Goal: Task Accomplishment & Management: Complete application form

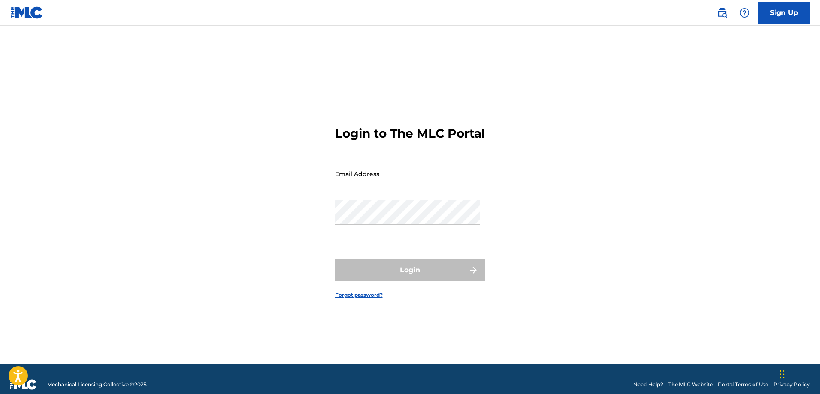
click at [362, 178] on input "Email Address" at bounding box center [407, 174] width 145 height 24
type input "[EMAIL_ADDRESS][DOMAIN_NAME]"
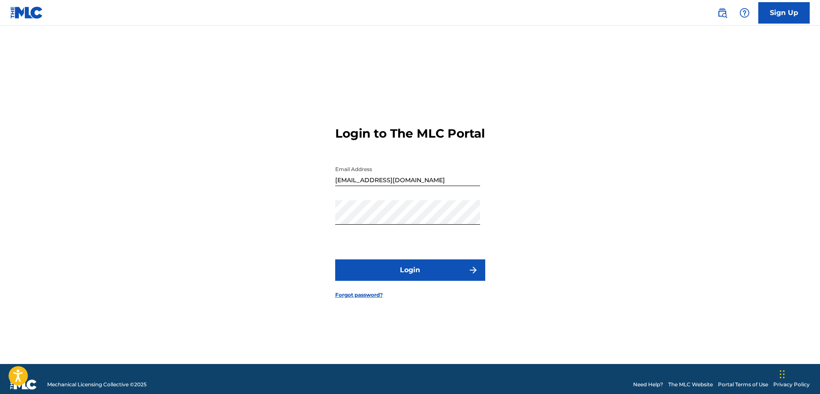
click at [399, 271] on button "Login" at bounding box center [410, 269] width 150 height 21
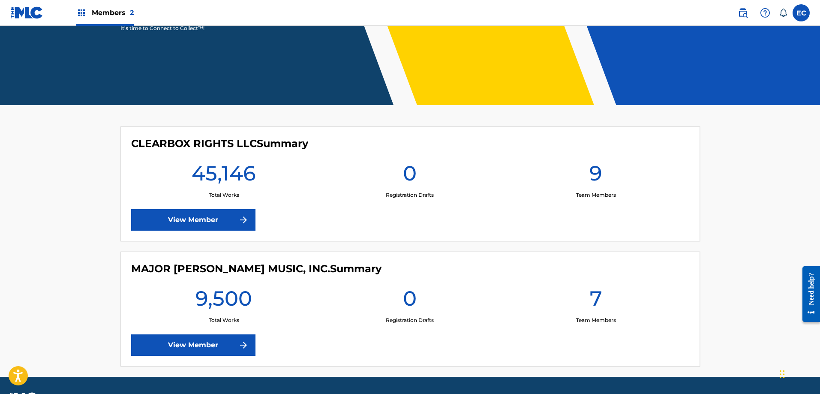
scroll to position [170, 0]
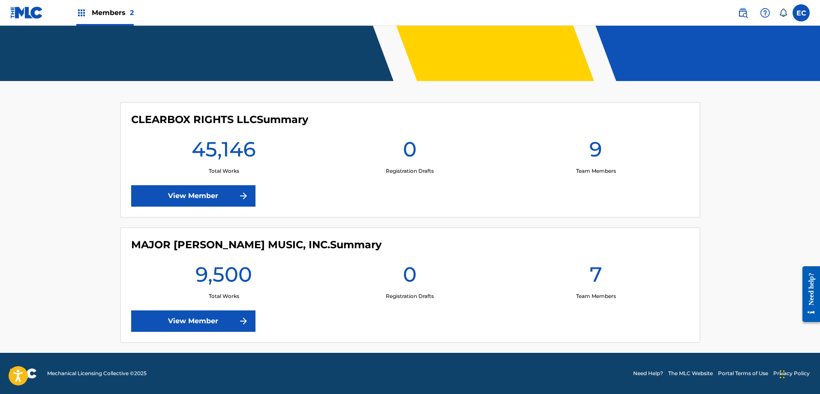
click at [195, 200] on link "View Member" at bounding box center [193, 195] width 124 height 21
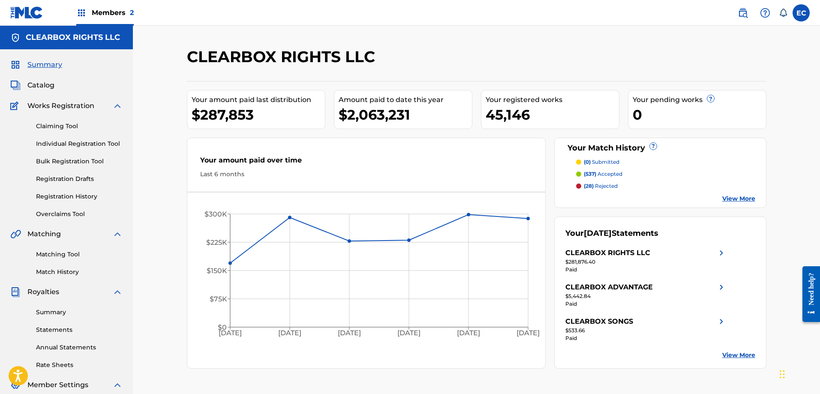
click at [750, 358] on link "View More" at bounding box center [738, 355] width 33 height 9
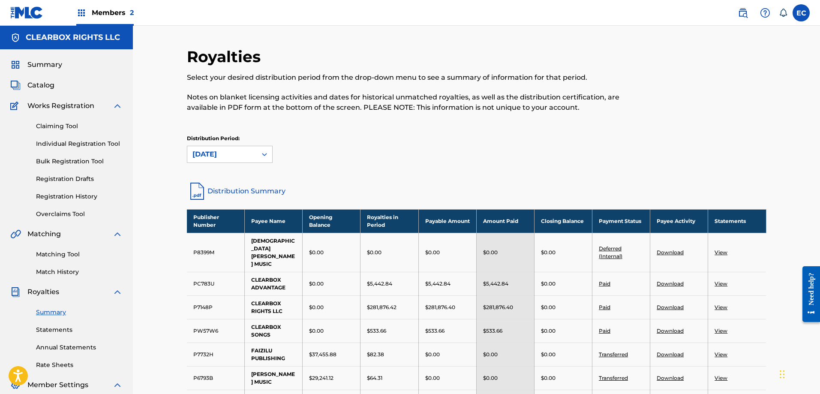
click at [46, 85] on span "Catalog" at bounding box center [40, 85] width 27 height 10
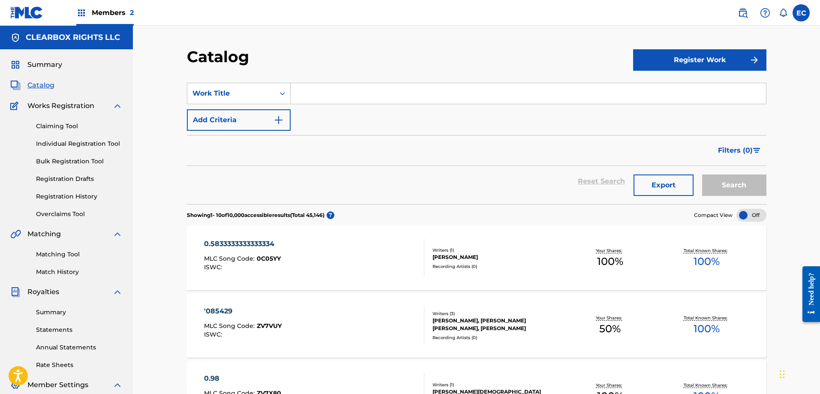
click at [744, 16] on img at bounding box center [743, 13] width 10 height 10
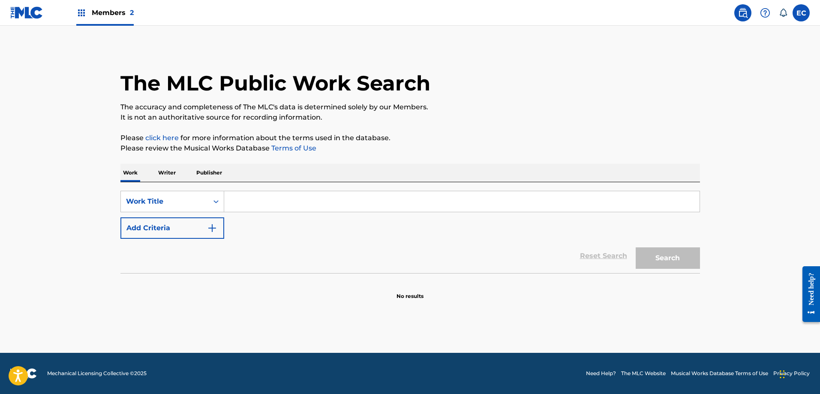
click at [281, 204] on input "Search Form" at bounding box center [461, 201] width 475 height 21
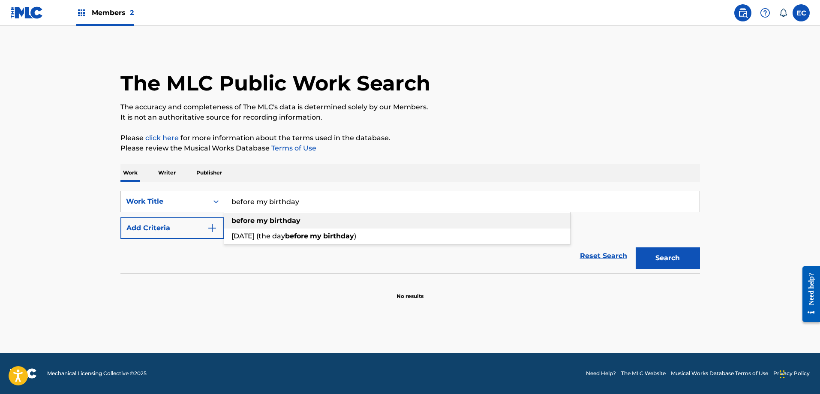
type input "before my birthday"
click at [286, 216] on strong "birthday" at bounding box center [285, 220] width 31 height 8
click at [179, 219] on button "Add Criteria" at bounding box center [172, 227] width 104 height 21
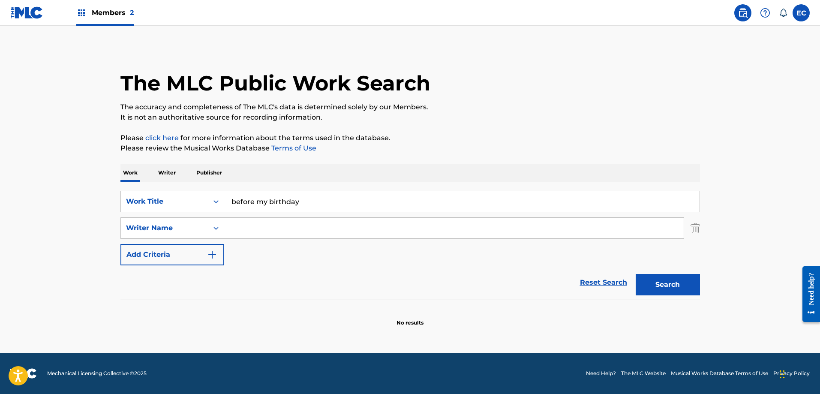
click at [260, 219] on input "Search Form" at bounding box center [454, 228] width 460 height 21
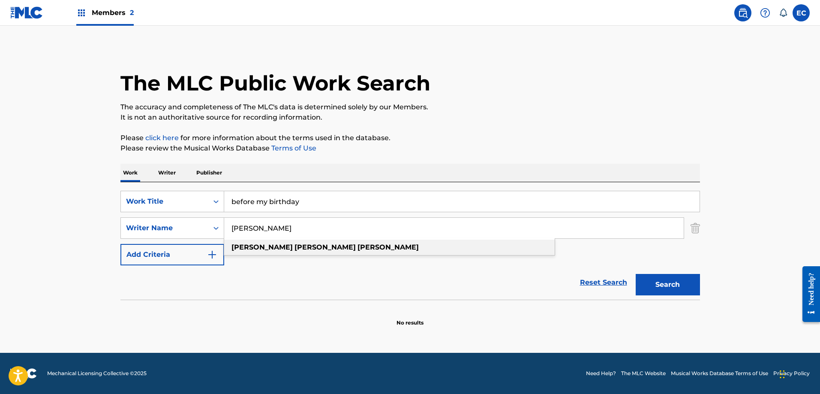
type input "john randall dennis"
click at [328, 248] on div "john randall dennis" at bounding box center [389, 247] width 331 height 15
click at [689, 286] on button "Search" at bounding box center [668, 284] width 64 height 21
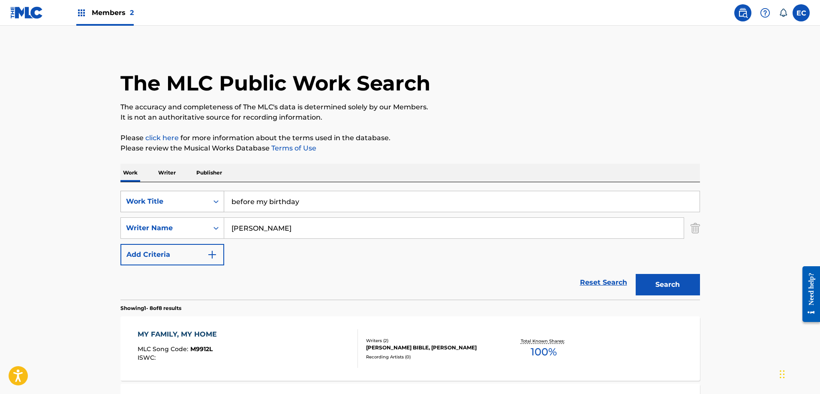
drag, startPoint x: 342, startPoint y: 202, endPoint x: 201, endPoint y: 201, distance: 141.5
click at [201, 201] on div "SearchWithCriteria27f68f0f-72b6-461f-bcf1-193fb56e752f Work Title before my bir…" at bounding box center [410, 201] width 580 height 21
click at [248, 220] on strong "camp" at bounding box center [241, 220] width 20 height 8
type input "camp meetin' tonight"
click at [678, 284] on button "Search" at bounding box center [668, 284] width 64 height 21
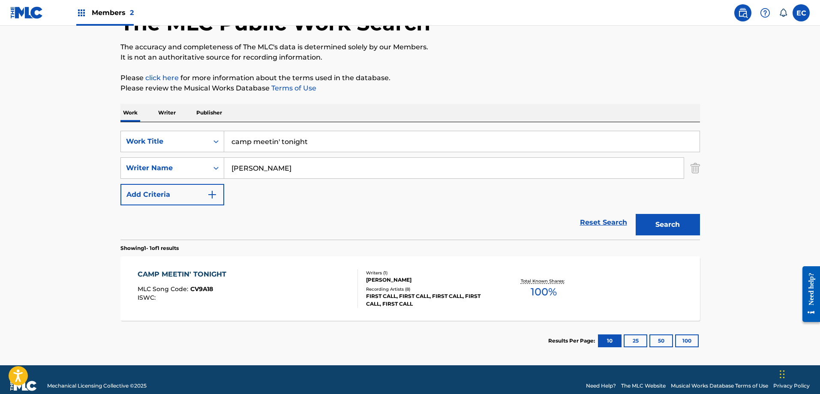
scroll to position [72, 0]
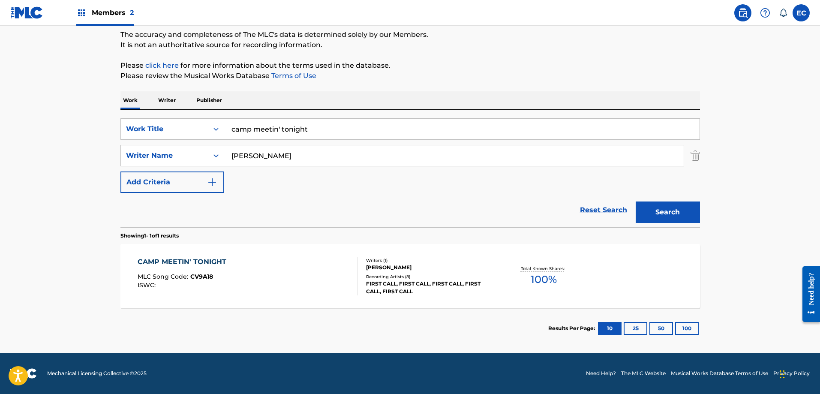
click at [215, 259] on div "CAMP MEETIN' TONIGHT" at bounding box center [184, 262] width 93 height 10
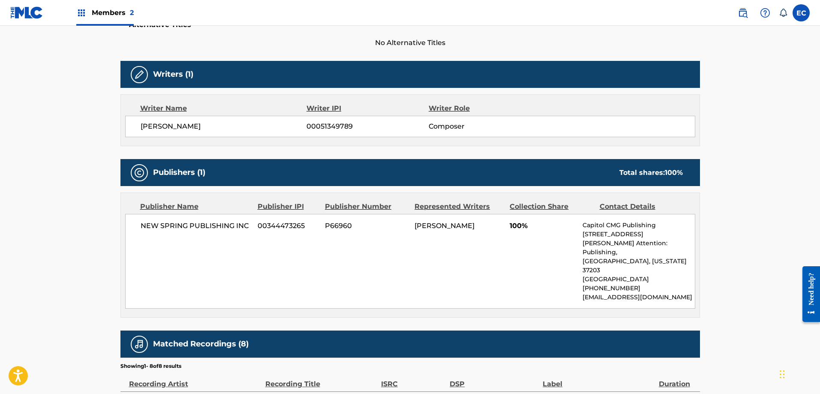
scroll to position [129, 0]
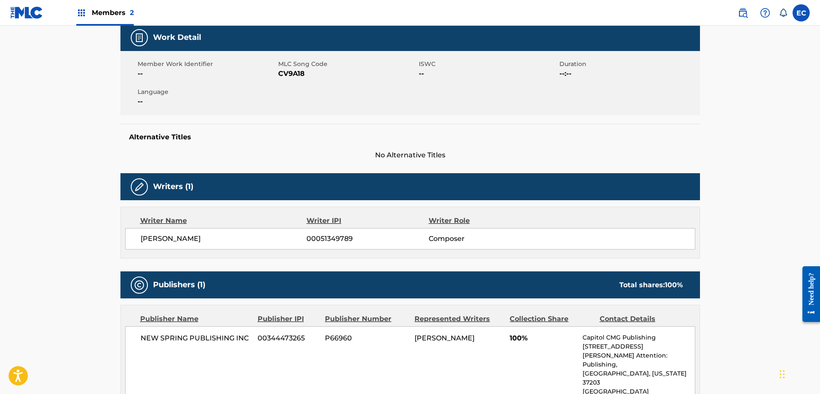
click at [289, 71] on span "CV9A18" at bounding box center [347, 74] width 138 height 10
copy span "CV9A18"
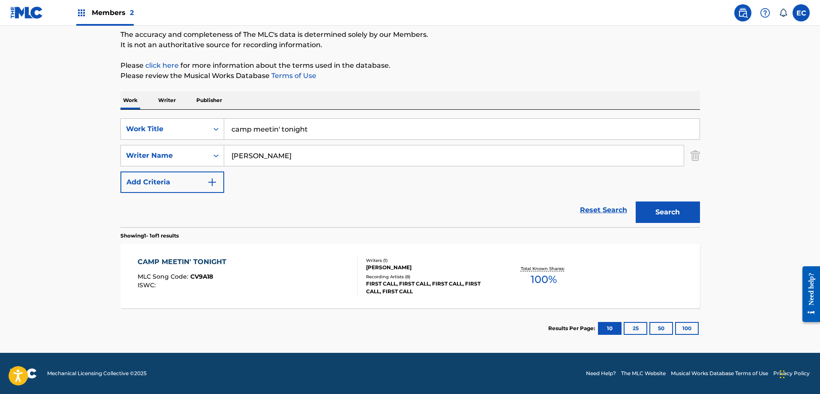
click at [331, 129] on input "camp meetin' tonight" at bounding box center [461, 129] width 475 height 21
drag, startPoint x: 324, startPoint y: 129, endPoint x: 147, endPoint y: 116, distance: 177.1
click at [147, 116] on div "SearchWithCriteria27f68f0f-72b6-461f-bcf1-193fb56e752f Work Title camp meetin' …" at bounding box center [410, 168] width 580 height 117
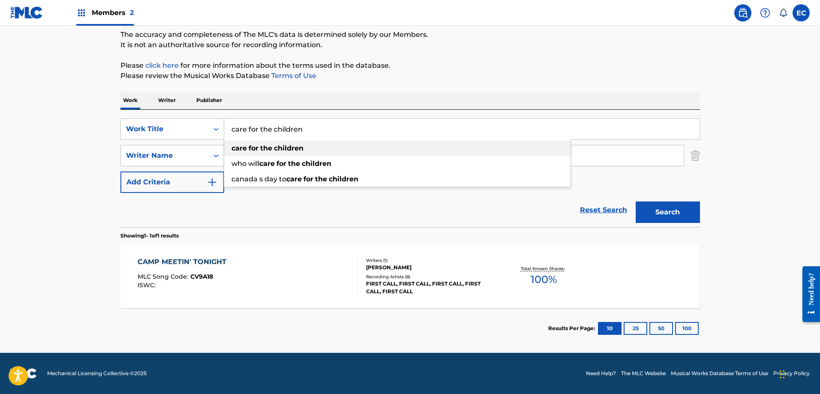
type input "care for the children"
click at [322, 142] on div "care for the children" at bounding box center [397, 148] width 346 height 15
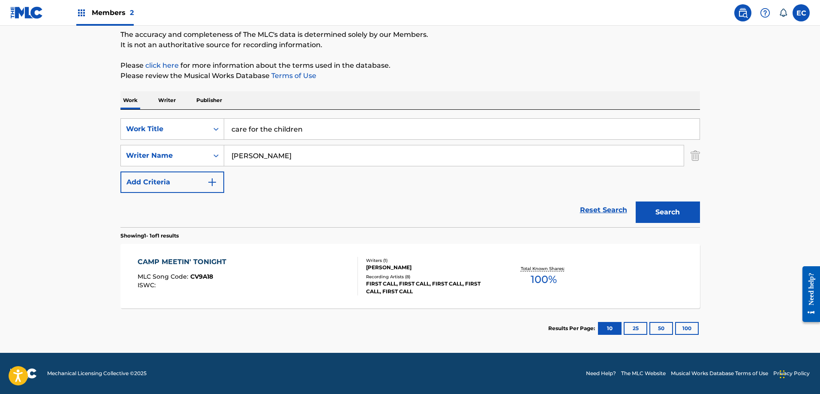
click at [674, 214] on button "Search" at bounding box center [668, 211] width 64 height 21
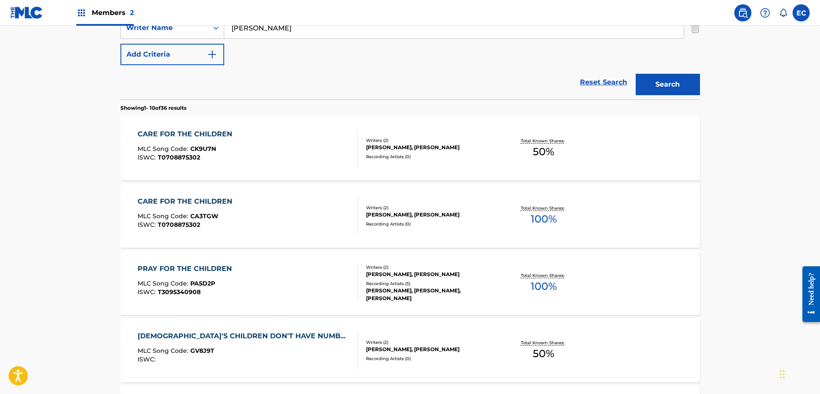
scroll to position [201, 0]
click at [225, 131] on div "CARE FOR THE CHILDREN" at bounding box center [187, 133] width 99 height 10
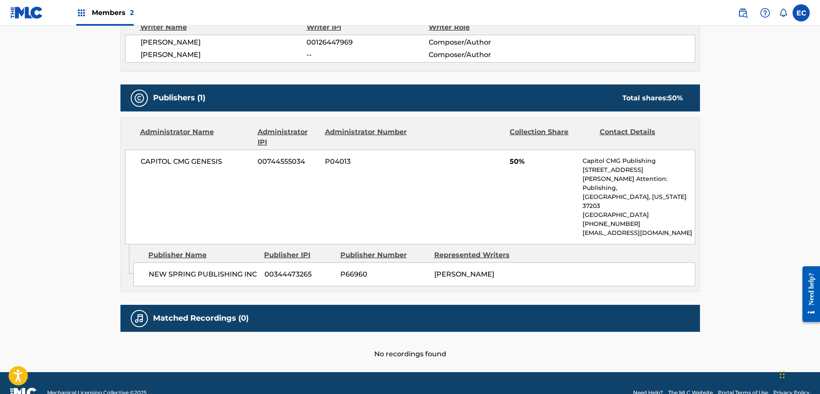
scroll to position [332, 0]
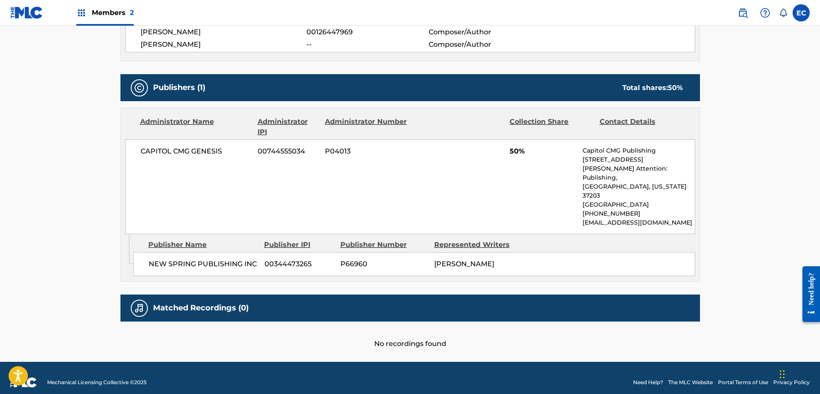
scroll to position [250, 0]
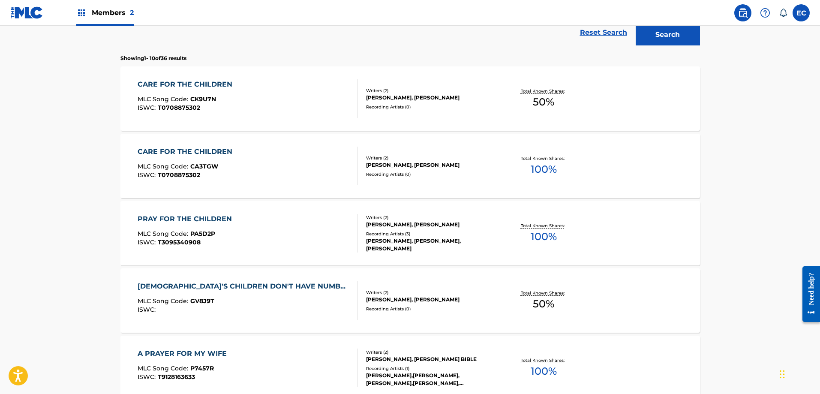
click at [185, 147] on div "CARE FOR THE CHILDREN" at bounding box center [187, 152] width 99 height 10
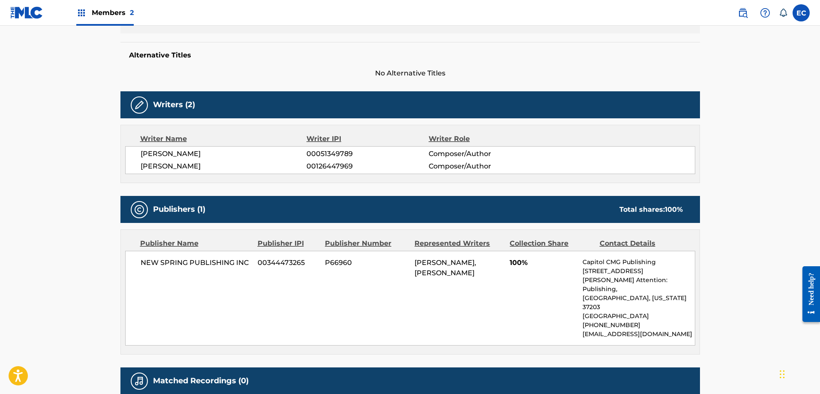
scroll to position [198, 0]
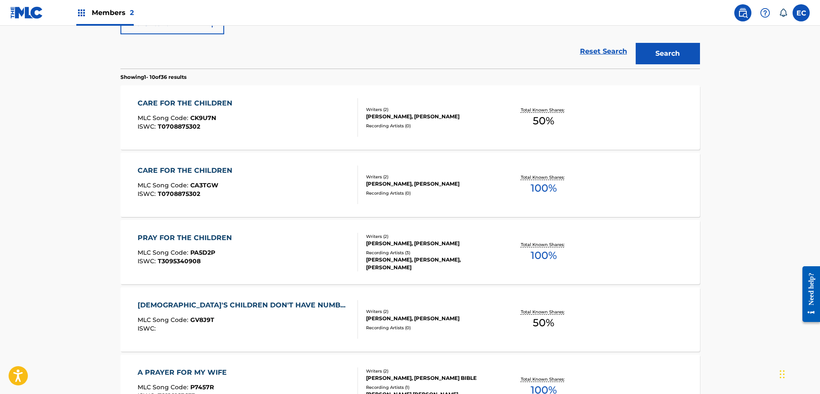
scroll to position [213, 0]
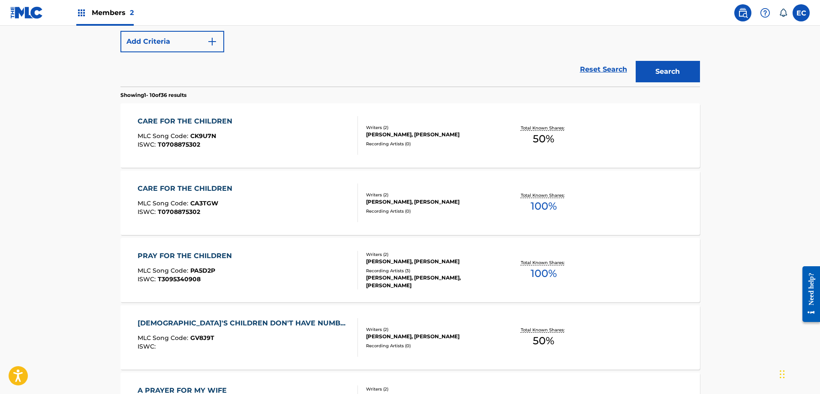
click at [201, 118] on div "CARE FOR THE CHILDREN" at bounding box center [187, 121] width 99 height 10
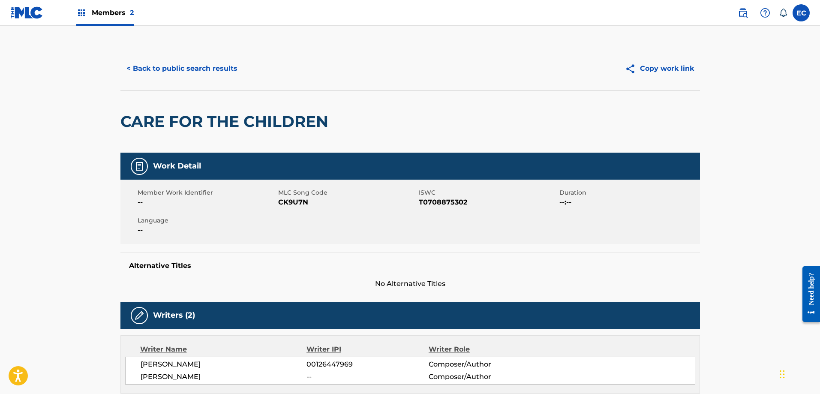
click at [292, 202] on span "CK9U7N" at bounding box center [347, 202] width 138 height 10
copy span "CK9U7N"
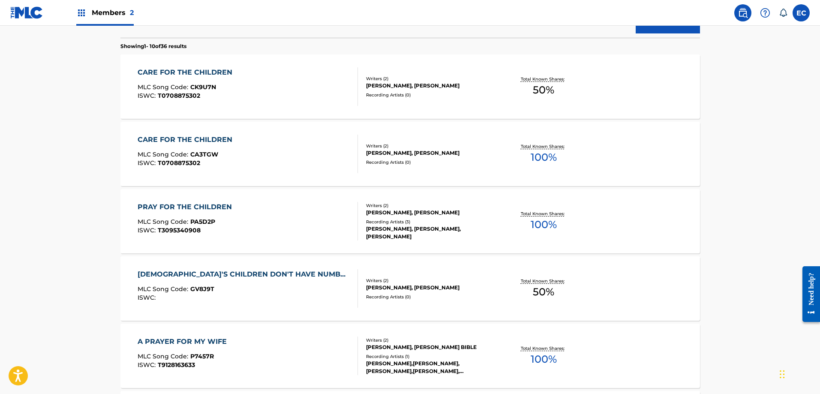
click at [196, 141] on div "CARE FOR THE CHILDREN" at bounding box center [187, 140] width 99 height 10
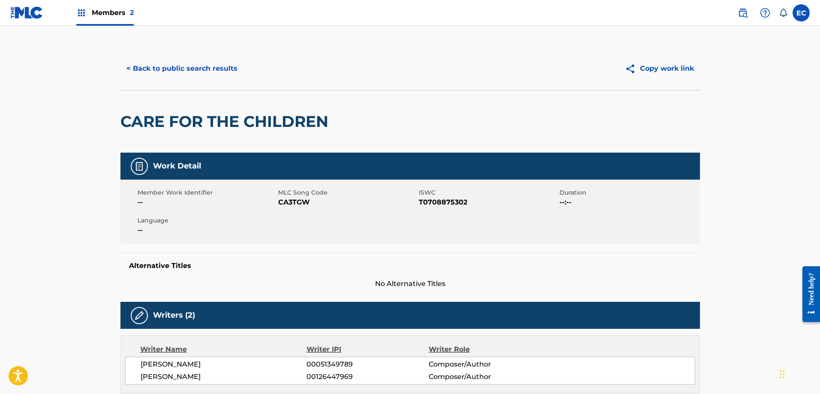
click at [297, 203] on span "CA3TGW" at bounding box center [347, 202] width 138 height 10
copy span "CA3TGW"
click at [202, 62] on button "< Back to public search results" at bounding box center [181, 68] width 123 height 21
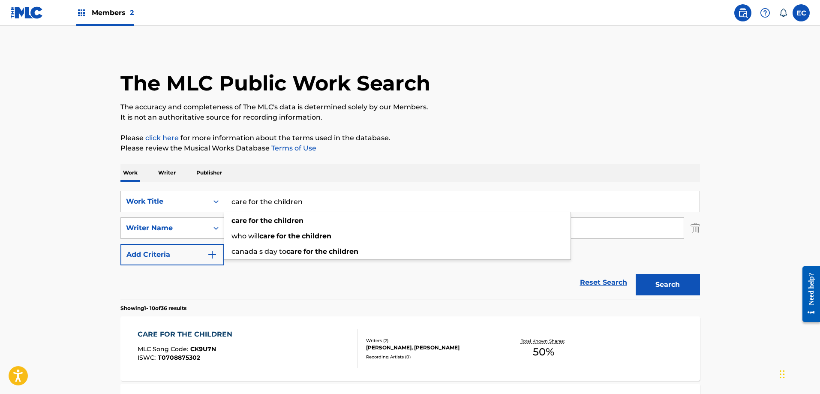
drag, startPoint x: 322, startPoint y: 201, endPoint x: 196, endPoint y: 189, distance: 125.8
click at [196, 189] on div "SearchWithCriteria27f68f0f-72b6-461f-bcf1-193fb56e752f Work Title care for the …" at bounding box center [410, 240] width 580 height 117
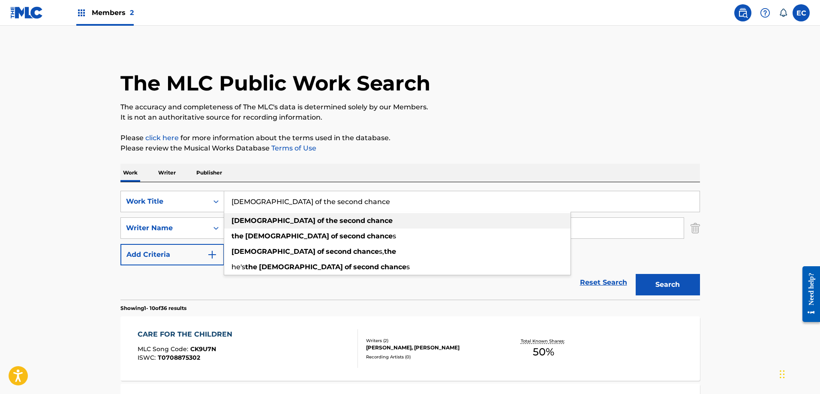
type input "god of the second chance"
click at [277, 225] on div "god of the second chance" at bounding box center [397, 220] width 346 height 15
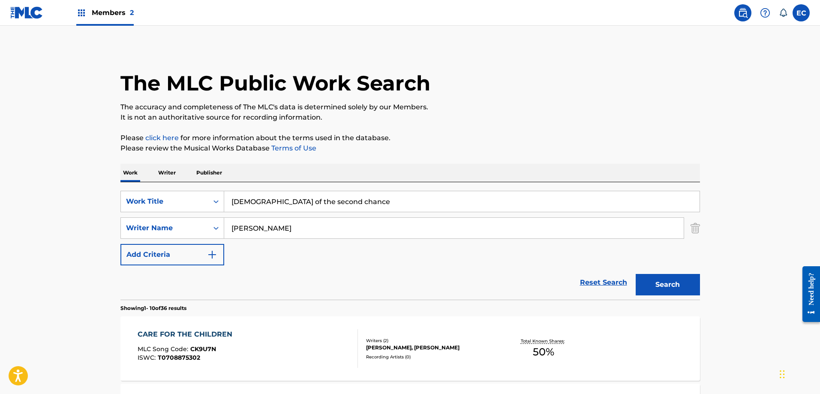
click at [673, 281] on button "Search" at bounding box center [668, 284] width 64 height 21
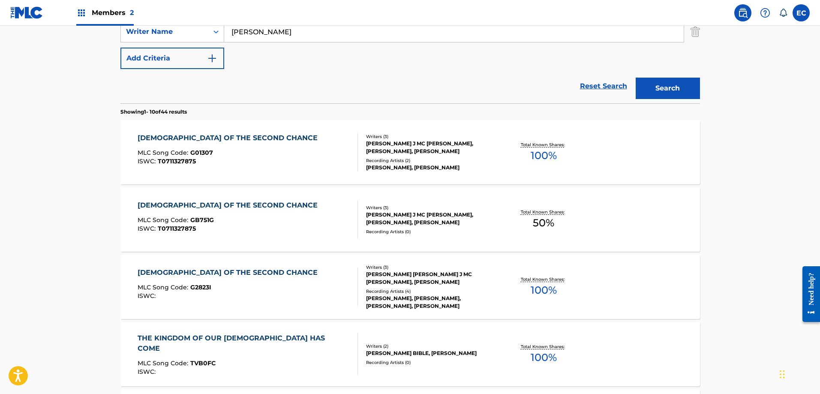
scroll to position [214, 0]
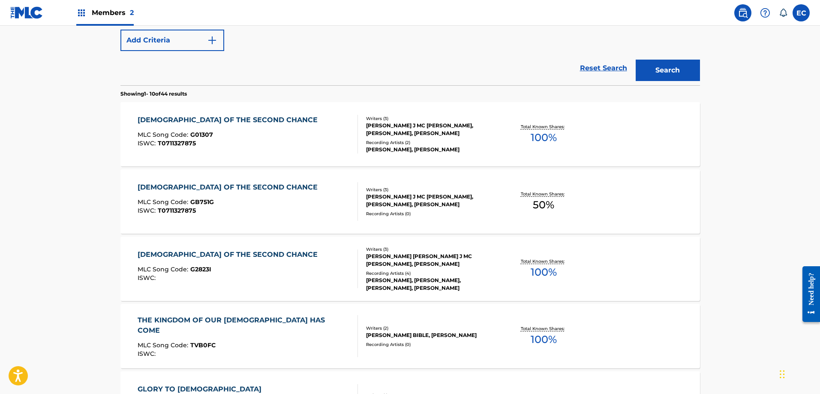
click at [225, 120] on div "GOD OF THE SECOND CHANCE" at bounding box center [230, 120] width 184 height 10
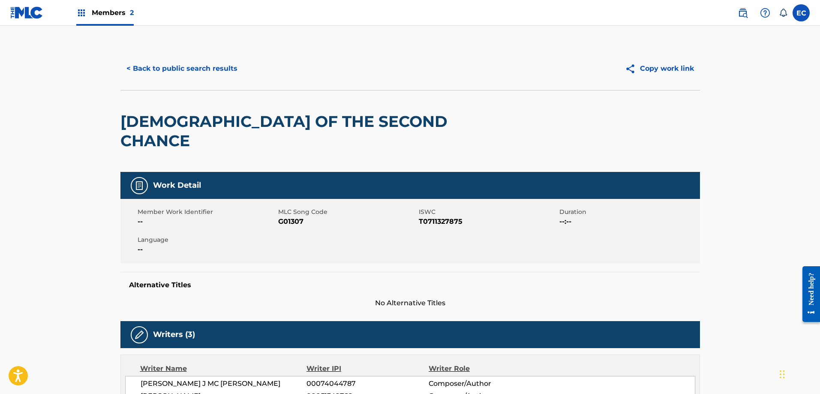
click at [298, 216] on span "G01307" at bounding box center [347, 221] width 138 height 10
copy span "G01307"
click at [176, 61] on button "< Back to public search results" at bounding box center [181, 68] width 123 height 21
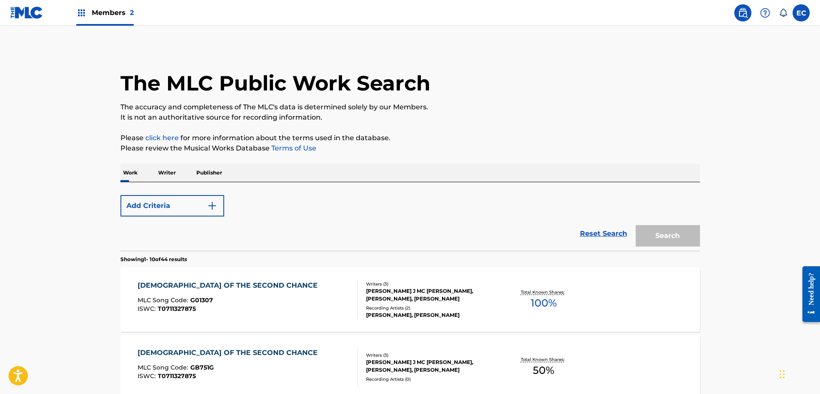
scroll to position [263, 0]
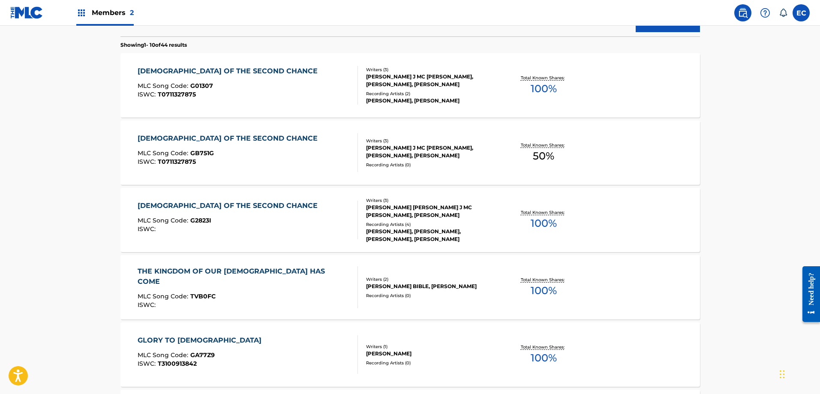
click at [210, 141] on div "GOD OF THE SECOND CHANCE" at bounding box center [230, 138] width 184 height 10
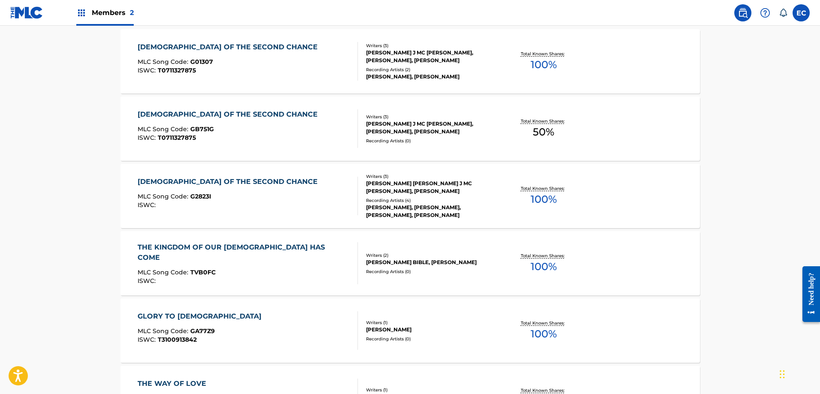
scroll to position [269, 0]
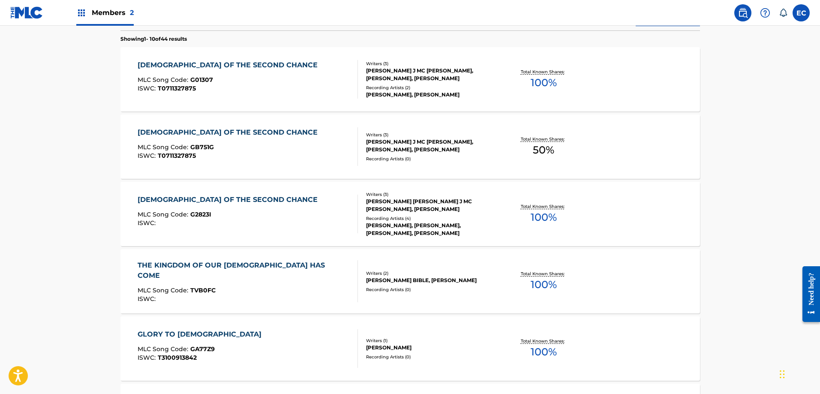
click at [233, 197] on div "GOD OF THE SECOND CHANCE" at bounding box center [230, 200] width 184 height 10
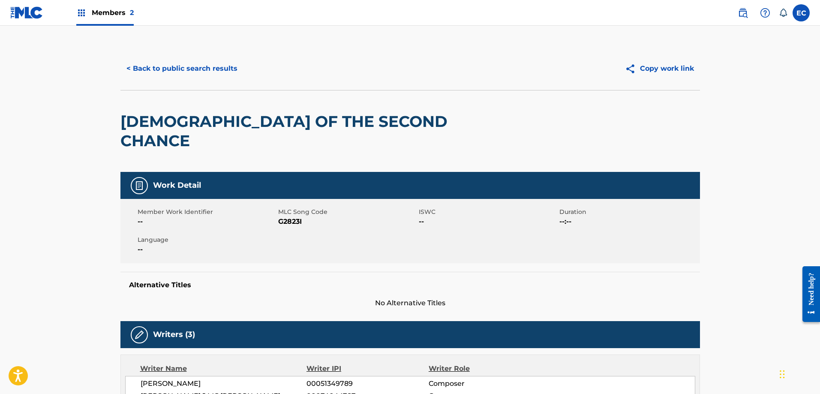
click at [292, 216] on span "G2823I" at bounding box center [347, 221] width 138 height 10
copy span "G2823I"
click at [140, 72] on button "< Back to public search results" at bounding box center [181, 68] width 123 height 21
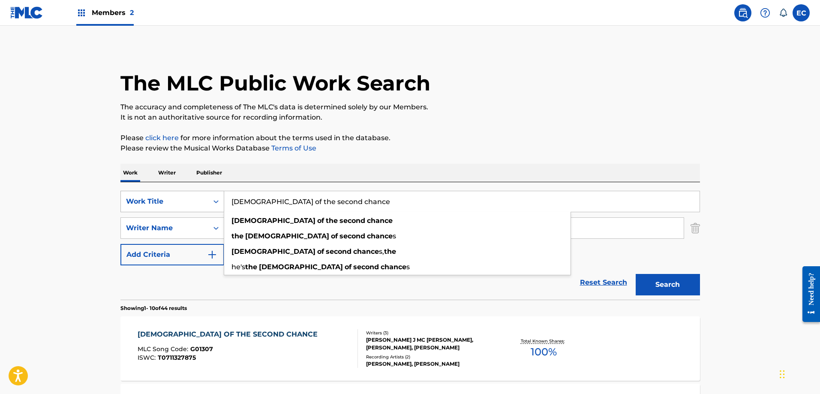
drag, startPoint x: 349, startPoint y: 201, endPoint x: 156, endPoint y: 199, distance: 192.5
click at [156, 199] on div "SearchWithCriteria27f68f0f-72b6-461f-bcf1-193fb56e752f Work Title god of the se…" at bounding box center [410, 201] width 580 height 21
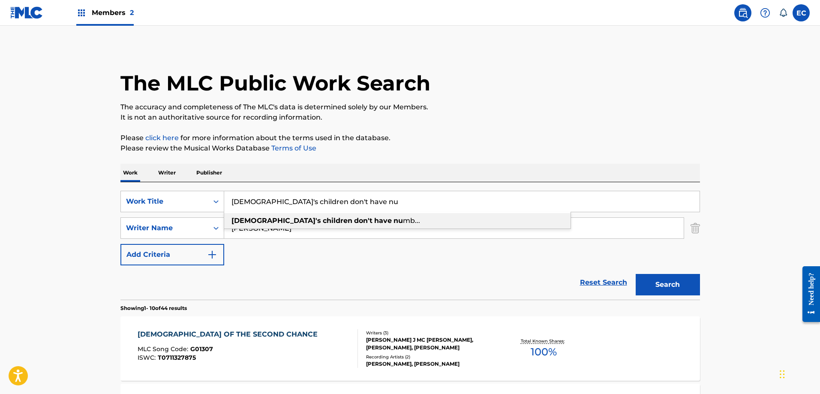
click at [373, 219] on span "Search Form" at bounding box center [374, 220] width 2 height 8
type input "god's children don't have numb..."
click at [673, 289] on button "Search" at bounding box center [668, 284] width 64 height 21
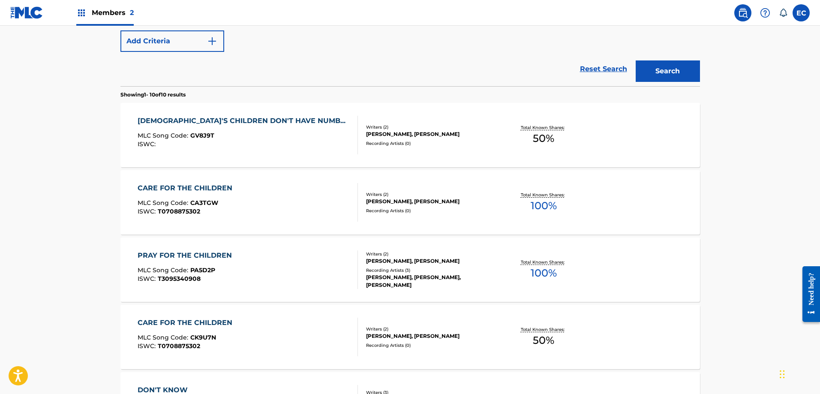
scroll to position [214, 0]
click at [253, 119] on div "GOD'S CHILDREN DON'T HAVE NUMB..." at bounding box center [244, 120] width 212 height 10
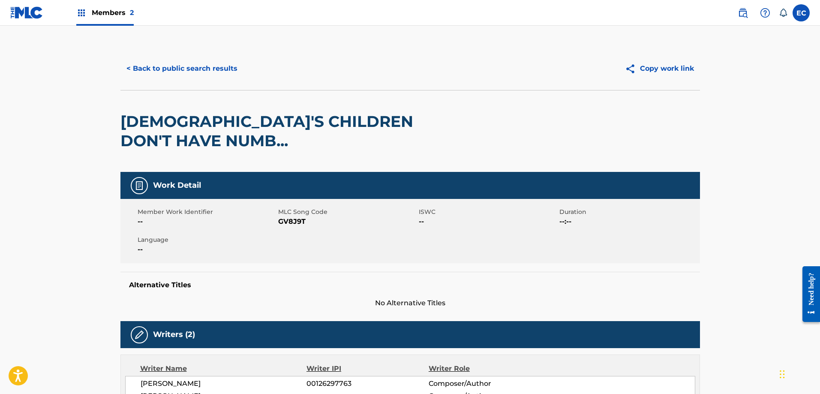
click at [289, 216] on span "GV8J9T" at bounding box center [347, 221] width 138 height 10
copy span "GV8J9T"
click at [185, 67] on button "< Back to public search results" at bounding box center [181, 68] width 123 height 21
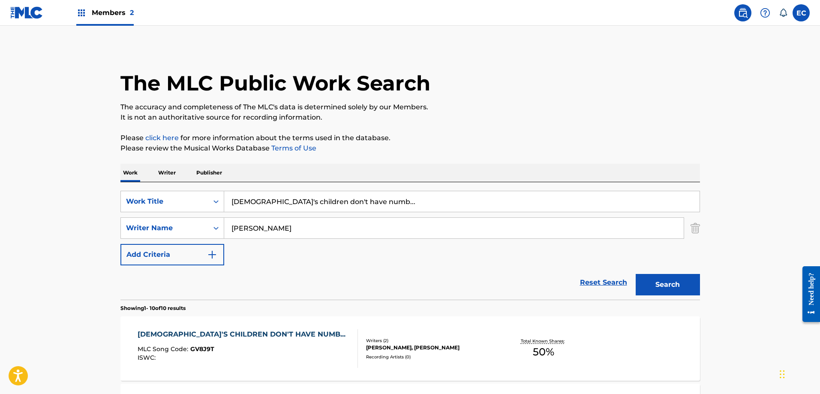
click at [119, 18] on div "Members 2" at bounding box center [104, 12] width 57 height 25
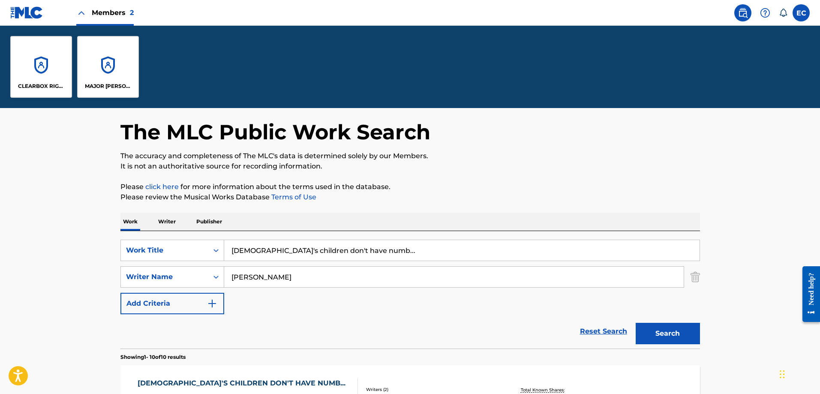
scroll to position [129, 0]
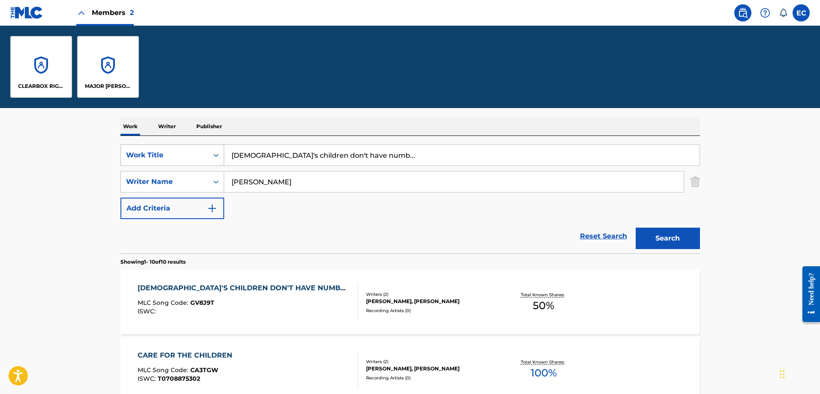
drag, startPoint x: 387, startPoint y: 162, endPoint x: 152, endPoint y: 145, distance: 235.5
click at [152, 145] on div "SearchWithCriteria27f68f0f-72b6-461f-bcf1-193fb56e752f Work Title god's childre…" at bounding box center [410, 154] width 580 height 21
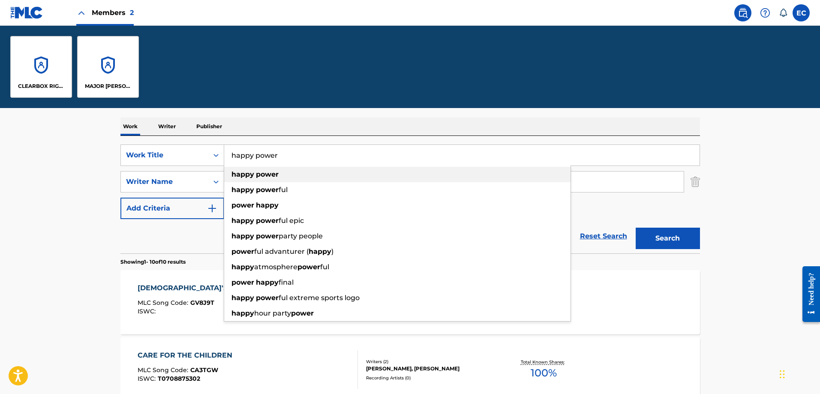
type input "happy power"
click at [258, 173] on strong "power" at bounding box center [267, 174] width 23 height 8
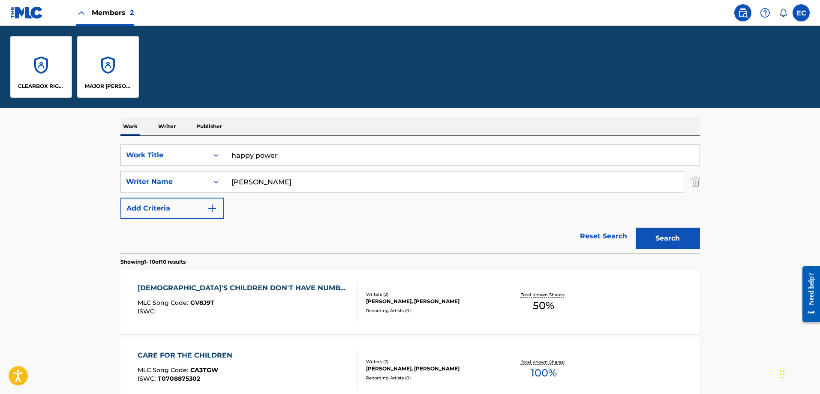
click at [667, 231] on button "Search" at bounding box center [668, 238] width 64 height 21
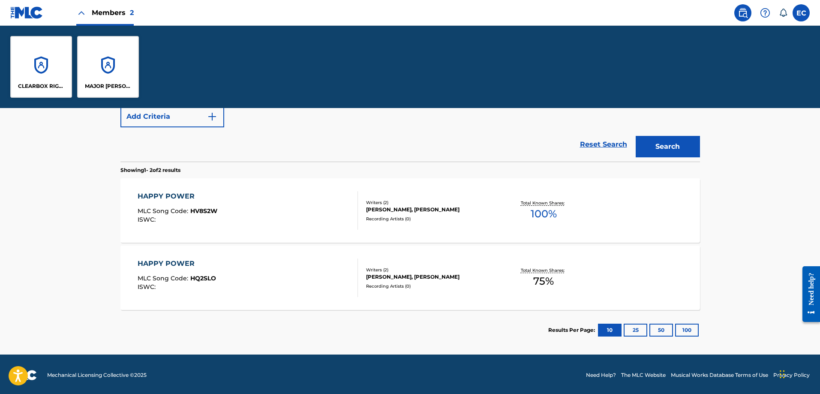
scroll to position [222, 0]
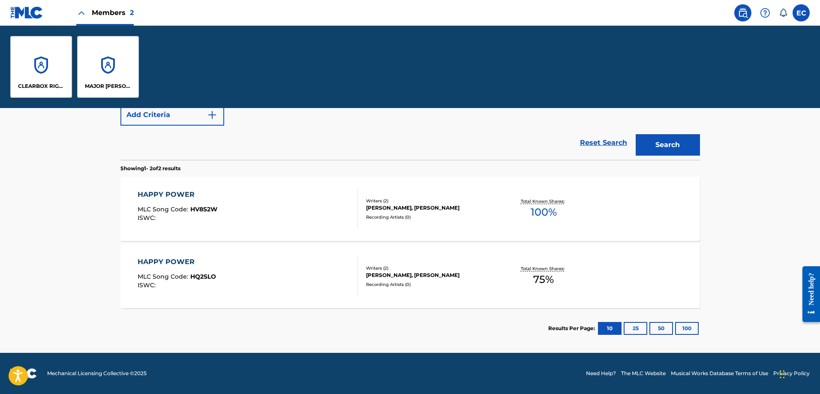
click at [180, 192] on div "HAPPY POWER" at bounding box center [178, 194] width 80 height 10
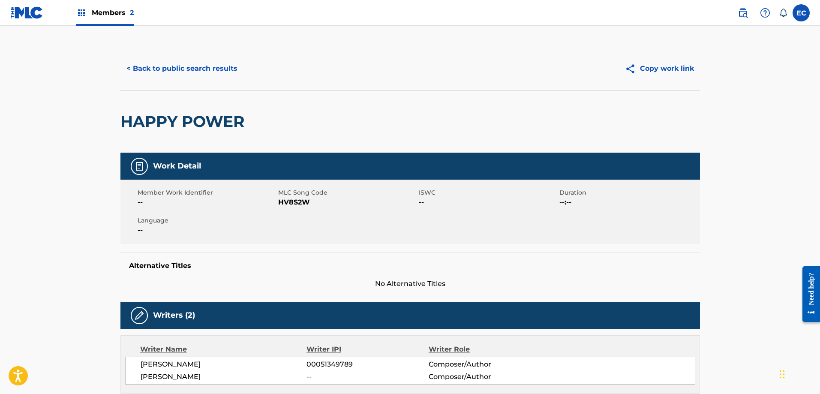
click at [292, 204] on span "HV8S2W" at bounding box center [347, 202] width 138 height 10
copy span "HV8S2W"
click at [150, 64] on button "< Back to public search results" at bounding box center [181, 68] width 123 height 21
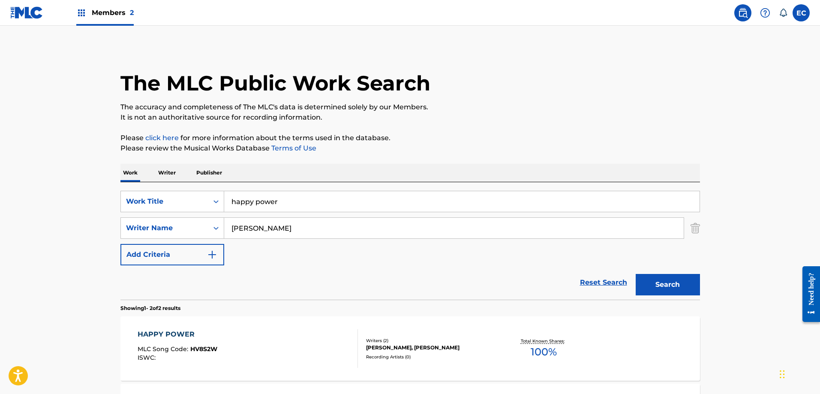
scroll to position [91, 0]
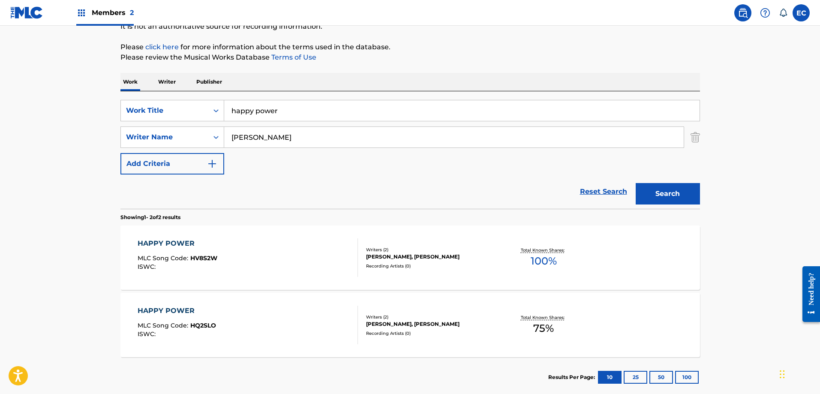
click at [185, 307] on div "HAPPY POWER" at bounding box center [177, 311] width 78 height 10
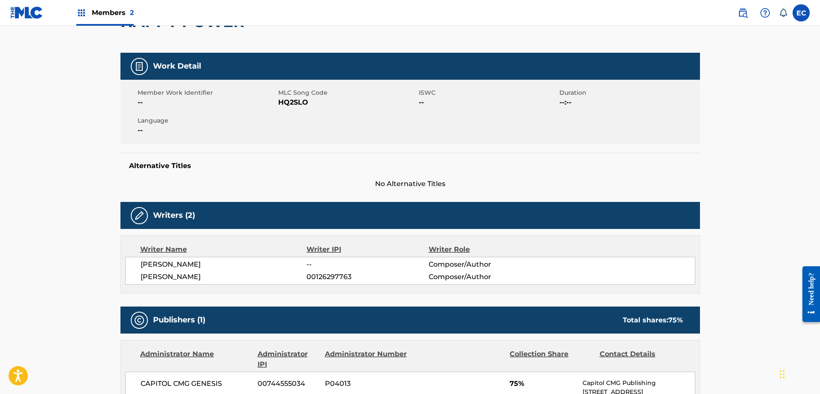
scroll to position [118, 0]
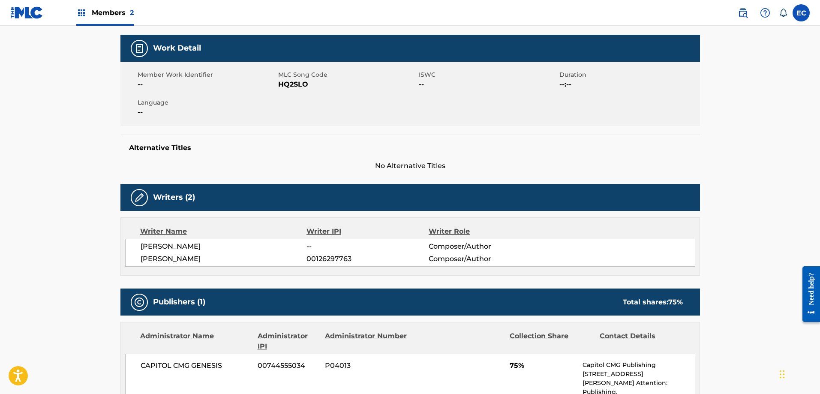
click at [298, 83] on span "HQ2SLO" at bounding box center [347, 84] width 138 height 10
copy span "HQ2SLO"
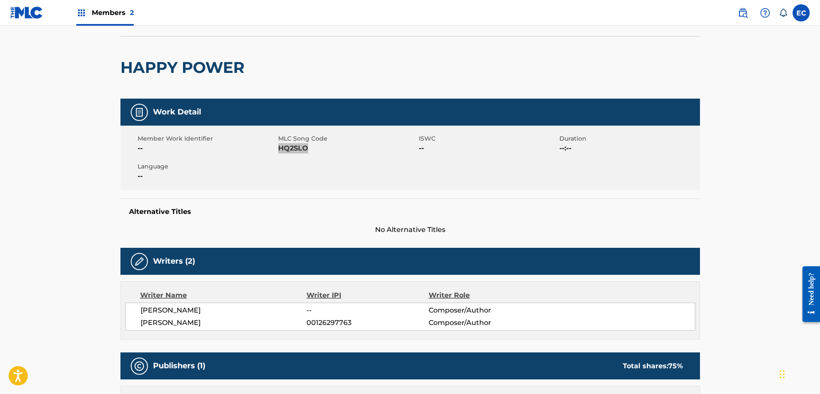
scroll to position [0, 0]
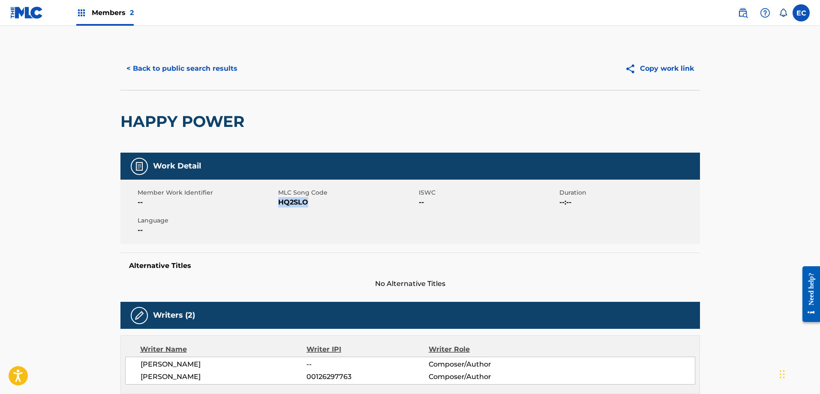
click at [180, 66] on button "< Back to public search results" at bounding box center [181, 68] width 123 height 21
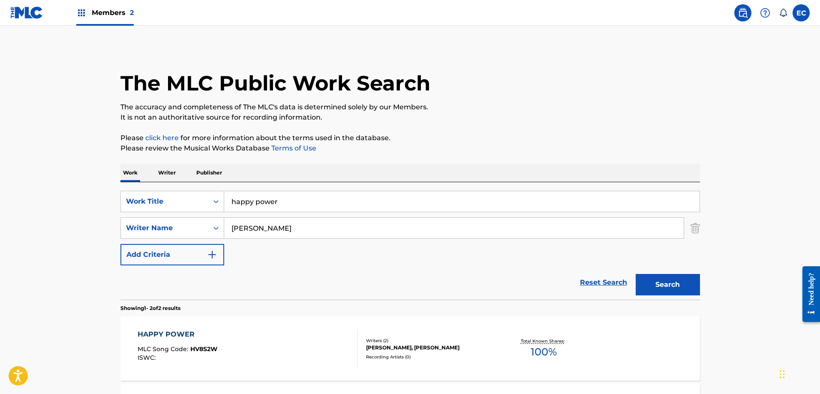
scroll to position [91, 0]
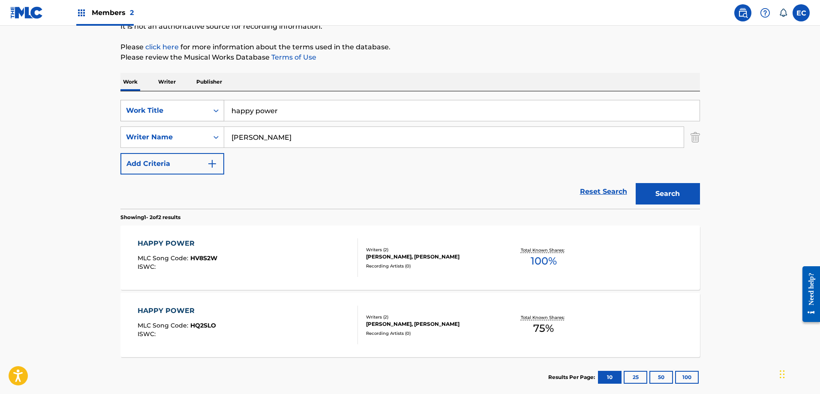
drag, startPoint x: 304, startPoint y: 111, endPoint x: 214, endPoint y: 111, distance: 89.6
click at [214, 111] on div "SearchWithCriteria27f68f0f-72b6-461f-bcf1-193fb56e752f Work Title happy power" at bounding box center [410, 110] width 580 height 21
type input "he left everything"
click at [278, 131] on strong "everything" at bounding box center [275, 130] width 39 height 8
click at [675, 193] on button "Search" at bounding box center [668, 193] width 64 height 21
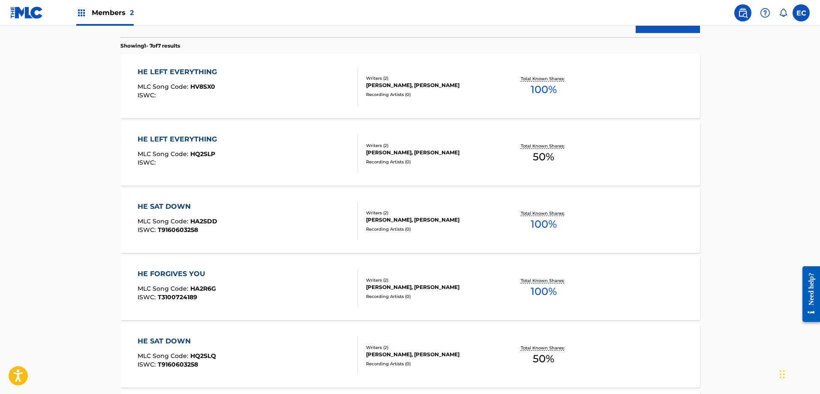
scroll to position [219, 0]
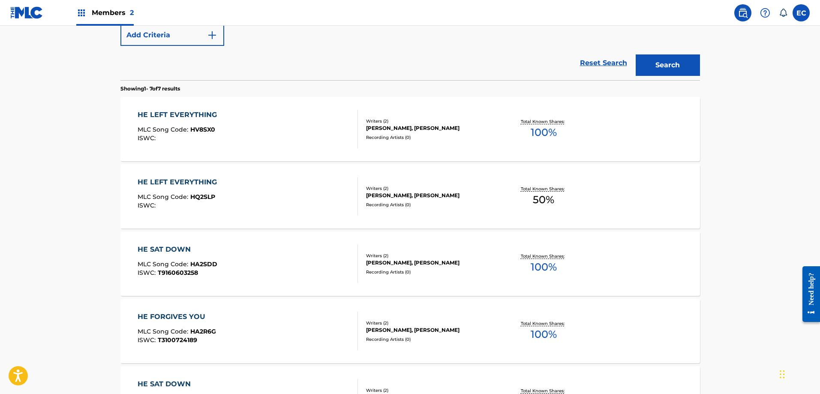
click at [204, 112] on div "HE LEFT EVERYTHING" at bounding box center [180, 115] width 84 height 10
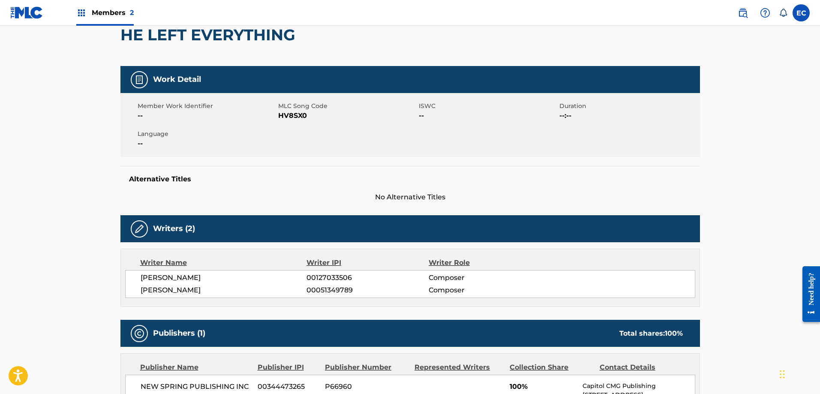
scroll to position [69, 0]
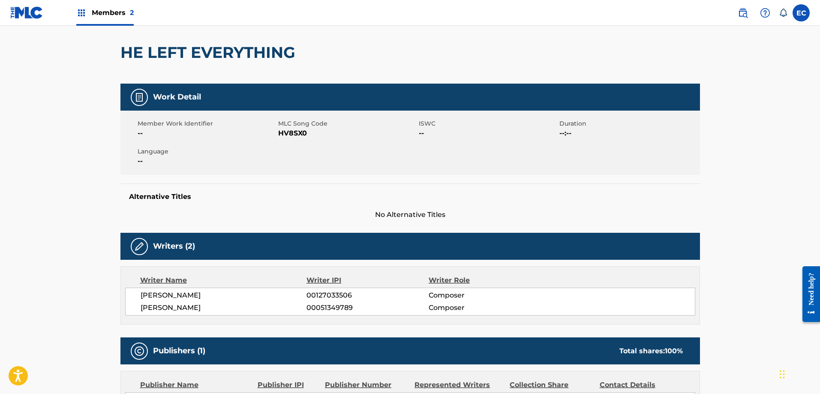
click at [286, 132] on span "HV8SX0" at bounding box center [347, 133] width 138 height 10
copy span "HV8SX0"
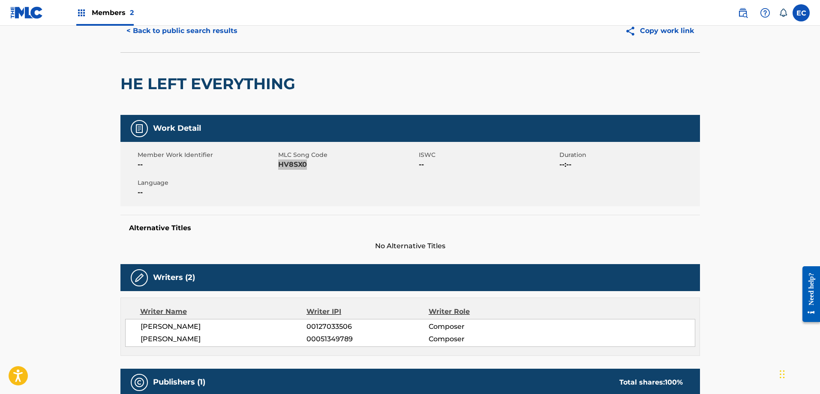
scroll to position [0, 0]
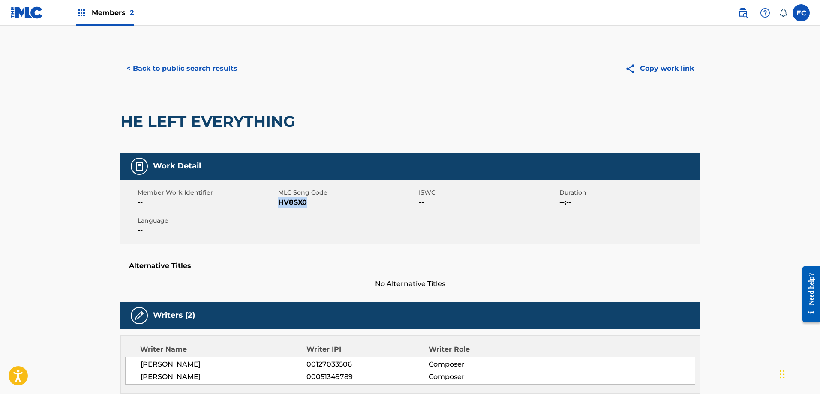
click at [190, 65] on button "< Back to public search results" at bounding box center [181, 68] width 123 height 21
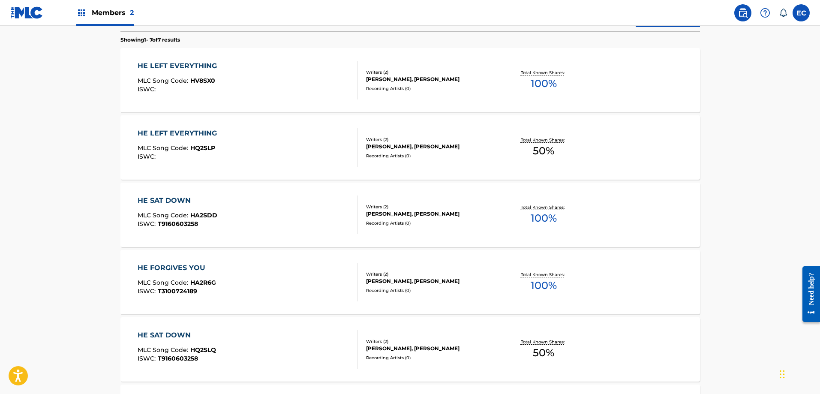
click at [202, 130] on div "HE LEFT EVERYTHING" at bounding box center [180, 133] width 84 height 10
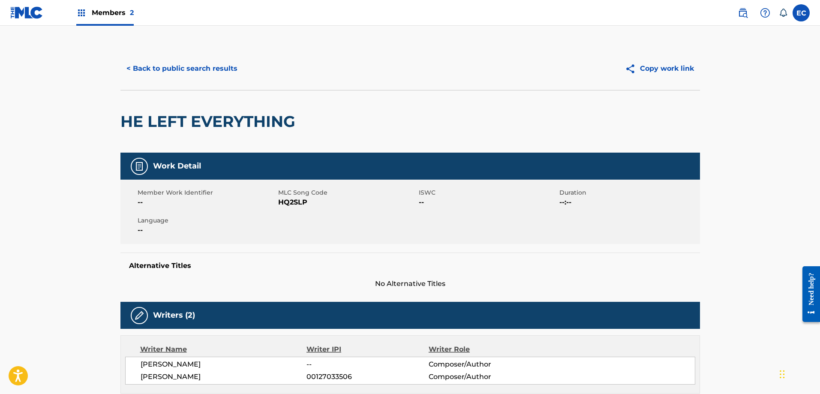
click at [297, 202] on span "HQ2SLP" at bounding box center [347, 202] width 138 height 10
copy span "HQ2SLP"
click at [168, 69] on button "< Back to public search results" at bounding box center [181, 68] width 123 height 21
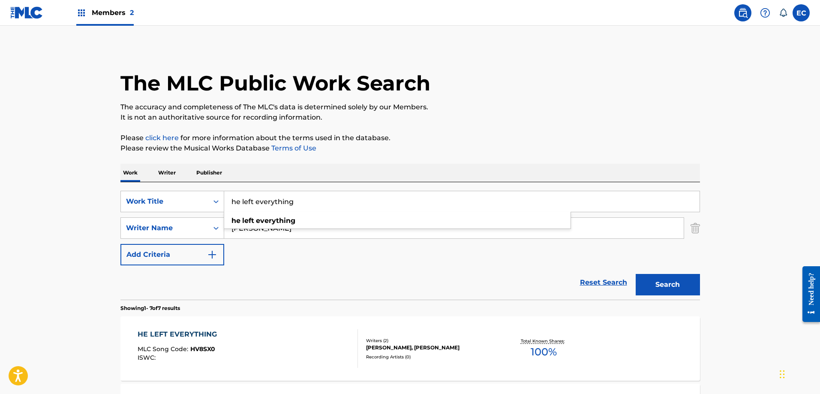
drag, startPoint x: 304, startPoint y: 202, endPoint x: 229, endPoint y: 198, distance: 74.3
click at [229, 198] on input "he left everything" at bounding box center [461, 201] width 475 height 21
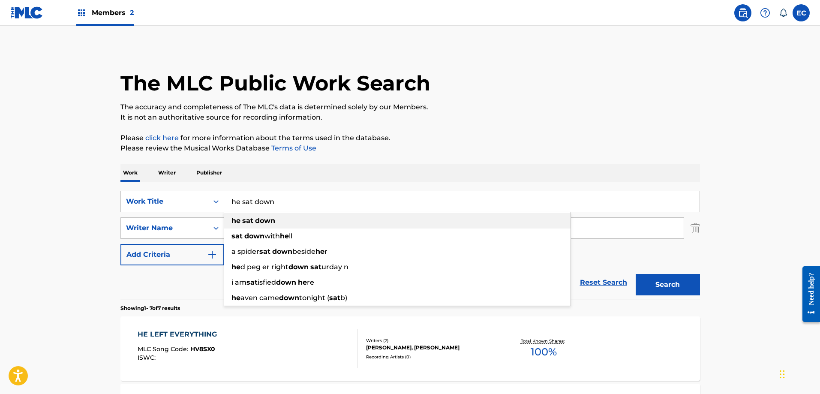
type input "he sat down"
click at [286, 222] on div "he sat down" at bounding box center [397, 220] width 346 height 15
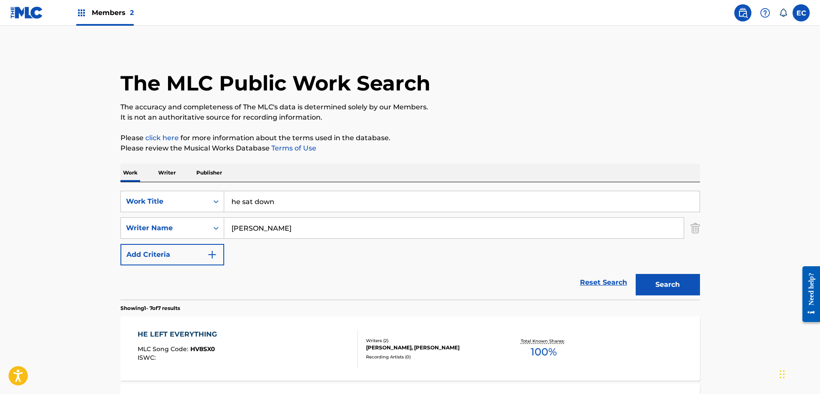
click at [692, 289] on button "Search" at bounding box center [668, 284] width 64 height 21
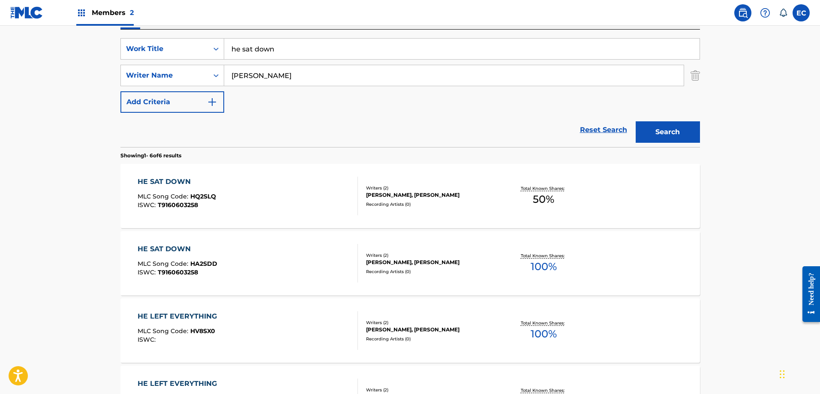
scroll to position [171, 0]
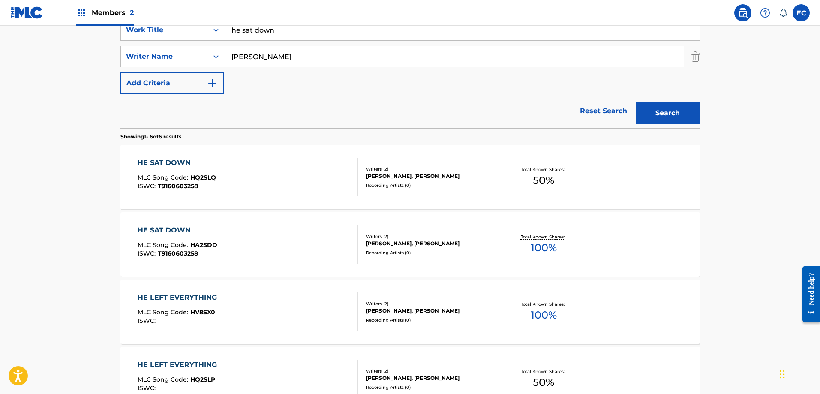
click at [171, 164] on div "HE SAT DOWN" at bounding box center [177, 163] width 78 height 10
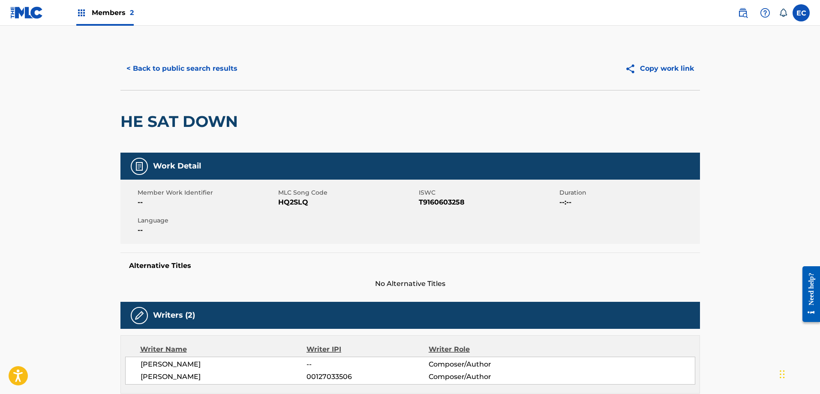
click at [211, 71] on button "< Back to public search results" at bounding box center [181, 68] width 123 height 21
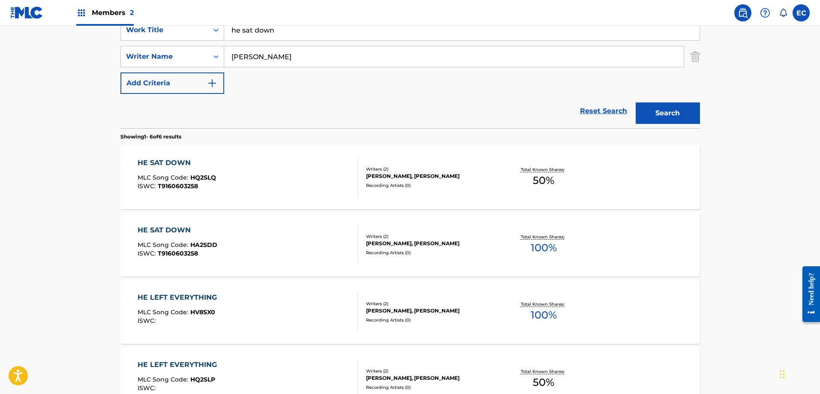
click at [176, 162] on div "HE SAT DOWN" at bounding box center [177, 163] width 78 height 10
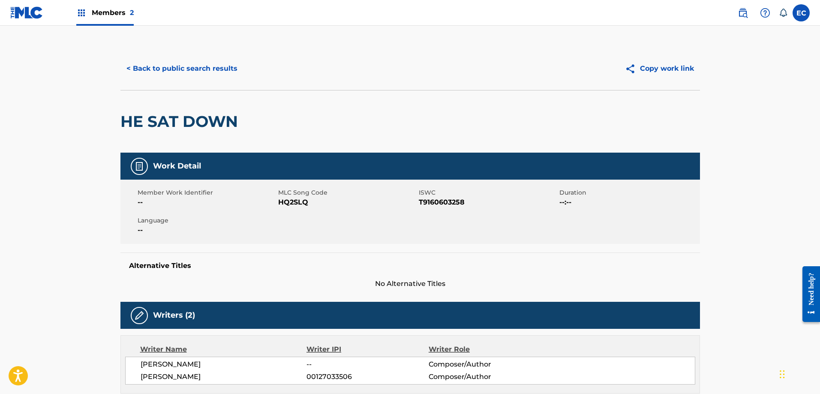
click at [192, 64] on button "< Back to public search results" at bounding box center [181, 68] width 123 height 21
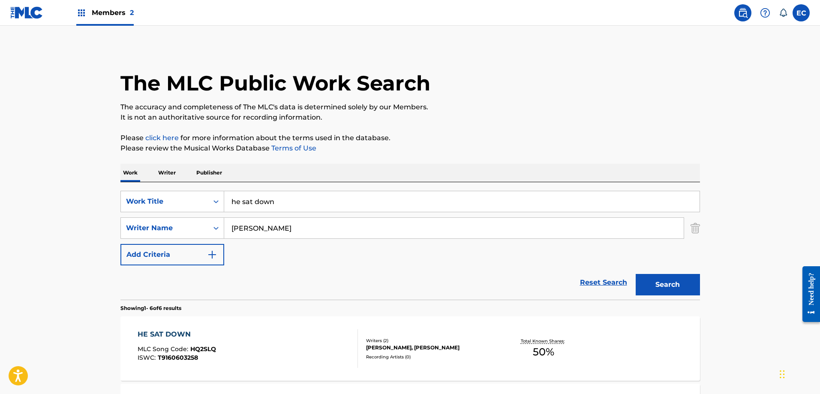
scroll to position [171, 0]
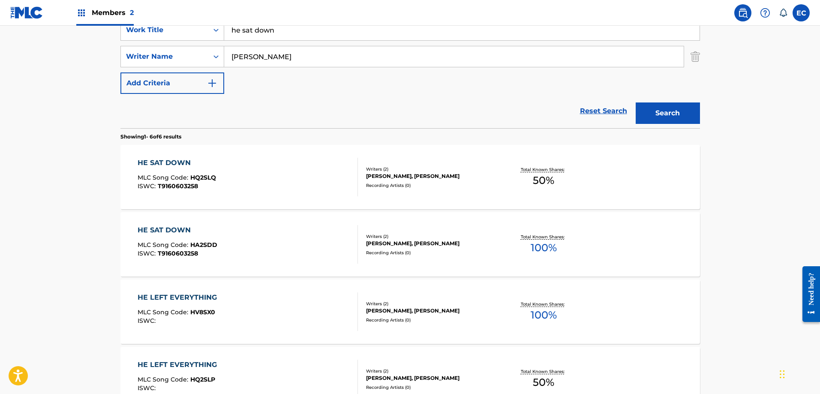
click at [174, 229] on div "HE SAT DOWN" at bounding box center [178, 230] width 80 height 10
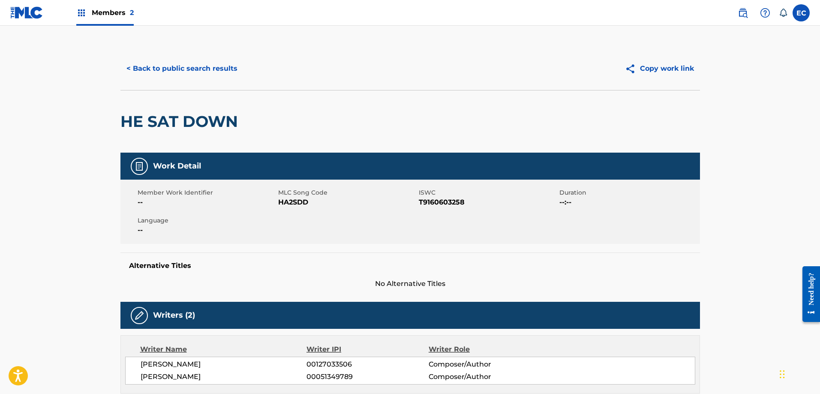
click at [296, 201] on span "HA2SDD" at bounding box center [347, 202] width 138 height 10
click at [156, 63] on button "< Back to public search results" at bounding box center [181, 68] width 123 height 21
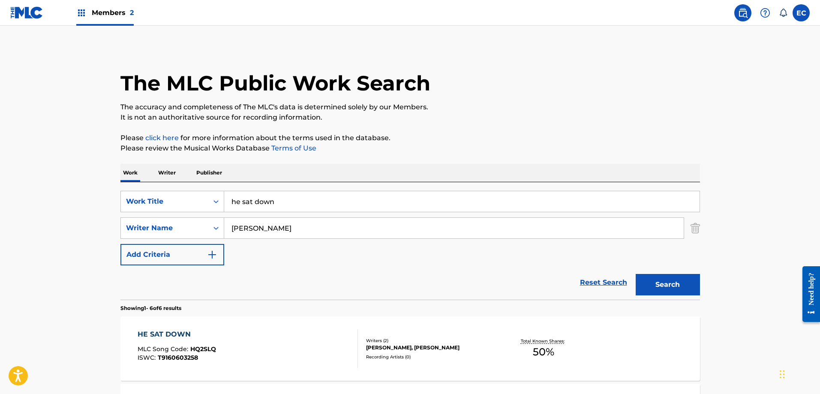
drag, startPoint x: 289, startPoint y: 204, endPoint x: 137, endPoint y: 186, distance: 152.4
click at [137, 186] on div "SearchWithCriteria27f68f0f-72b6-461f-bcf1-193fb56e752f Work Title he sat down S…" at bounding box center [410, 240] width 580 height 117
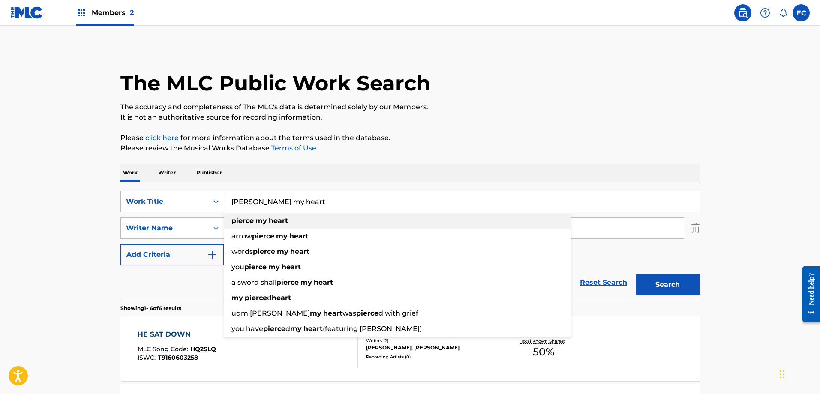
type input "pierce my heart"
click at [297, 221] on div "pierce my heart" at bounding box center [397, 220] width 346 height 15
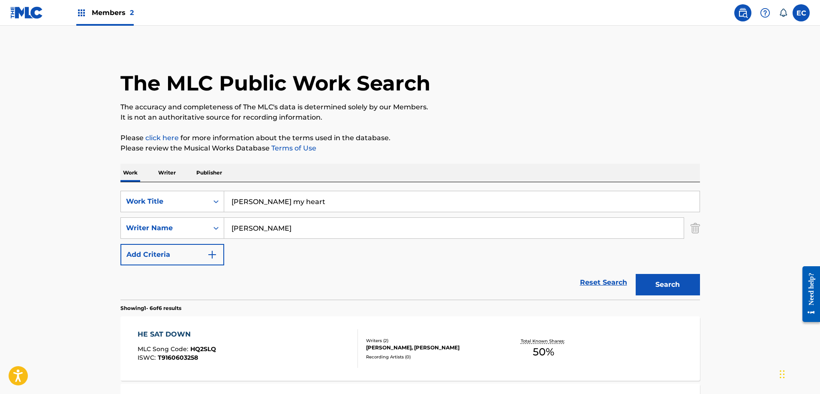
click at [683, 285] on button "Search" at bounding box center [668, 284] width 64 height 21
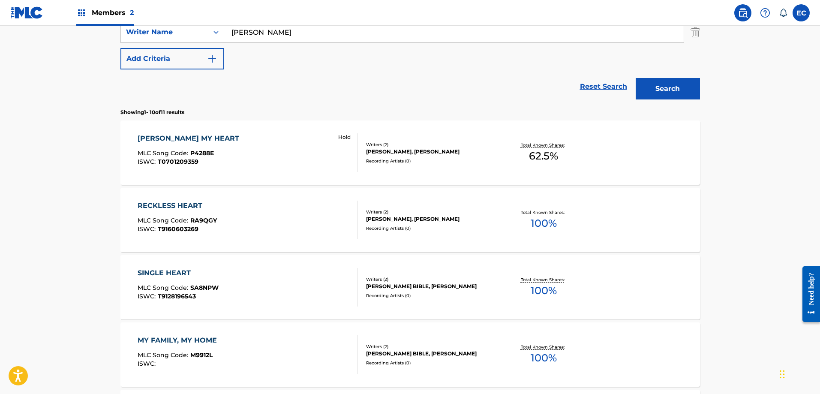
scroll to position [214, 0]
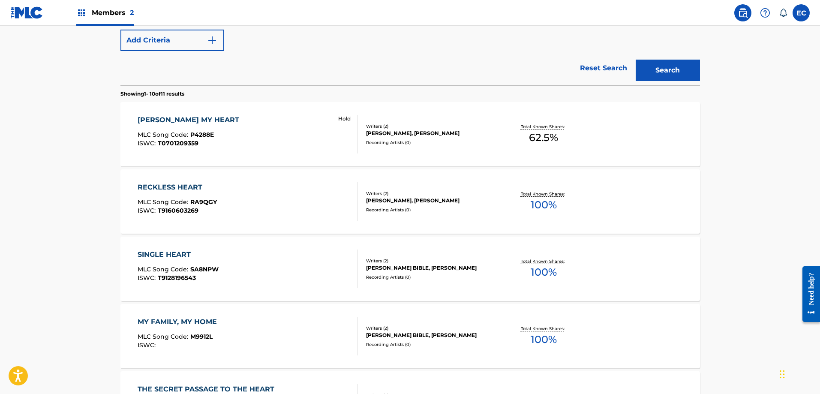
click at [191, 123] on div "PIERCE MY HEART" at bounding box center [191, 120] width 106 height 10
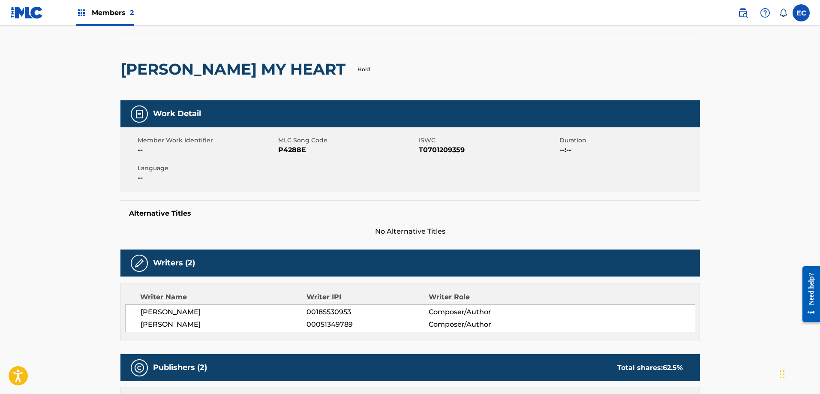
scroll to position [43, 0]
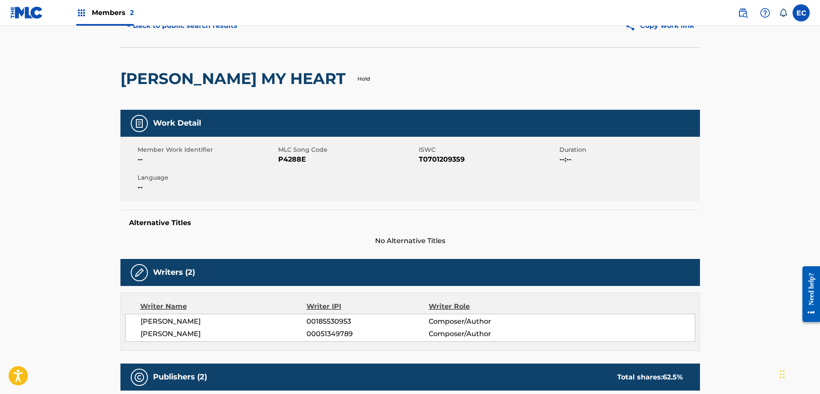
click at [297, 158] on span "P4288E" at bounding box center [347, 159] width 138 height 10
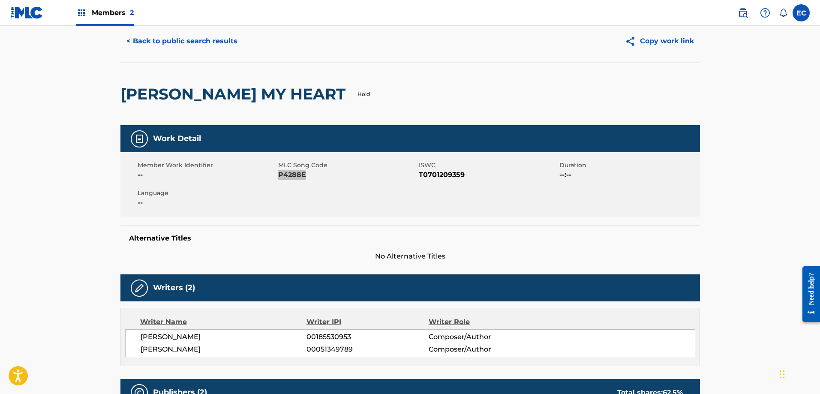
scroll to position [0, 0]
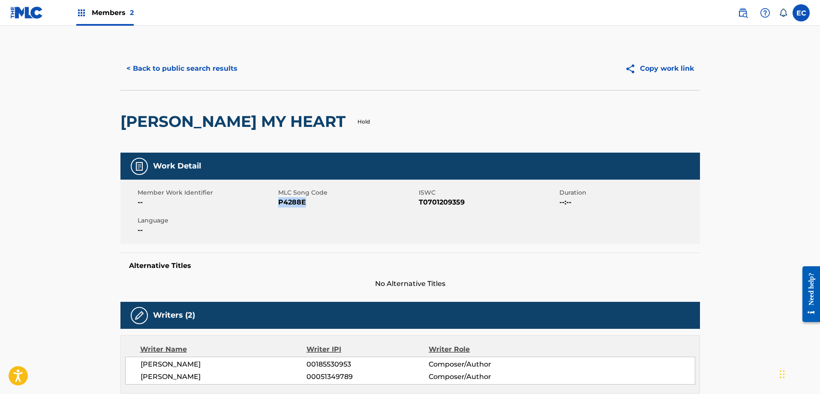
click at [175, 63] on button "< Back to public search results" at bounding box center [181, 68] width 123 height 21
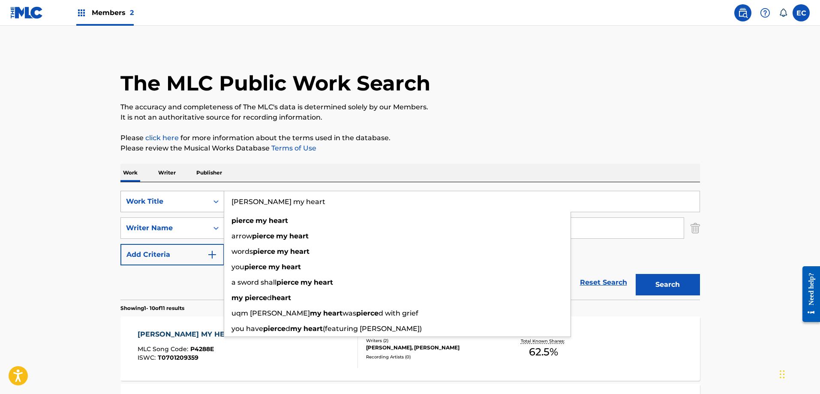
drag, startPoint x: 311, startPoint y: 202, endPoint x: 206, endPoint y: 196, distance: 105.2
click at [206, 196] on div "SearchWithCriteria27f68f0f-72b6-461f-bcf1-193fb56e752f Work Title pierce my hea…" at bounding box center [410, 201] width 580 height 21
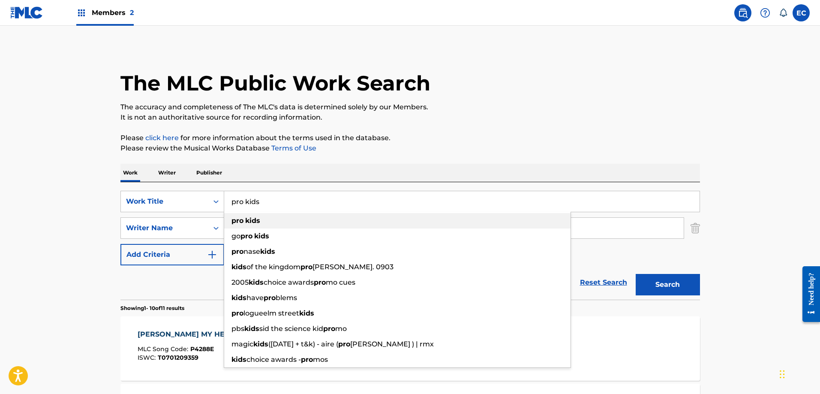
type input "pro kids"
click at [291, 219] on div "pro kids" at bounding box center [397, 220] width 346 height 15
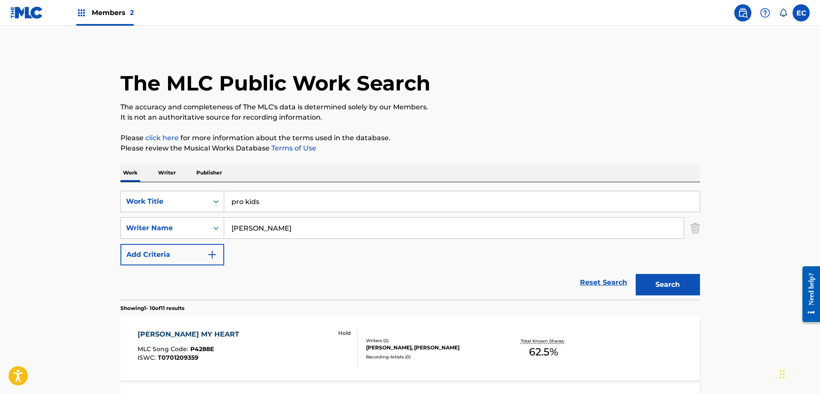
click at [686, 283] on button "Search" at bounding box center [668, 284] width 64 height 21
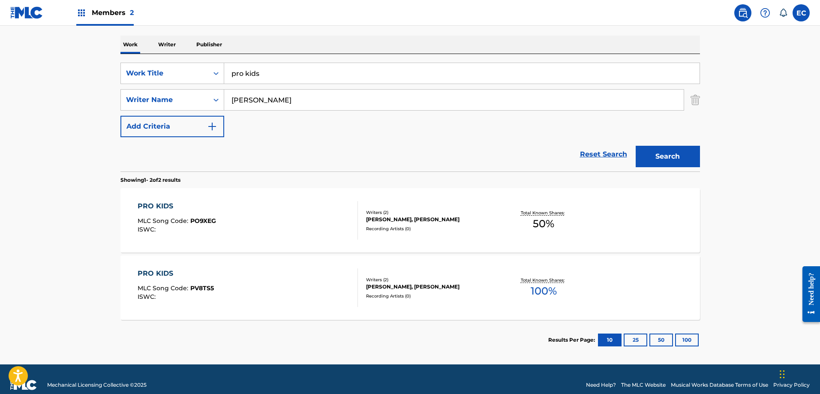
scroll to position [140, 0]
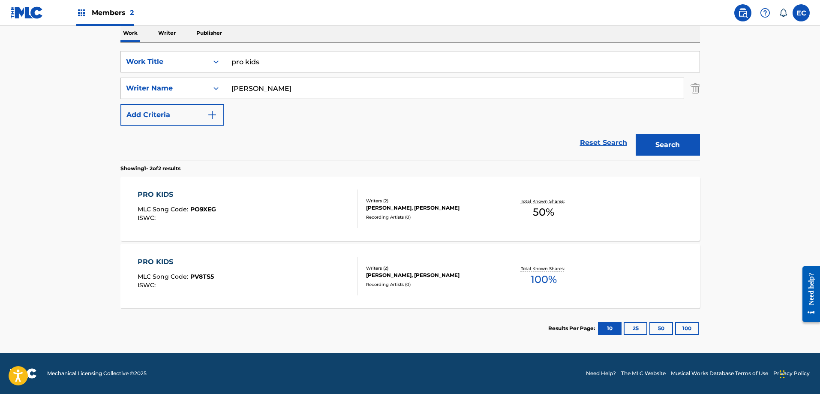
click at [147, 195] on div "PRO KIDS" at bounding box center [177, 194] width 78 height 10
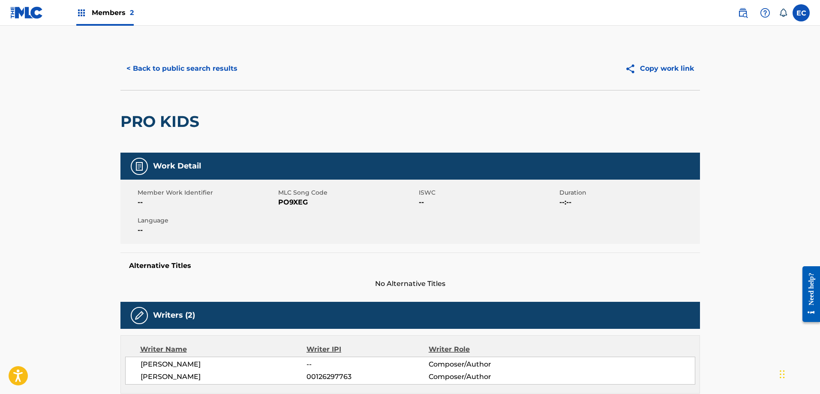
click at [139, 67] on button "< Back to public search results" at bounding box center [181, 68] width 123 height 21
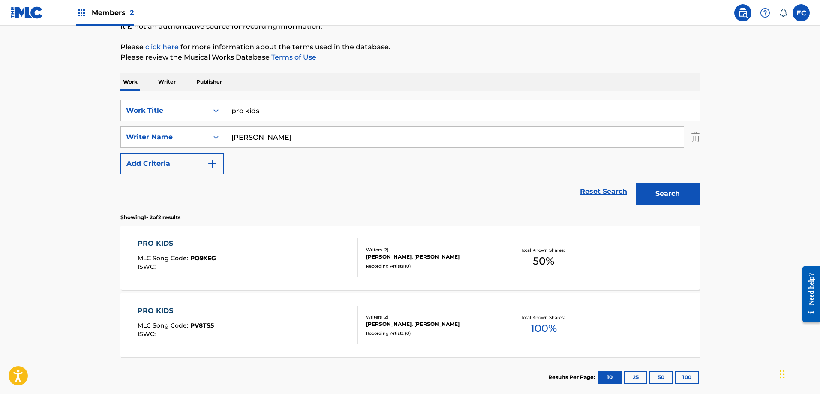
click at [171, 312] on div "PRO KIDS" at bounding box center [176, 311] width 76 height 10
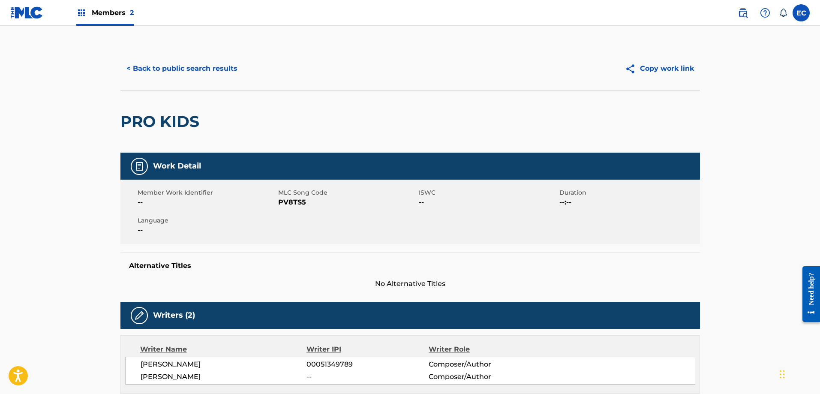
click at [294, 201] on span "PV8TS5" at bounding box center [347, 202] width 138 height 10
click at [186, 66] on button "< Back to public search results" at bounding box center [181, 68] width 123 height 21
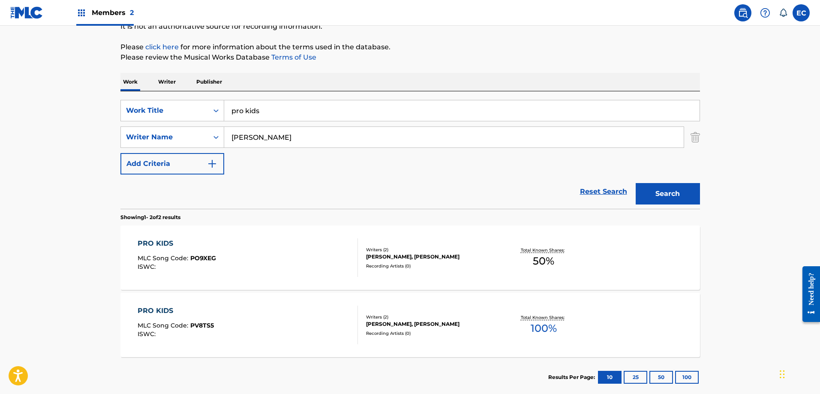
click at [162, 240] on div "PRO KIDS" at bounding box center [177, 243] width 78 height 10
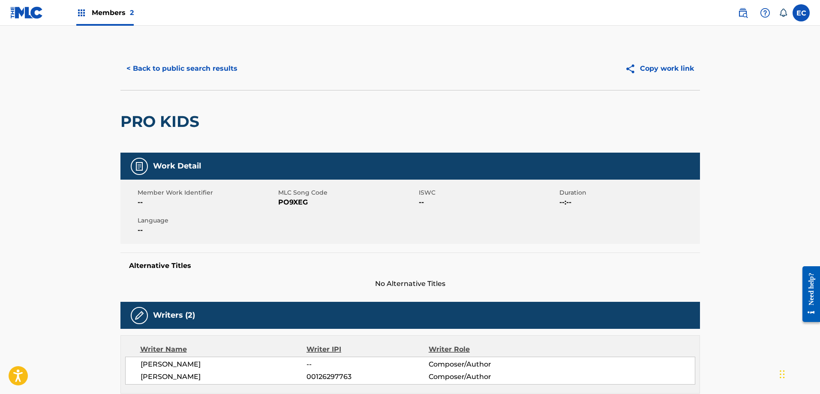
scroll to position [43, 0]
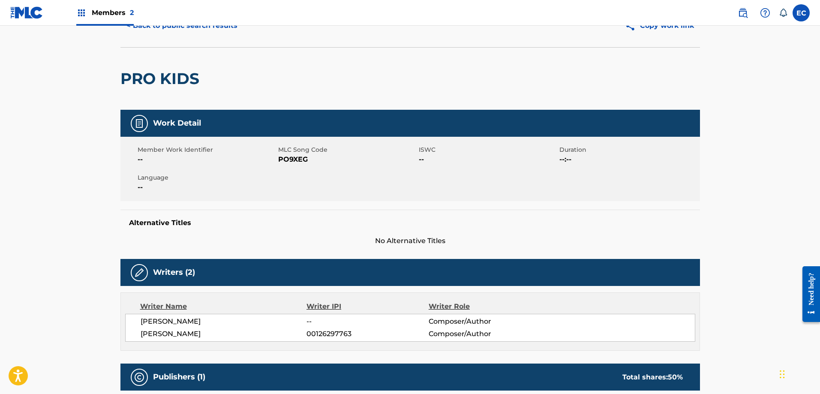
click at [291, 159] on span "PO9XEG" at bounding box center [347, 159] width 138 height 10
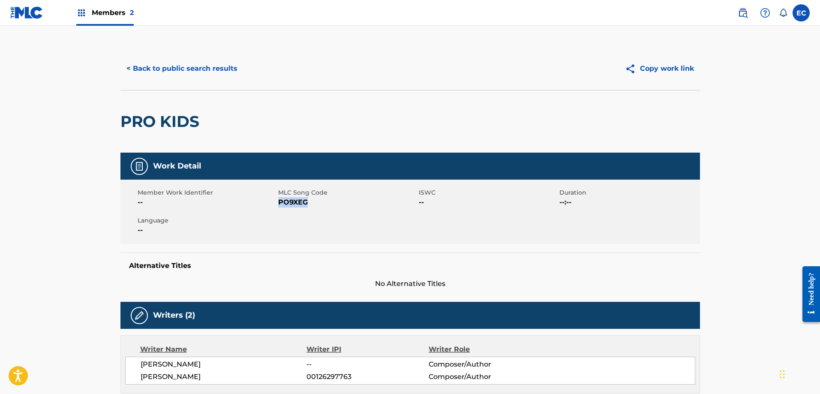
click at [169, 72] on button "< Back to public search results" at bounding box center [181, 68] width 123 height 21
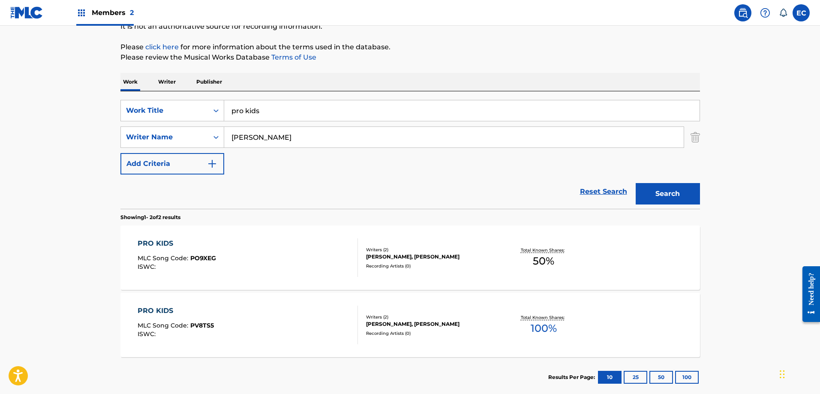
click at [146, 310] on div "PRO KIDS" at bounding box center [176, 311] width 76 height 10
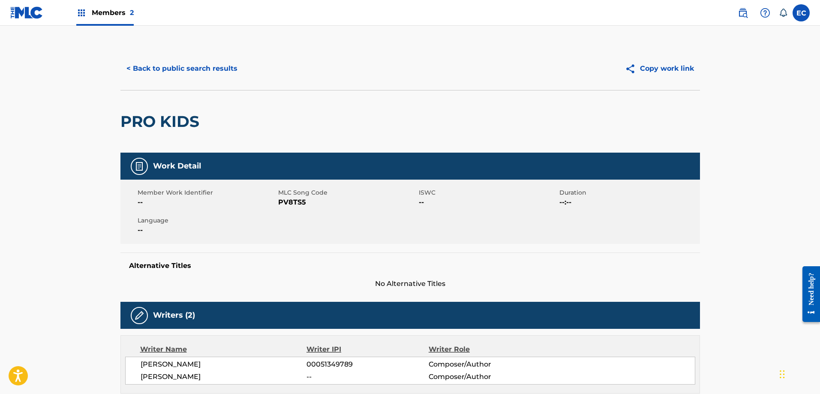
click at [292, 200] on span "PV8TS5" at bounding box center [347, 202] width 138 height 10
click at [164, 69] on button "< Back to public search results" at bounding box center [181, 68] width 123 height 21
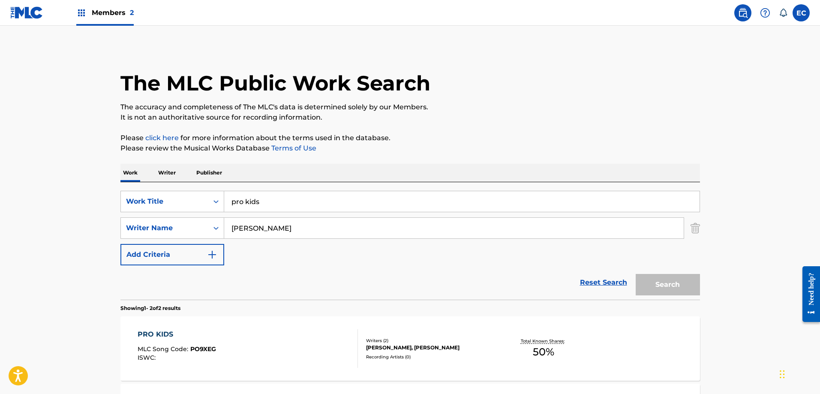
scroll to position [91, 0]
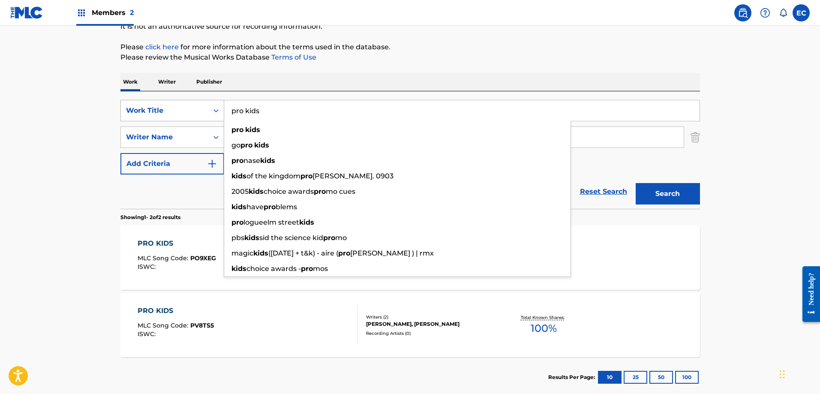
drag, startPoint x: 277, startPoint y: 112, endPoint x: 223, endPoint y: 114, distance: 54.5
click at [223, 114] on div "SearchWithCriteria27f68f0f-72b6-461f-bcf1-193fb56e752f Work Title pro kids pro …" at bounding box center [410, 110] width 580 height 21
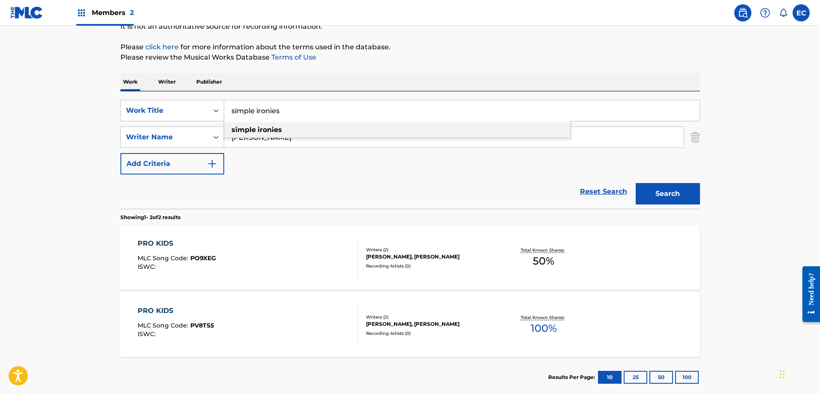
type input "simple ironies"
click at [280, 133] on strong "ironies" at bounding box center [270, 130] width 24 height 8
click at [659, 183] on button "Search" at bounding box center [668, 193] width 64 height 21
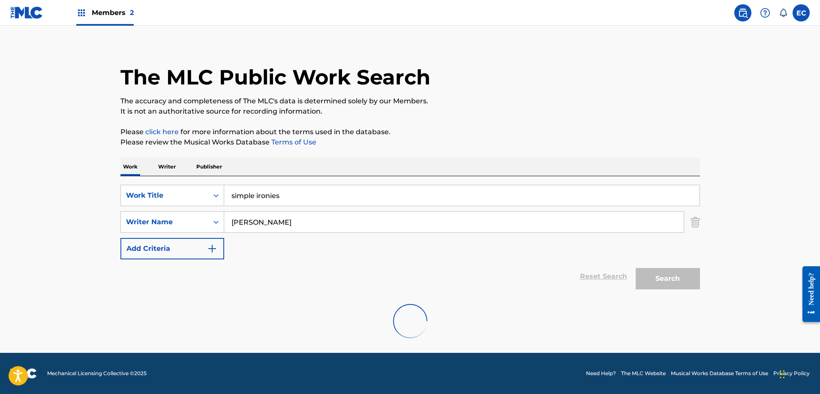
scroll to position [72, 0]
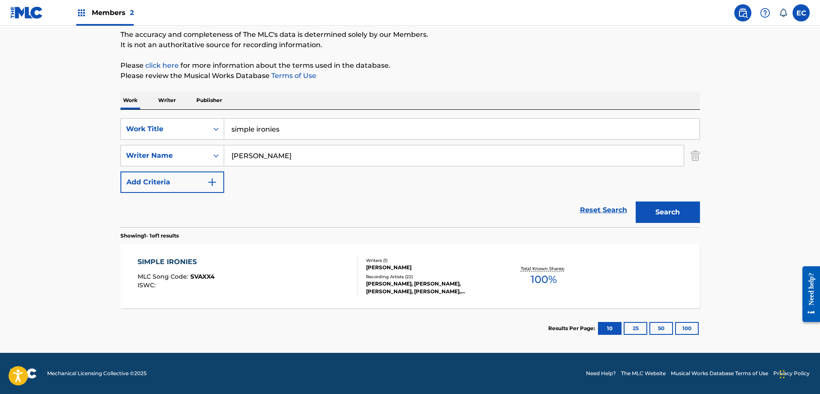
click at [188, 262] on div "SIMPLE IRONIES" at bounding box center [176, 262] width 77 height 10
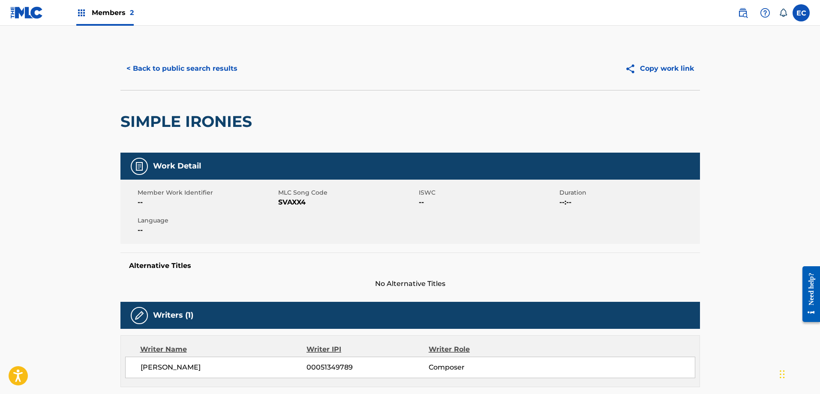
click at [291, 202] on span "SVAXX4" at bounding box center [347, 202] width 138 height 10
click at [226, 67] on button "< Back to public search results" at bounding box center [181, 68] width 123 height 21
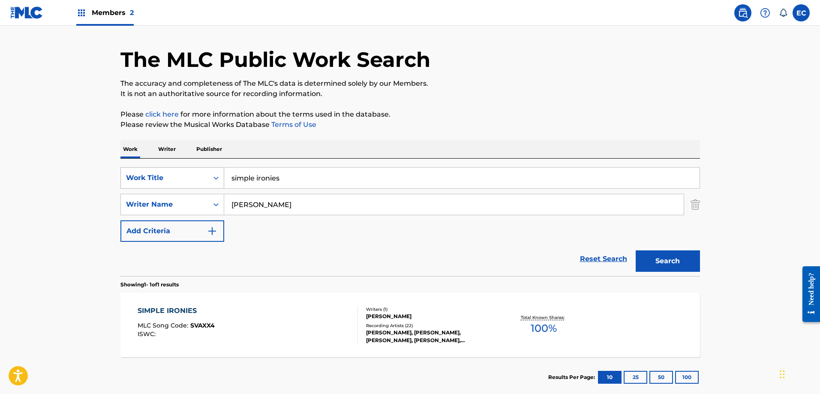
drag, startPoint x: 304, startPoint y: 183, endPoint x: 171, endPoint y: 170, distance: 133.9
click at [171, 170] on div "SearchWithCriteria27f68f0f-72b6-461f-bcf1-193fb56e752f Work Title simple ironies" at bounding box center [410, 177] width 580 height 21
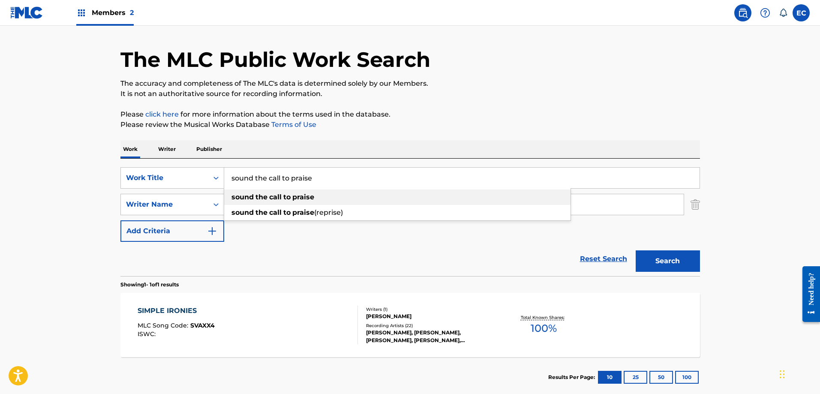
type input "sound the call to praise"
click at [255, 198] on span "Search Form" at bounding box center [255, 197] width 2 height 8
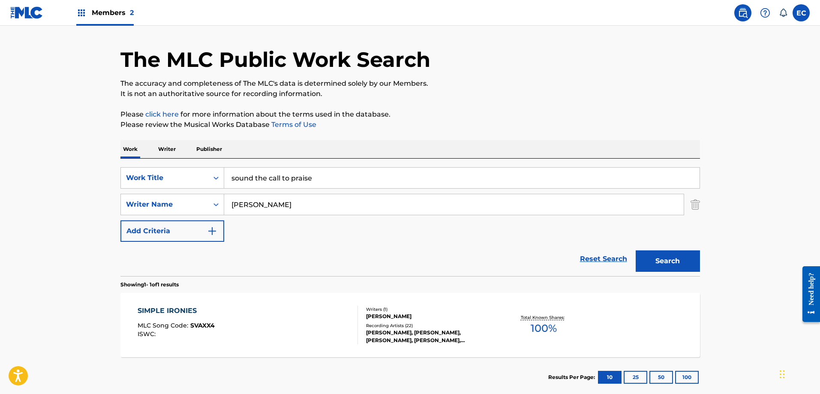
click at [668, 261] on button "Search" at bounding box center [668, 260] width 64 height 21
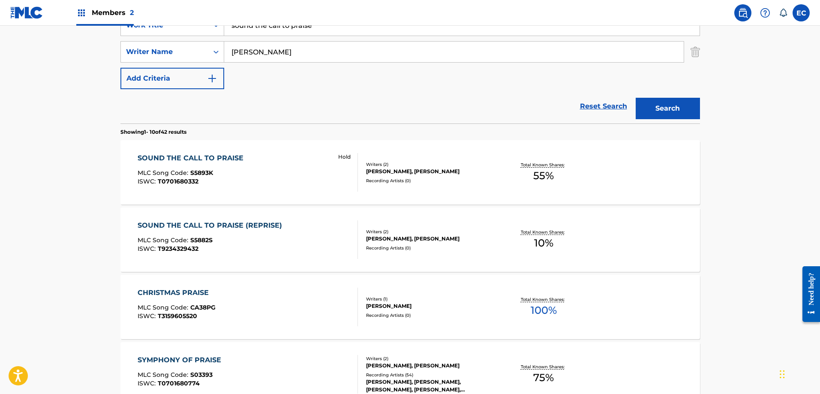
scroll to position [195, 0]
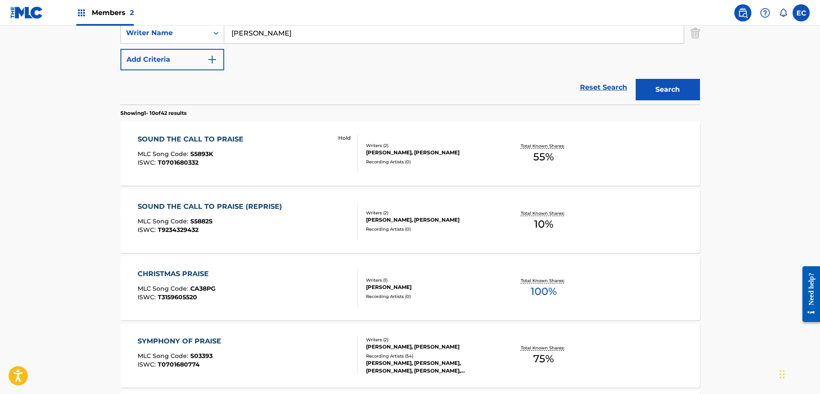
click at [228, 140] on div "SOUND THE CALL TO PRAISE" at bounding box center [193, 139] width 110 height 10
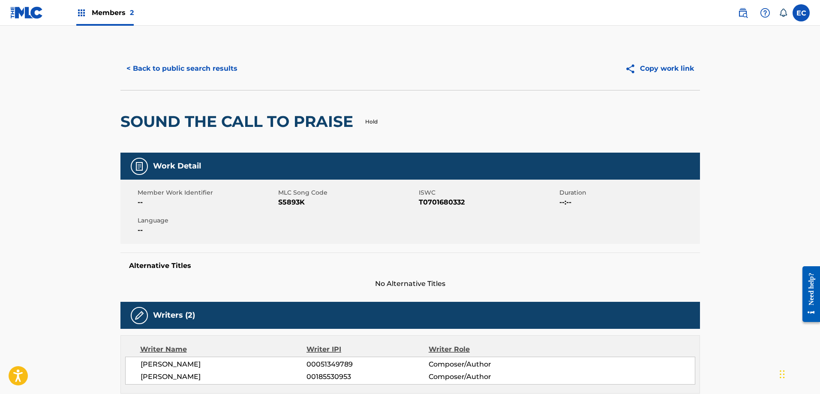
click at [295, 203] on span "S5893K" at bounding box center [347, 202] width 138 height 10
click at [222, 68] on button "< Back to public search results" at bounding box center [181, 68] width 123 height 21
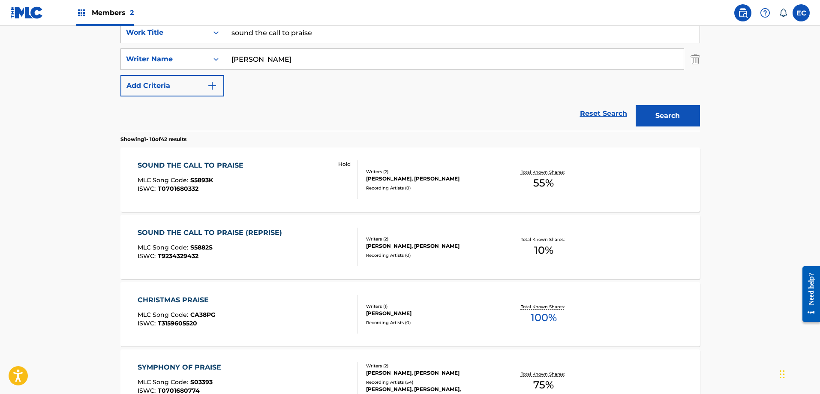
scroll to position [171, 0]
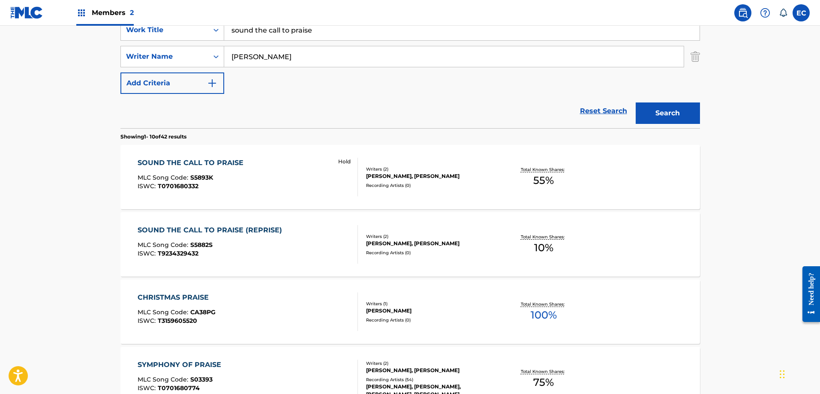
click at [261, 231] on div "SOUND THE CALL TO PRAISE (REPRISE)" at bounding box center [212, 230] width 149 height 10
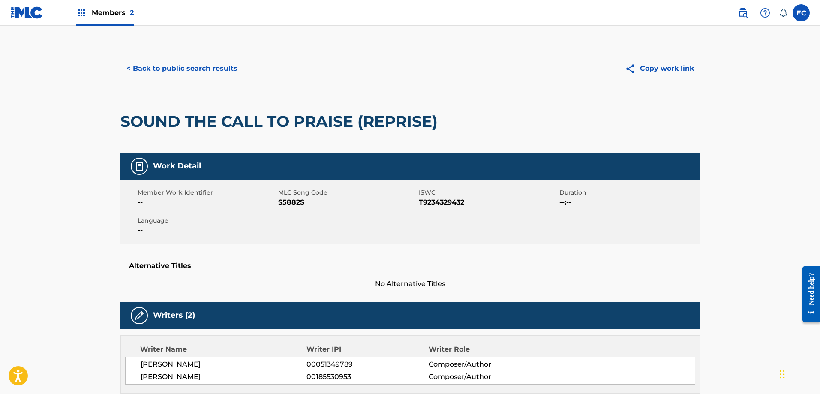
click at [288, 198] on span "S5882S" at bounding box center [347, 202] width 138 height 10
click at [287, 202] on span "S5882S" at bounding box center [347, 202] width 138 height 10
click at [228, 66] on button "< Back to public search results" at bounding box center [181, 68] width 123 height 21
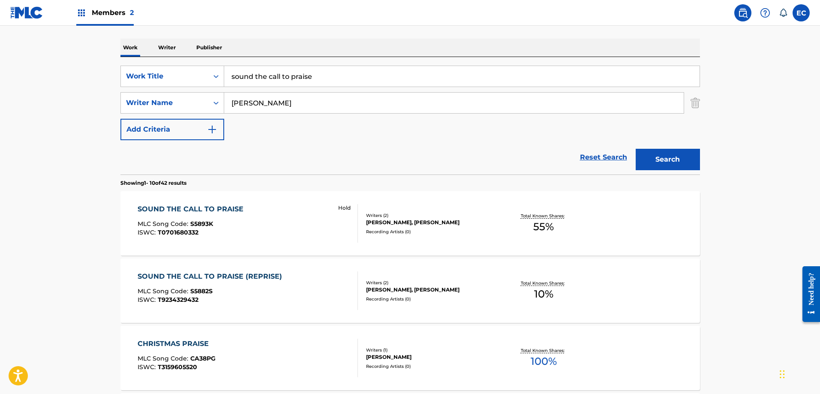
scroll to position [43, 0]
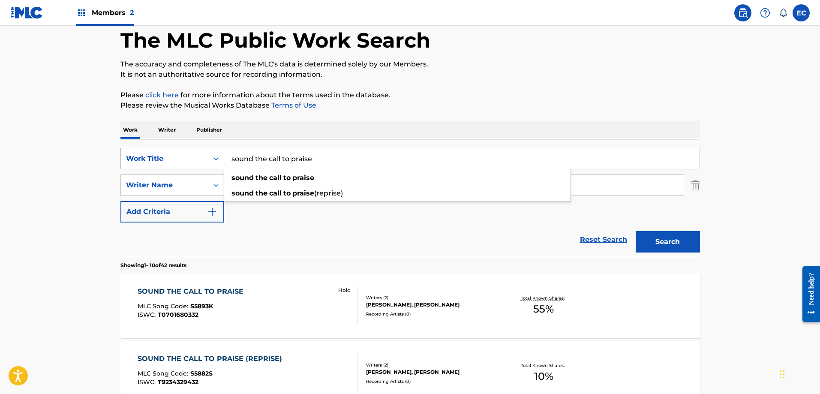
drag, startPoint x: 330, startPoint y: 160, endPoint x: 183, endPoint y: 153, distance: 146.4
click at [183, 153] on div "SearchWithCriteria27f68f0f-72b6-461f-bcf1-193fb56e752f Work Title sound the cal…" at bounding box center [410, 158] width 580 height 21
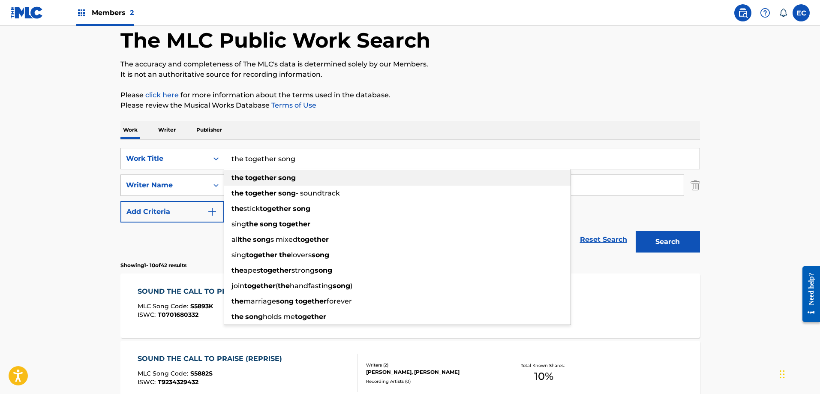
type input "the together song"
click at [338, 181] on div "the together song" at bounding box center [397, 177] width 346 height 15
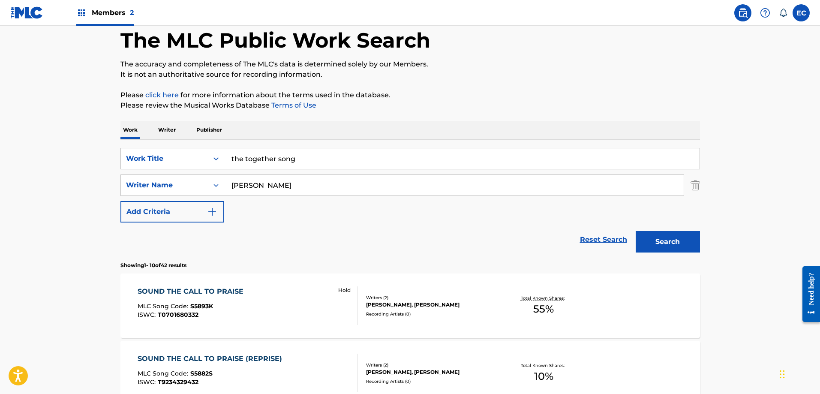
click at [649, 237] on button "Search" at bounding box center [668, 241] width 64 height 21
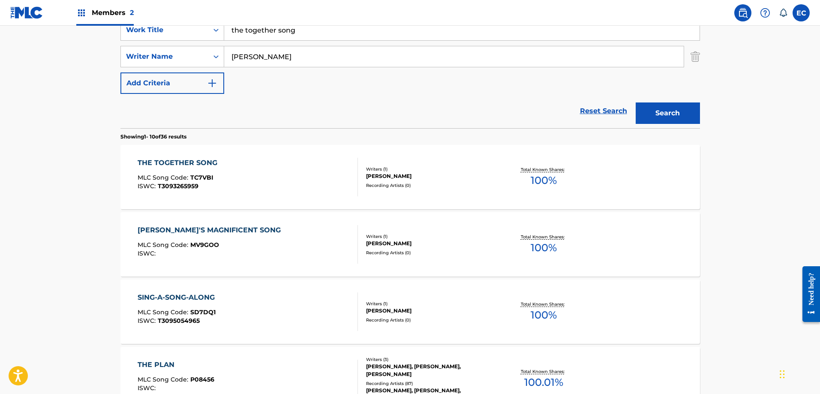
scroll to position [214, 0]
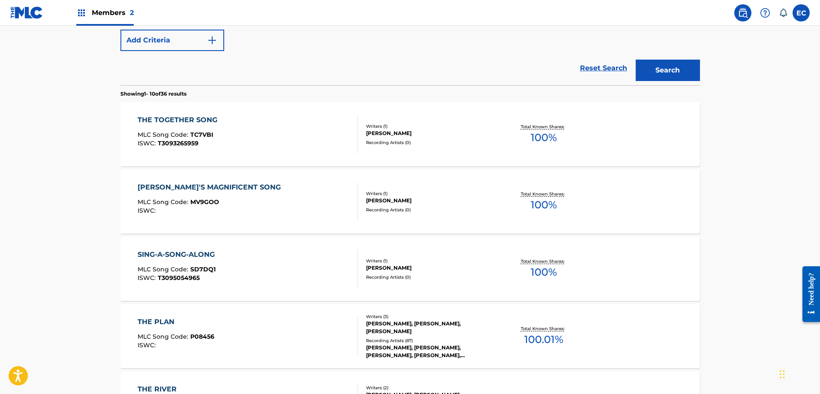
click at [175, 115] on div "THE TOGETHER SONG" at bounding box center [180, 120] width 84 height 10
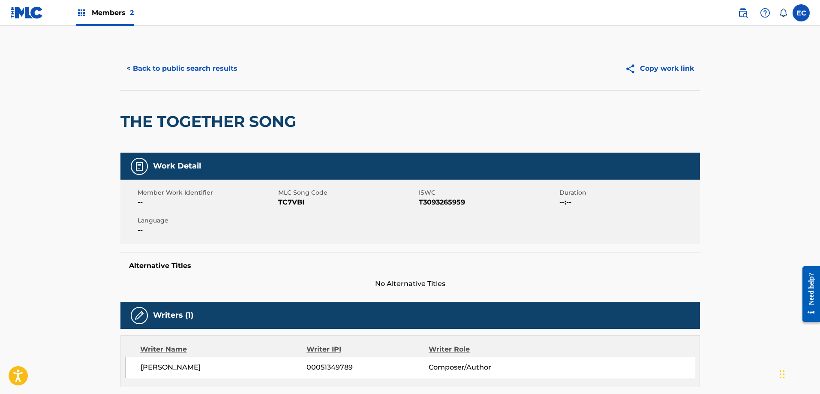
click at [295, 202] on span "TC7VBI" at bounding box center [347, 202] width 138 height 10
click at [170, 68] on button "< Back to public search results" at bounding box center [181, 68] width 123 height 21
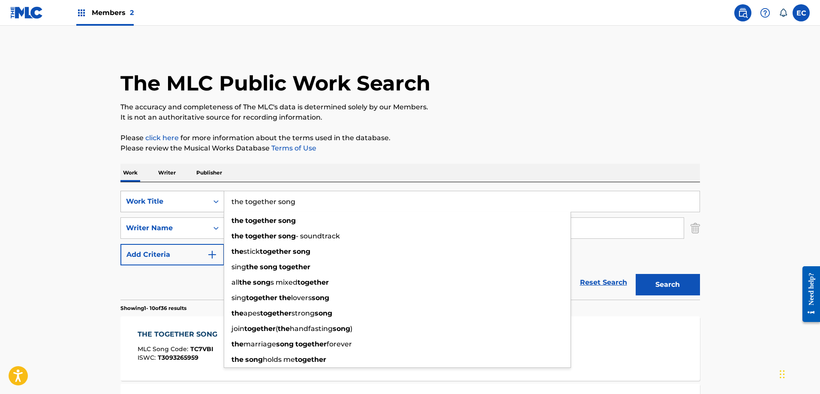
drag, startPoint x: 328, startPoint y: 200, endPoint x: 168, endPoint y: 194, distance: 159.6
click at [168, 194] on div "SearchWithCriteria27f68f0f-72b6-461f-bcf1-193fb56e752f Work Title the together …" at bounding box center [410, 201] width 580 height 21
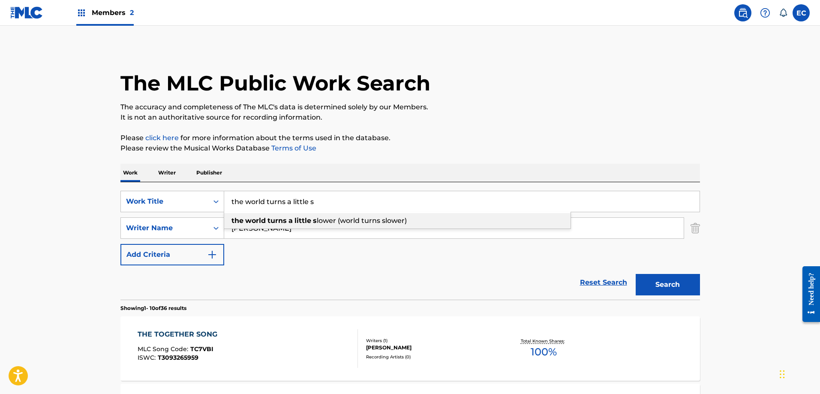
click at [340, 221] on span "lower (world turns slower)" at bounding box center [362, 220] width 90 height 8
type input "the world turns a little slower (world turns slower)"
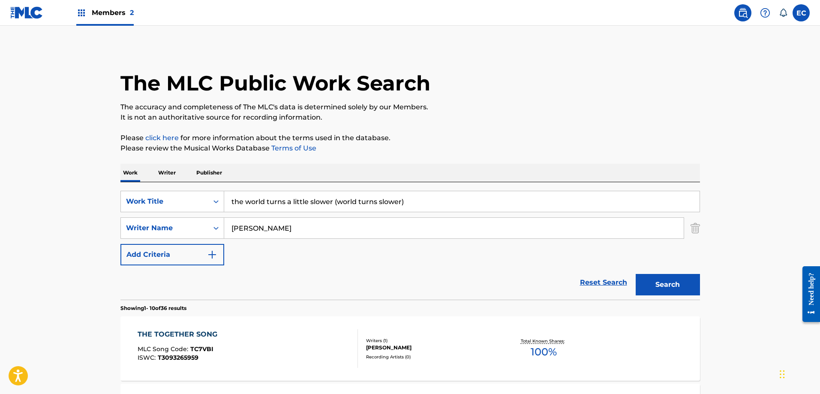
click at [670, 287] on button "Search" at bounding box center [668, 284] width 64 height 21
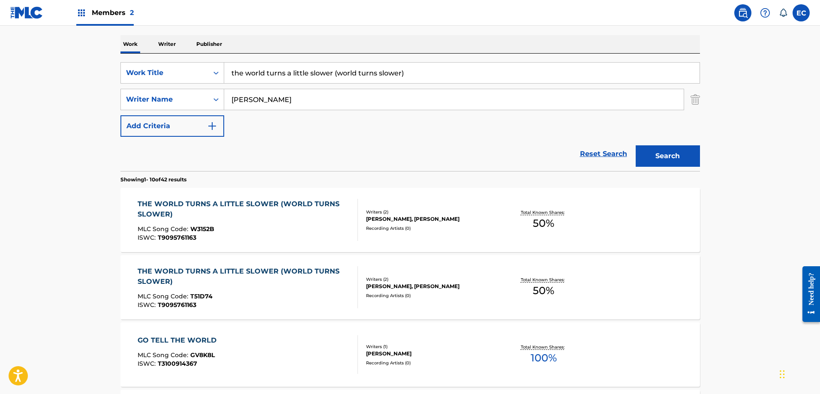
scroll to position [171, 0]
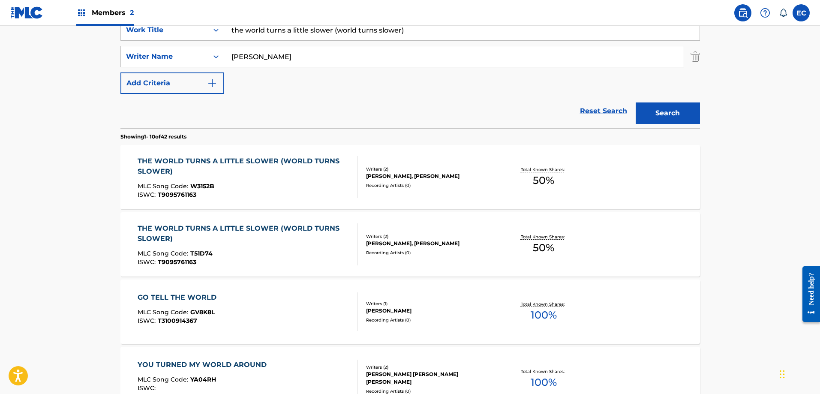
click at [315, 156] on div "THE WORLD TURNS A LITTLE SLOWER (WORLD TURNS SLOWER)" at bounding box center [244, 166] width 213 height 21
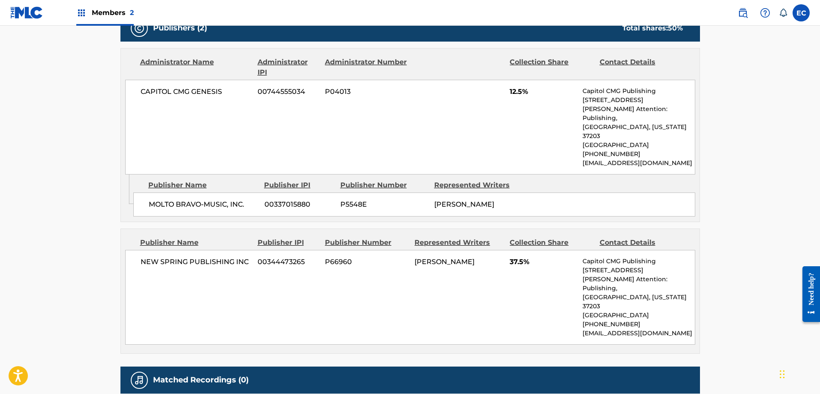
scroll to position [429, 0]
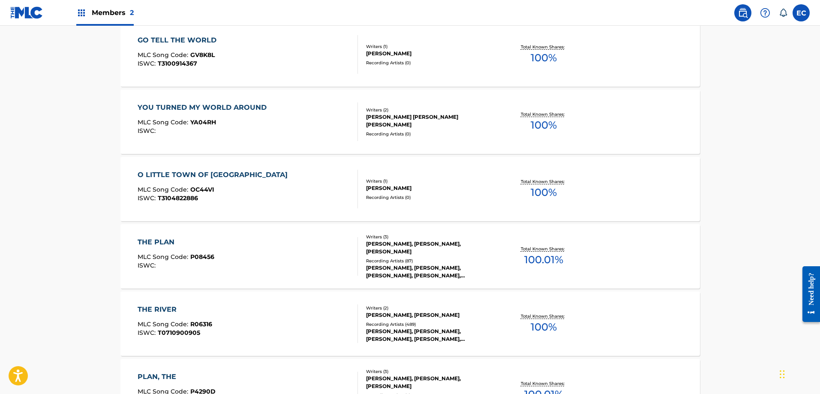
scroll to position [171, 0]
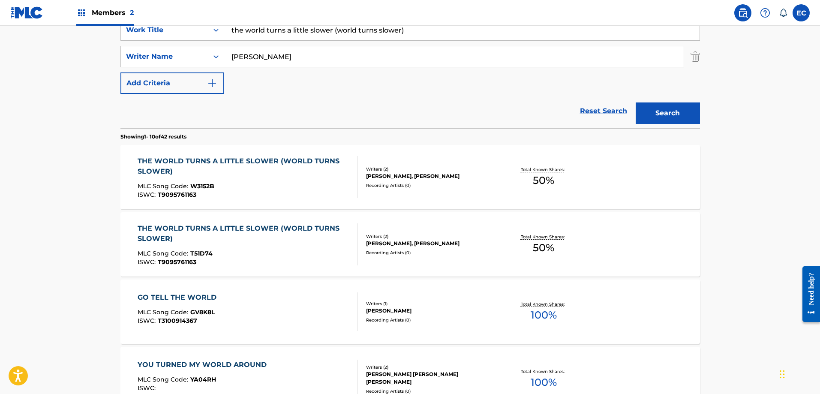
click at [292, 161] on div "THE WORLD TURNS A LITTLE SLOWER (WORLD TURNS SLOWER)" at bounding box center [244, 166] width 213 height 21
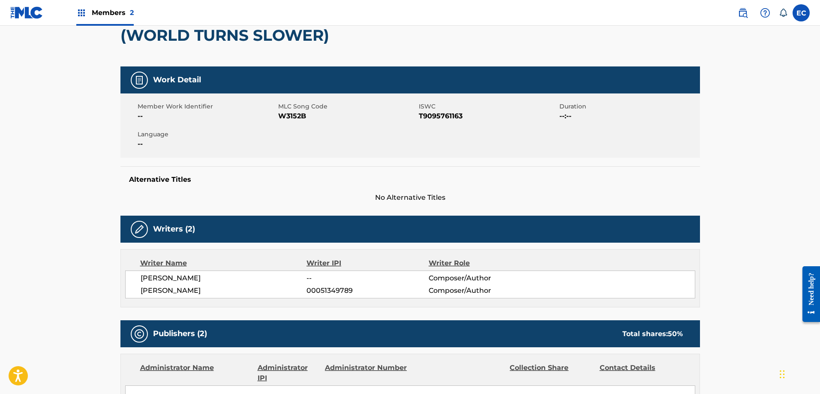
scroll to position [129, 0]
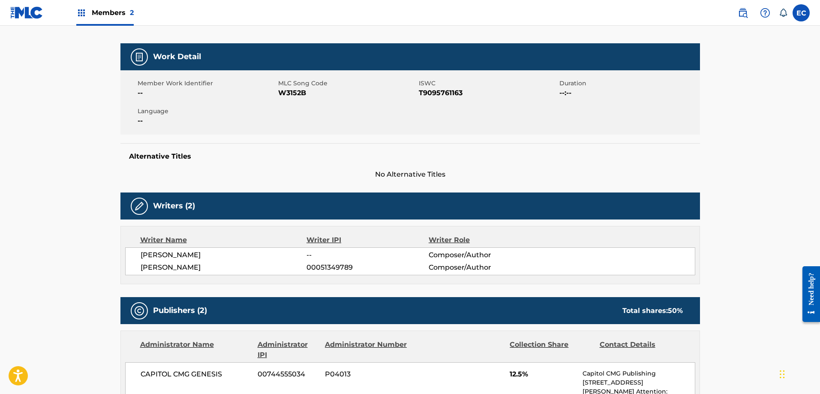
click at [293, 92] on span "W3152B" at bounding box center [347, 93] width 138 height 10
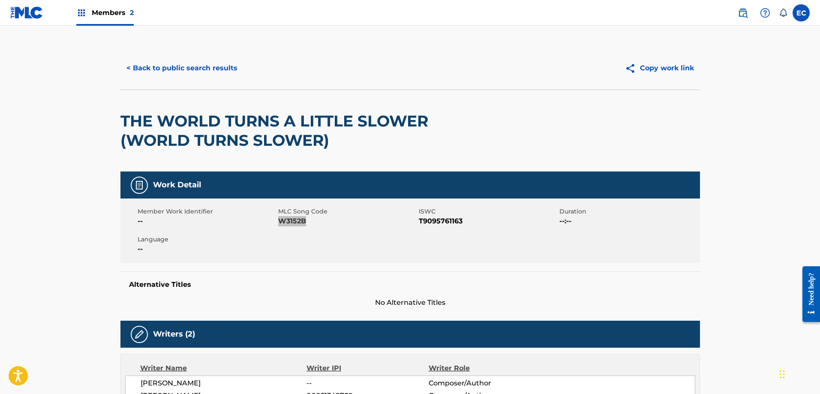
scroll to position [0, 0]
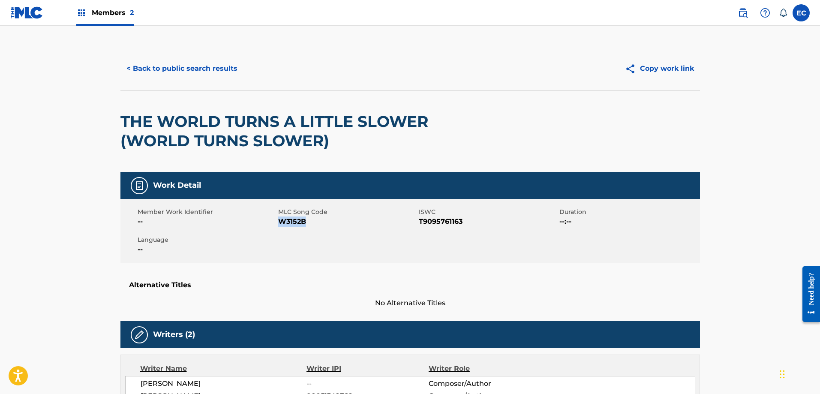
click at [204, 71] on button "< Back to public search results" at bounding box center [181, 68] width 123 height 21
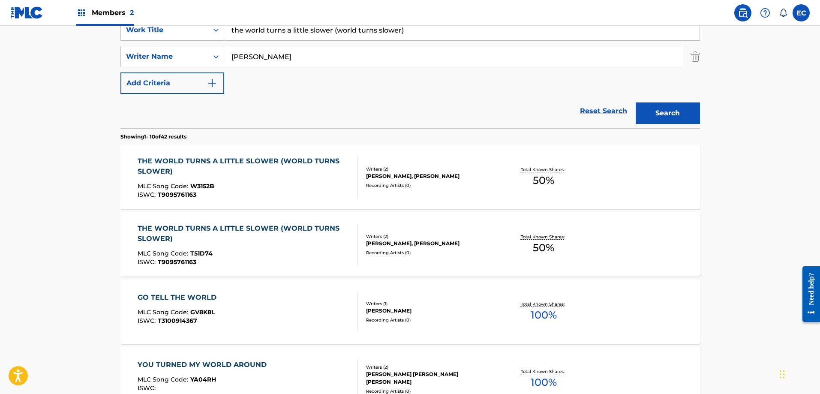
click at [306, 227] on div "THE WORLD TURNS A LITTLE SLOWER (WORLD TURNS SLOWER)" at bounding box center [244, 233] width 213 height 21
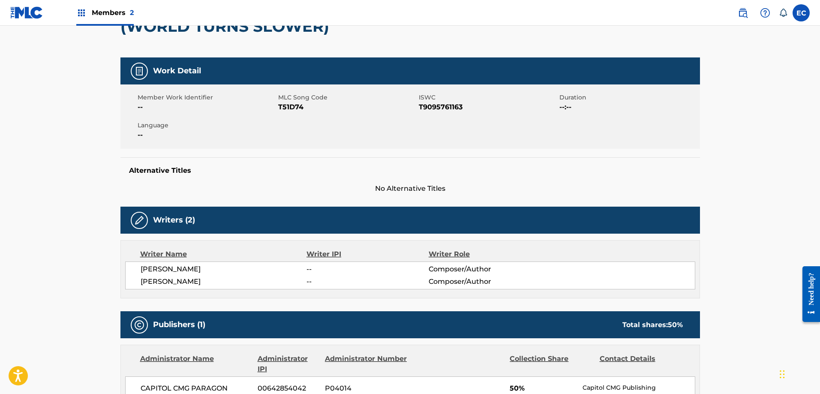
scroll to position [129, 0]
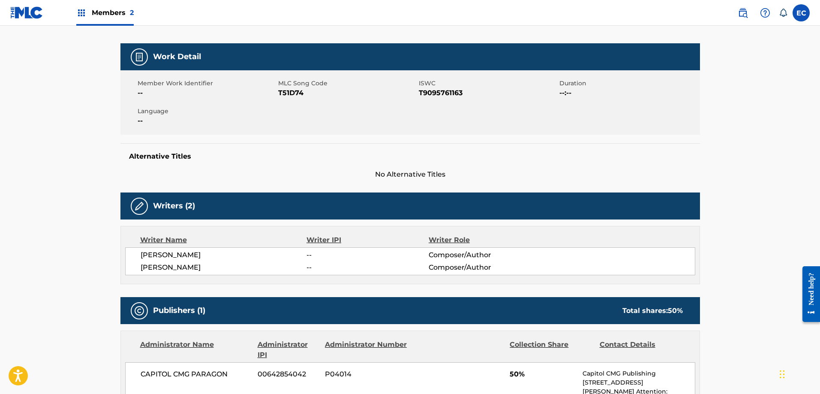
click at [292, 95] on span "T51D74" at bounding box center [347, 93] width 138 height 10
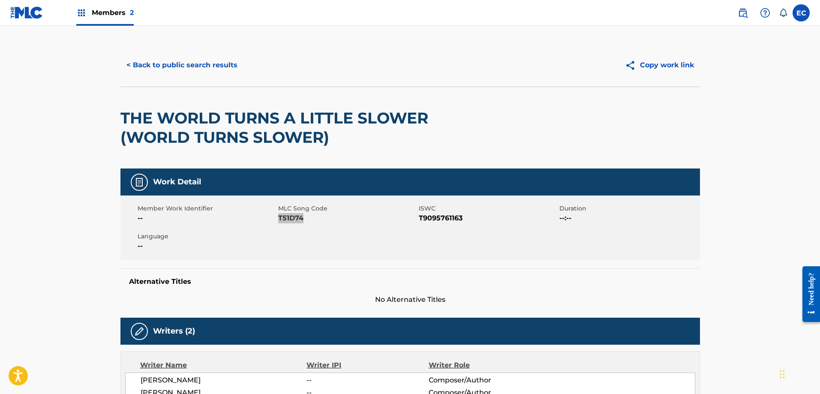
scroll to position [0, 0]
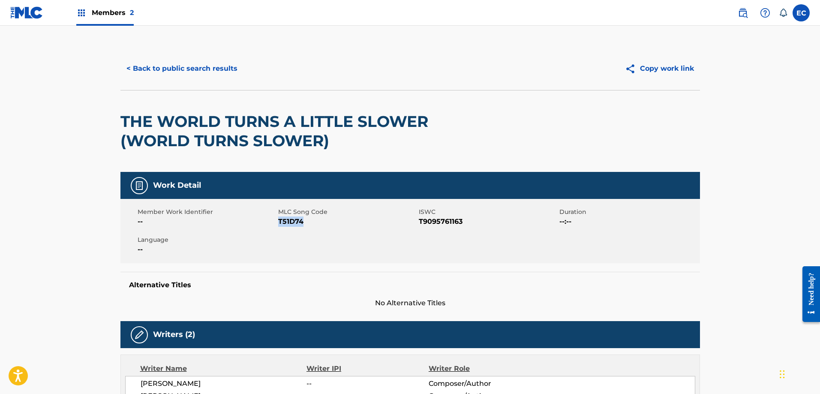
click at [157, 65] on button "< Back to public search results" at bounding box center [181, 68] width 123 height 21
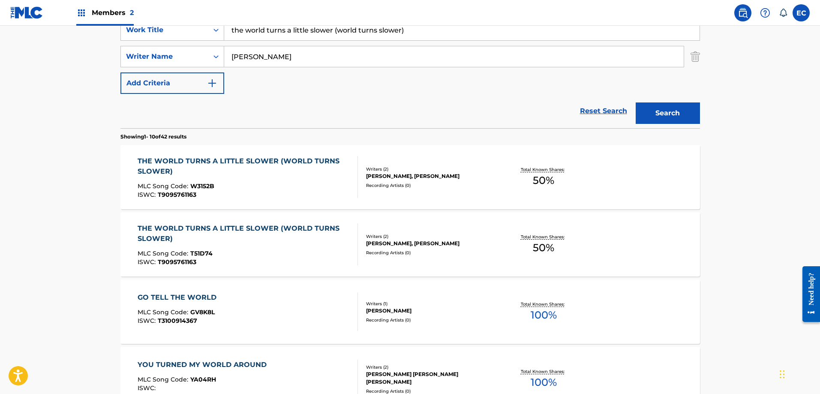
click at [326, 164] on div "THE WORLD TURNS A LITTLE SLOWER (WORLD TURNS SLOWER)" at bounding box center [244, 166] width 213 height 21
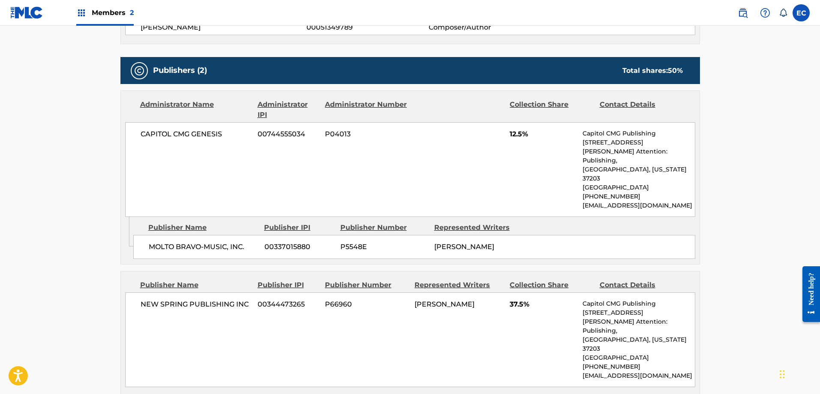
scroll to position [386, 0]
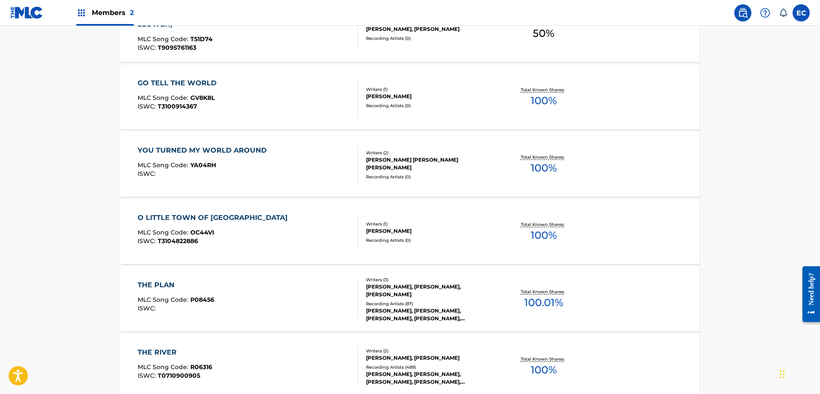
scroll to position [171, 0]
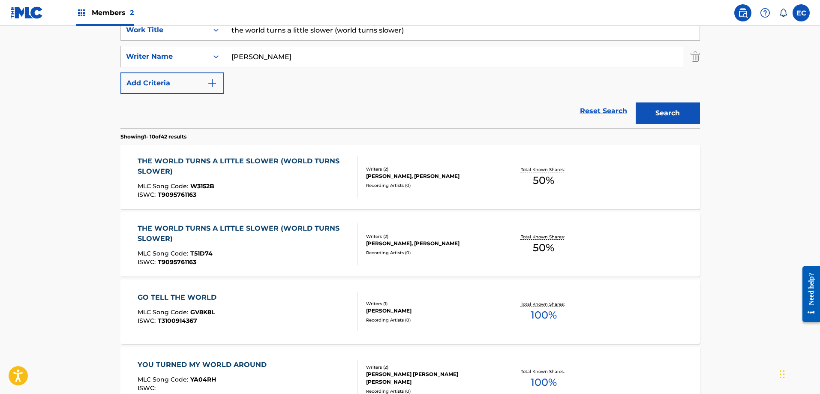
click at [273, 162] on div "THE WORLD TURNS A LITTLE SLOWER (WORLD TURNS SLOWER)" at bounding box center [244, 166] width 213 height 21
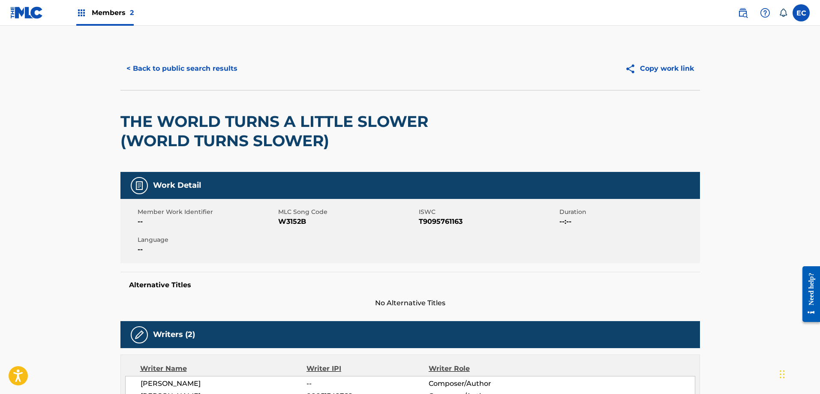
click at [161, 68] on button "< Back to public search results" at bounding box center [181, 68] width 123 height 21
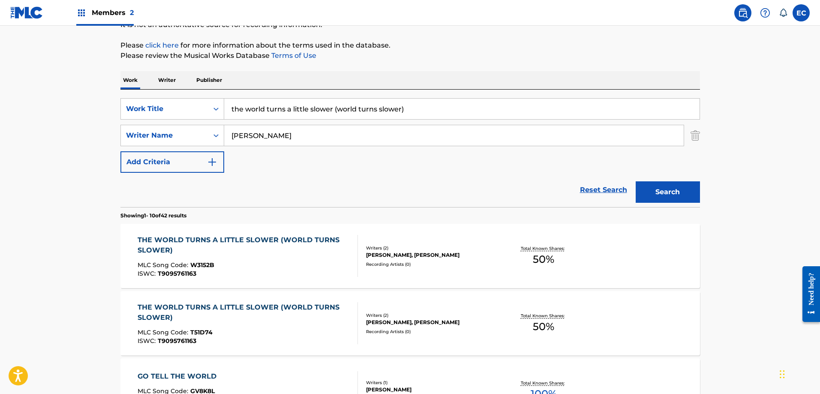
scroll to position [86, 0]
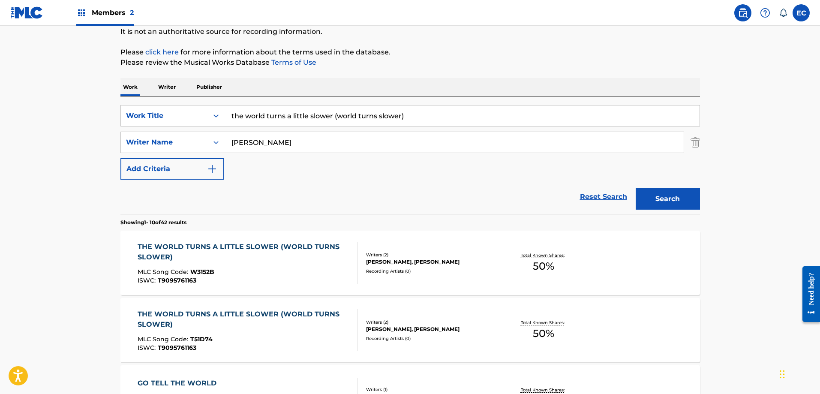
drag, startPoint x: 418, startPoint y: 116, endPoint x: 65, endPoint y: 110, distance: 353.3
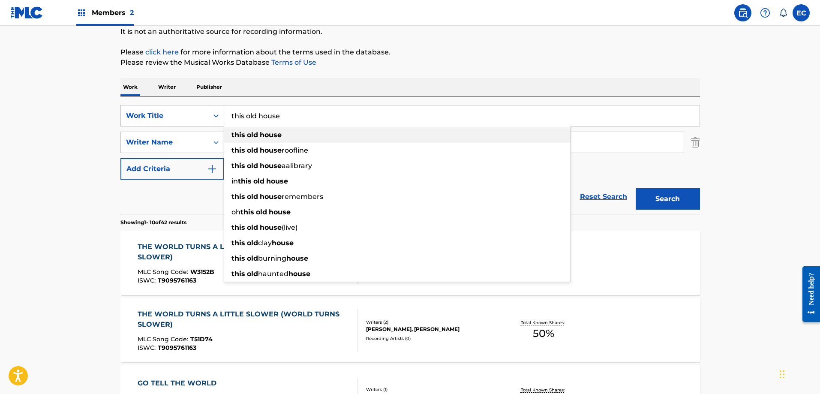
click at [300, 130] on div "this old house" at bounding box center [397, 134] width 346 height 15
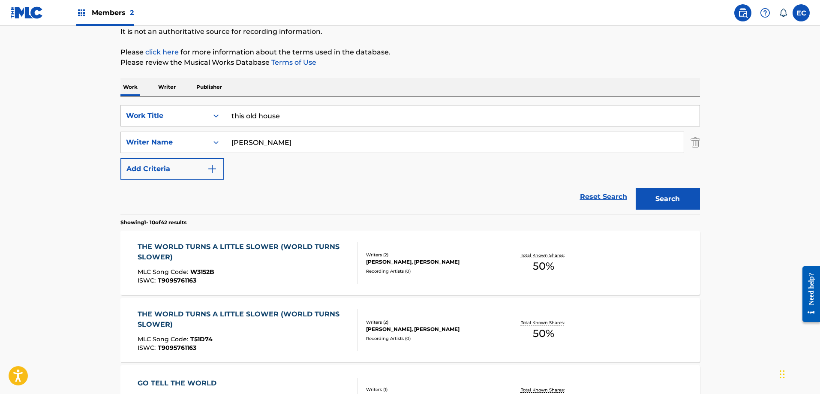
click at [640, 194] on button "Search" at bounding box center [668, 198] width 64 height 21
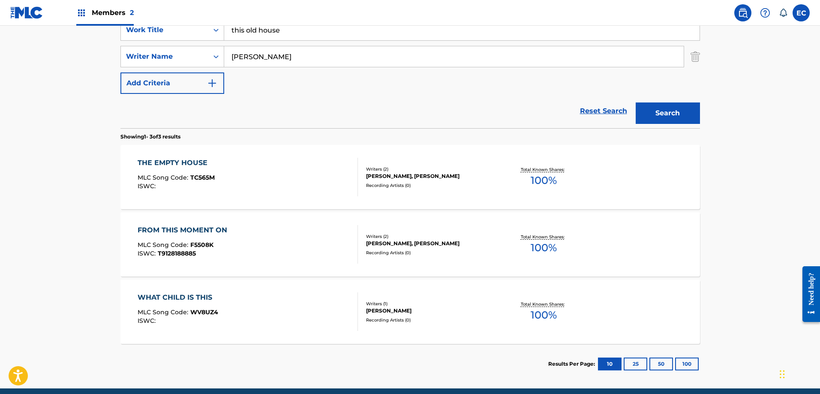
scroll to position [129, 0]
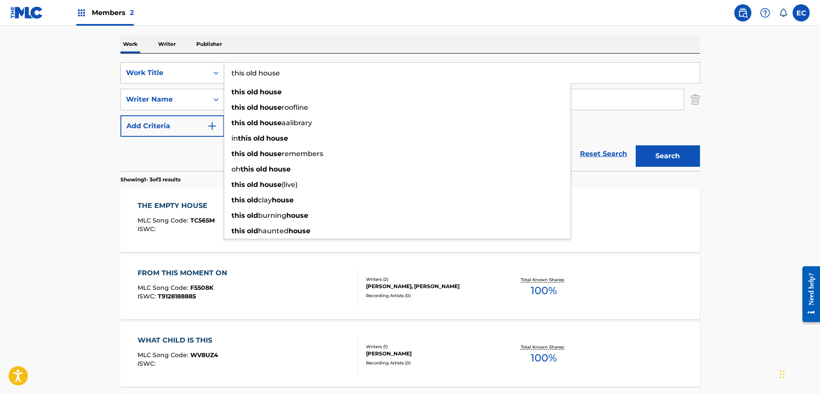
drag, startPoint x: 303, startPoint y: 73, endPoint x: 182, endPoint y: 73, distance: 120.5
click at [182, 73] on div "SearchWithCriteria27f68f0f-72b6-461f-bcf1-193fb56e752f Work Title this old hous…" at bounding box center [410, 72] width 580 height 21
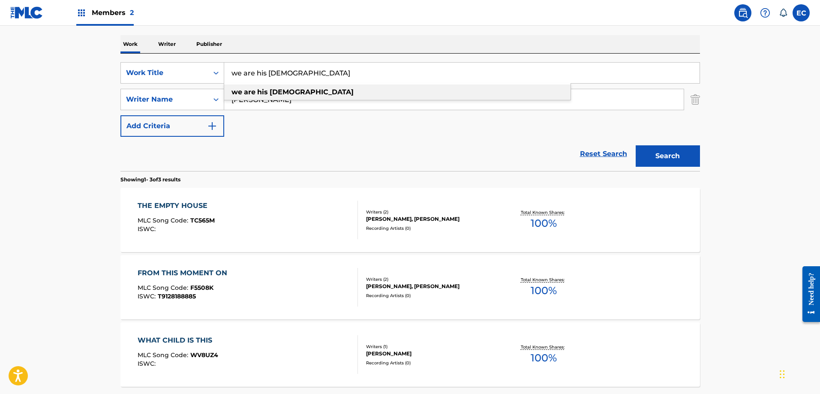
type input "we are his temple"
click at [329, 86] on div "we are his temple" at bounding box center [397, 91] width 346 height 15
click at [667, 150] on button "Search" at bounding box center [668, 155] width 64 height 21
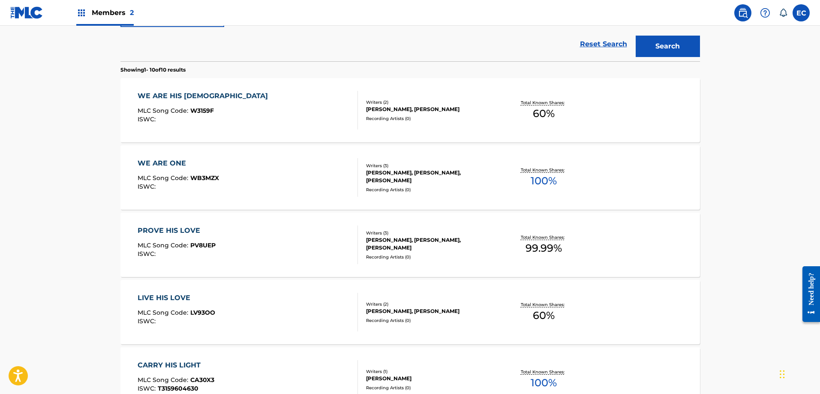
scroll to position [257, 0]
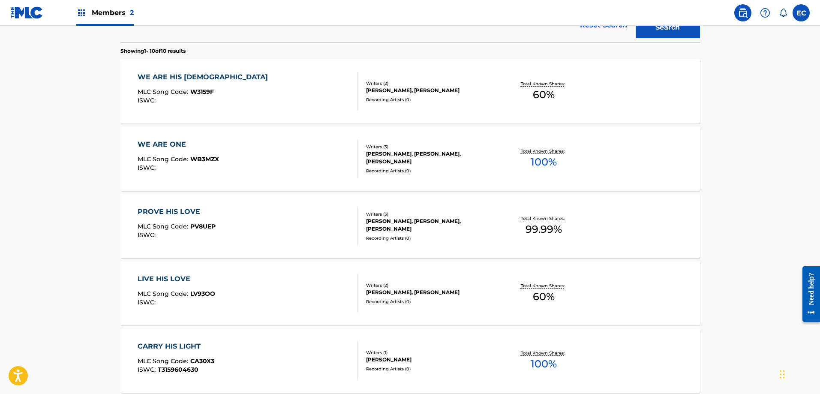
click at [197, 75] on div "WE ARE HIS TEMPLE" at bounding box center [205, 77] width 135 height 10
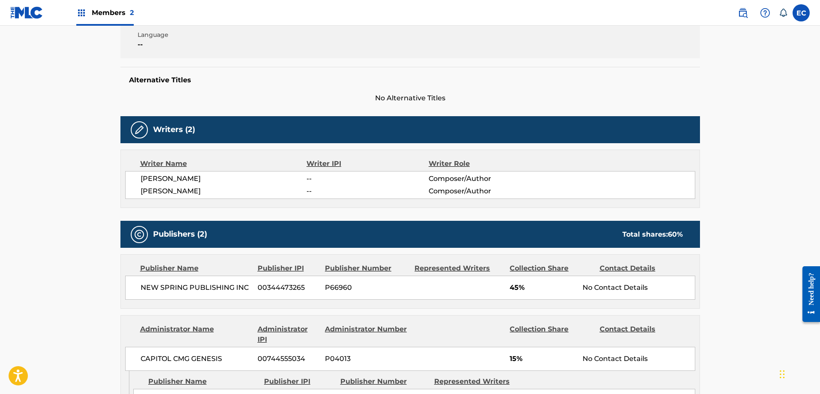
scroll to position [74, 0]
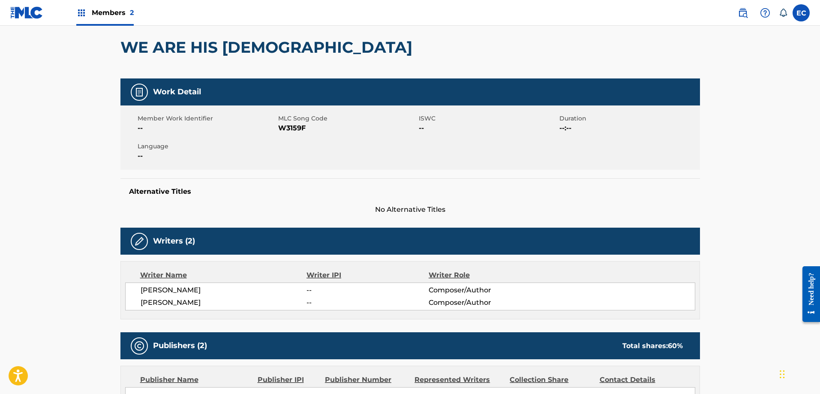
click at [296, 129] on span "W3159F" at bounding box center [347, 128] width 138 height 10
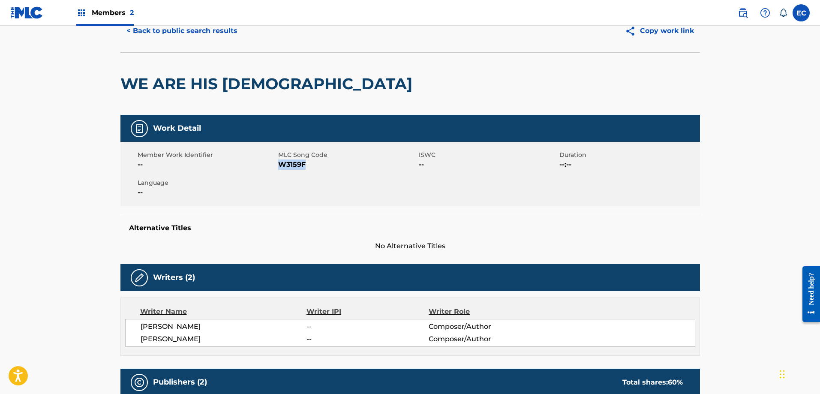
scroll to position [0, 0]
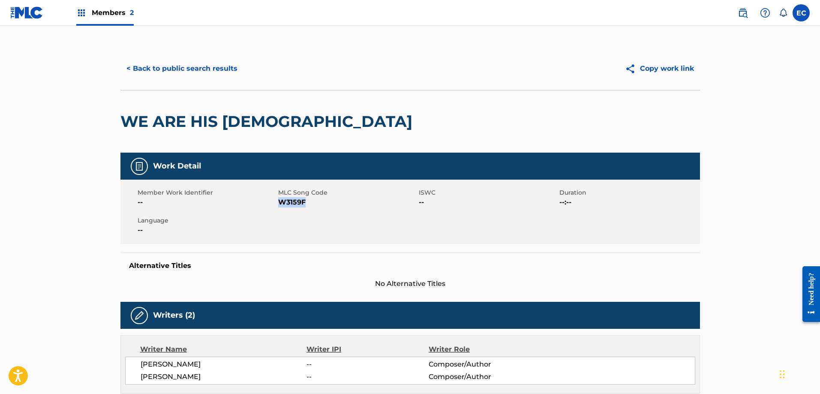
click at [186, 63] on button "< Back to public search results" at bounding box center [181, 68] width 123 height 21
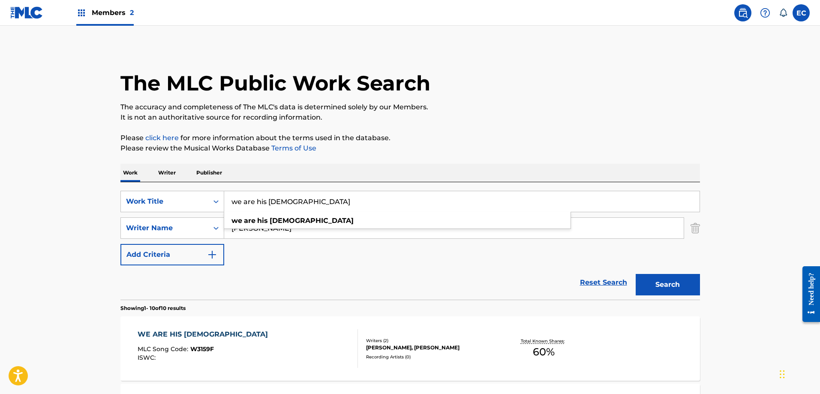
drag, startPoint x: 306, startPoint y: 203, endPoint x: 204, endPoint y: 187, distance: 102.9
click at [204, 187] on div "SearchWithCriteria27f68f0f-72b6-461f-bcf1-193fb56e752f Work Title we are his te…" at bounding box center [410, 240] width 580 height 117
type input "well done, my child"
click at [674, 280] on button "Search" at bounding box center [668, 284] width 64 height 21
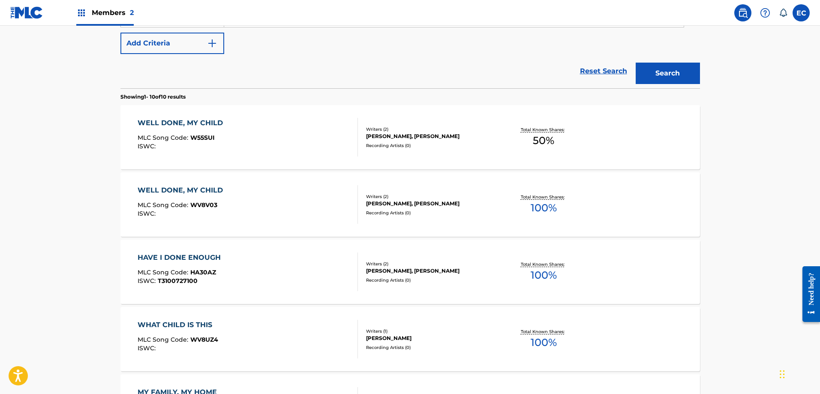
scroll to position [214, 0]
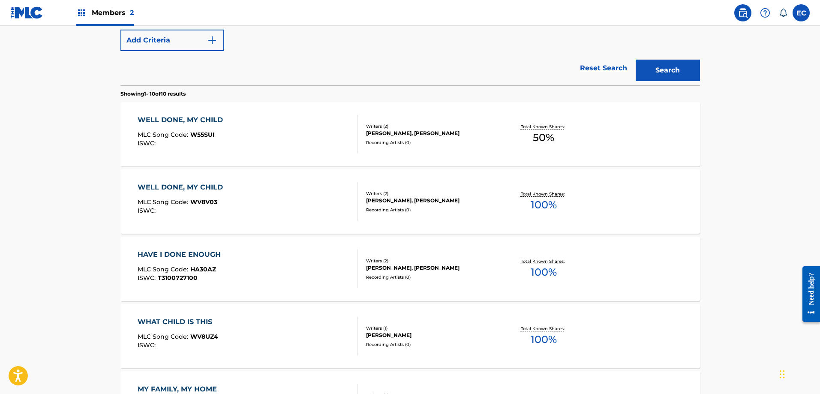
click at [188, 120] on div "WELL DONE, MY CHILD" at bounding box center [183, 120] width 90 height 10
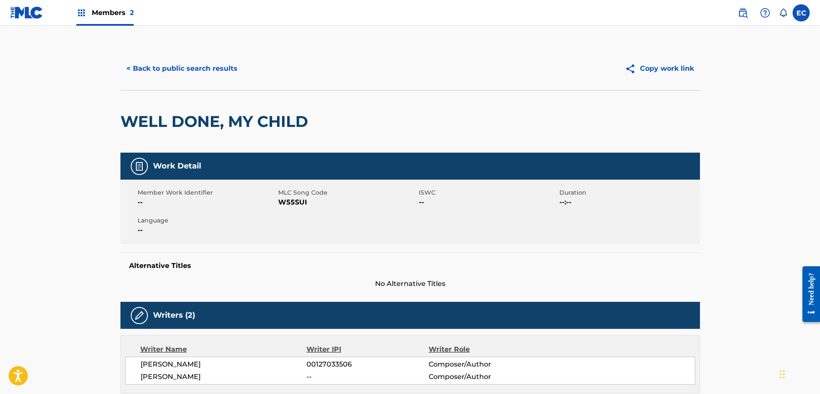
click at [173, 69] on button "< Back to public search results" at bounding box center [181, 68] width 123 height 21
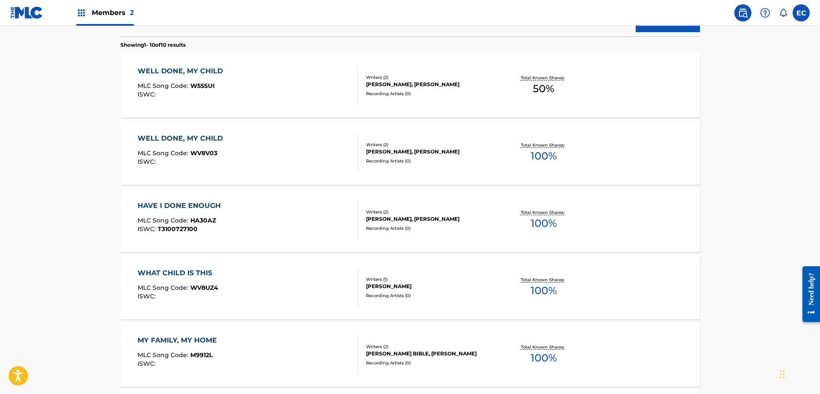
click at [192, 138] on div "WELL DONE, MY CHILD" at bounding box center [183, 138] width 90 height 10
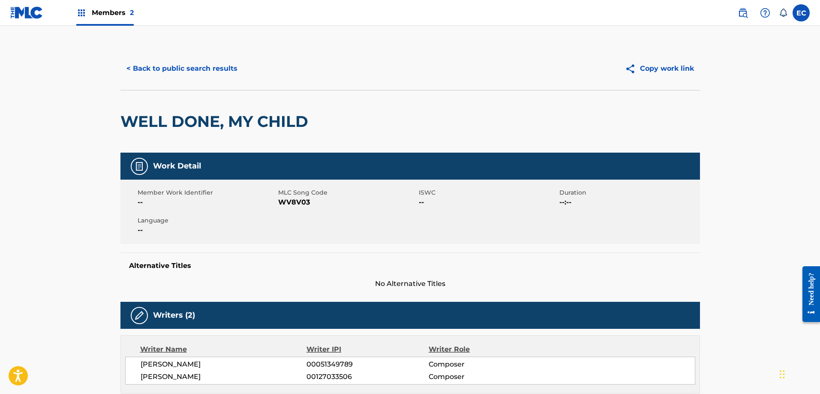
click at [289, 201] on span "WV8V03" at bounding box center [347, 202] width 138 height 10
click at [188, 72] on button "< Back to public search results" at bounding box center [181, 68] width 123 height 21
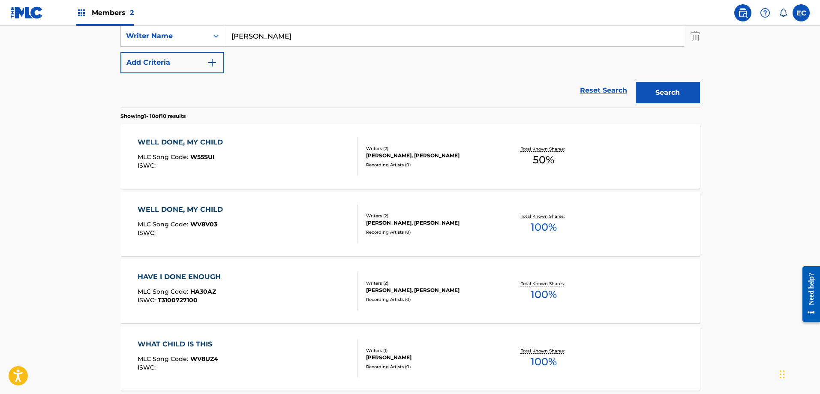
scroll to position [183, 0]
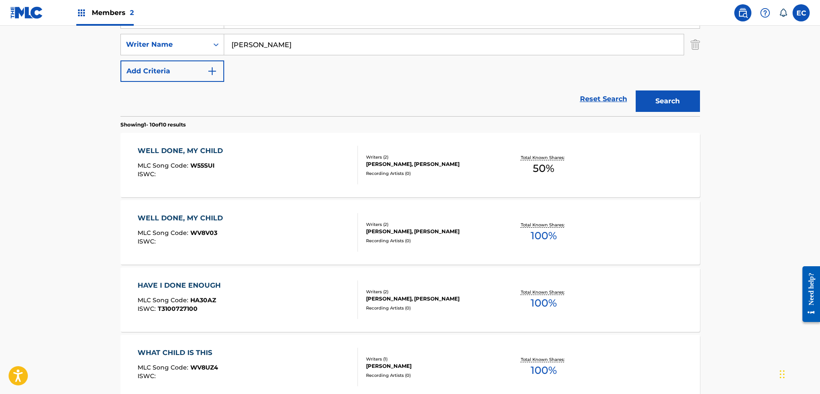
click at [210, 146] on div "WELL DONE, MY CHILD" at bounding box center [183, 151] width 90 height 10
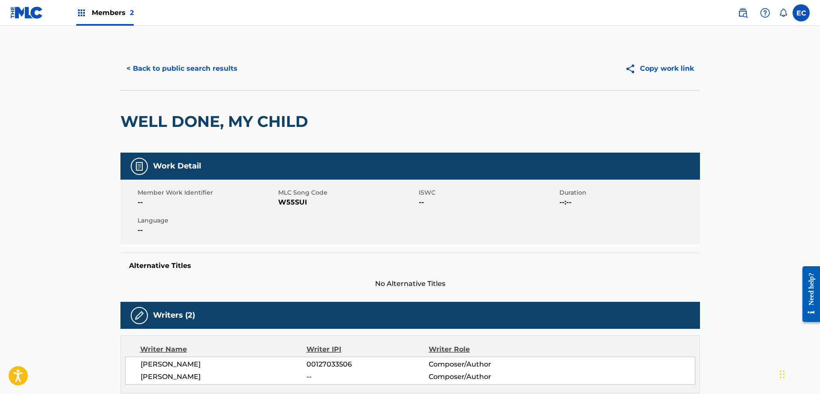
click at [289, 201] on span "W55SUI" at bounding box center [347, 202] width 138 height 10
click at [171, 66] on button "< Back to public search results" at bounding box center [181, 68] width 123 height 21
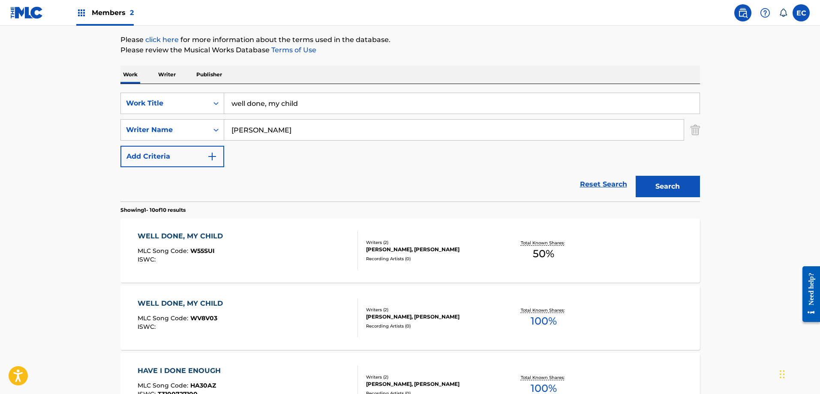
scroll to position [98, 0]
drag, startPoint x: 332, startPoint y: 109, endPoint x: 222, endPoint y: 103, distance: 109.9
click at [222, 103] on div "SearchWithCriteria27f68f0f-72b6-461f-bcf1-193fb56e752f Work Title well done, my…" at bounding box center [410, 103] width 580 height 21
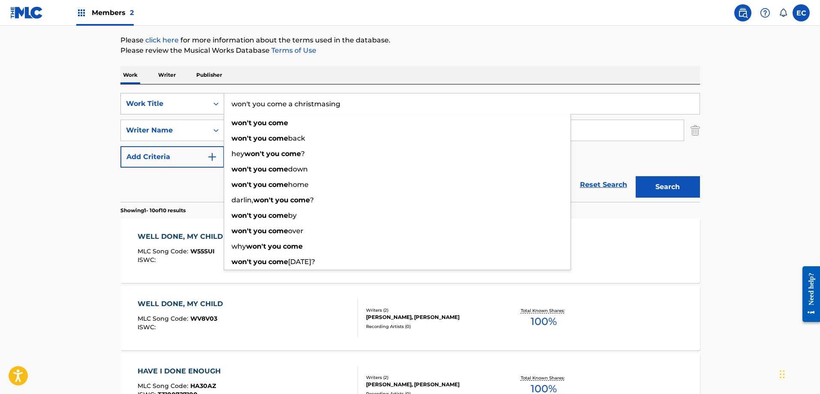
type input "won't you come a christmasing"
click at [636, 176] on button "Search" at bounding box center [668, 186] width 64 height 21
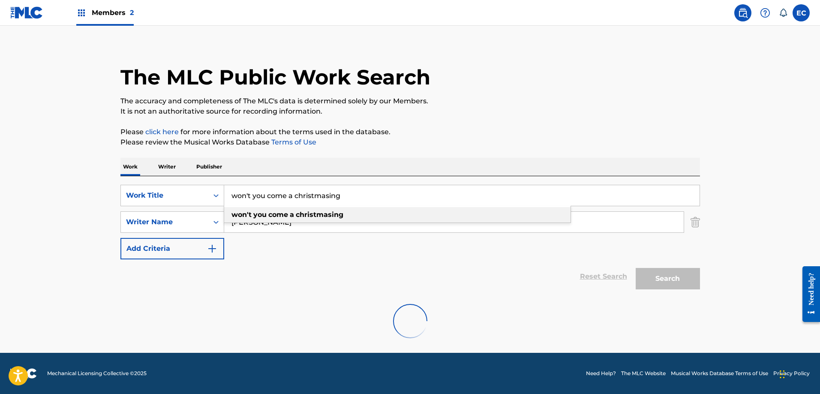
click at [357, 212] on div "won't you come a christmasing" at bounding box center [397, 214] width 346 height 15
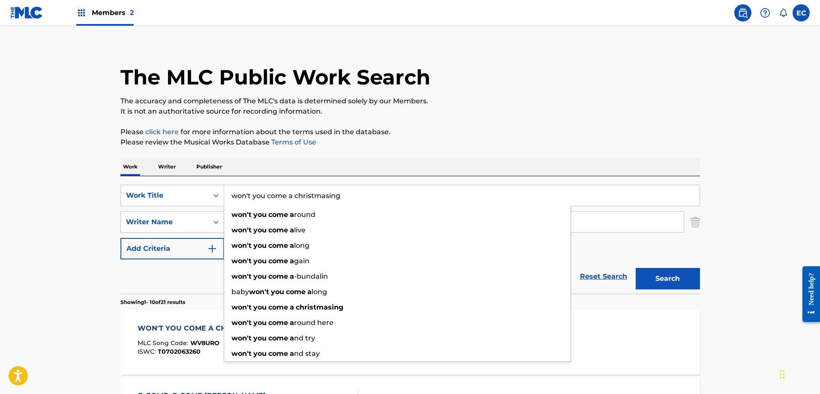
click at [502, 141] on p "Please review the Musical Works Database Terms of Use" at bounding box center [410, 142] width 580 height 10
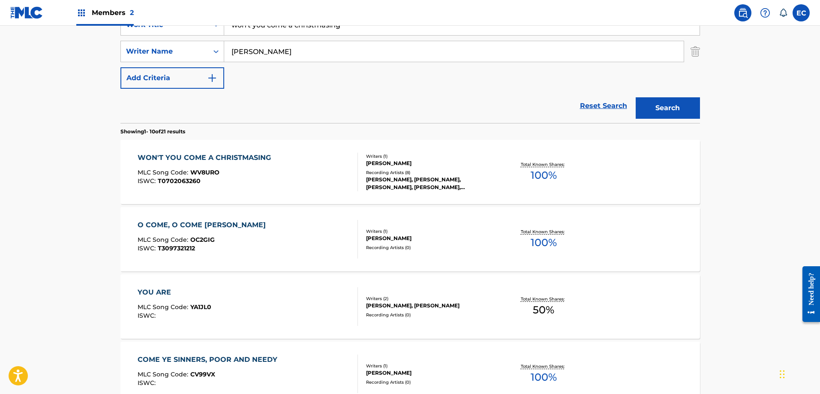
scroll to position [177, 0]
click at [225, 153] on div "WON'T YOU COME A CHRISTMASING" at bounding box center [207, 157] width 138 height 10
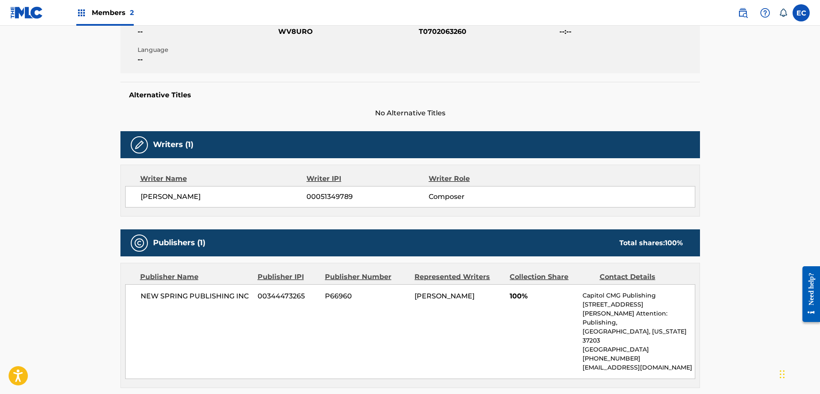
scroll to position [43, 0]
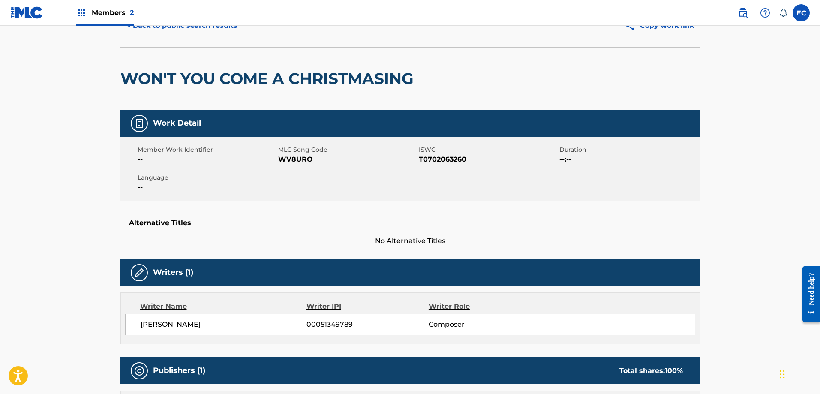
click at [301, 157] on span "WV8URO" at bounding box center [347, 159] width 138 height 10
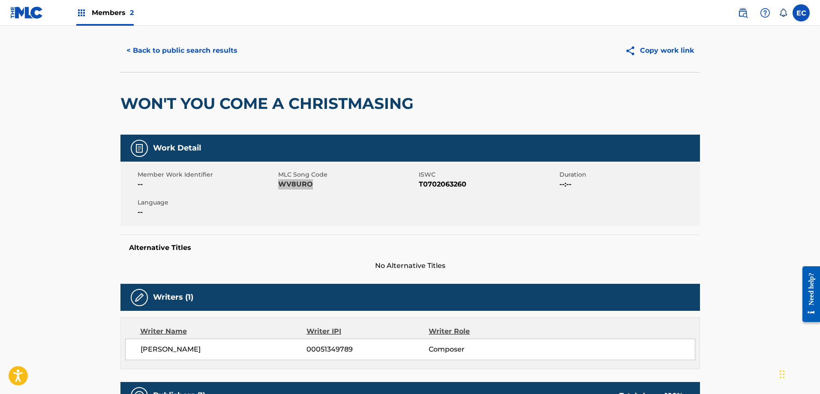
scroll to position [0, 0]
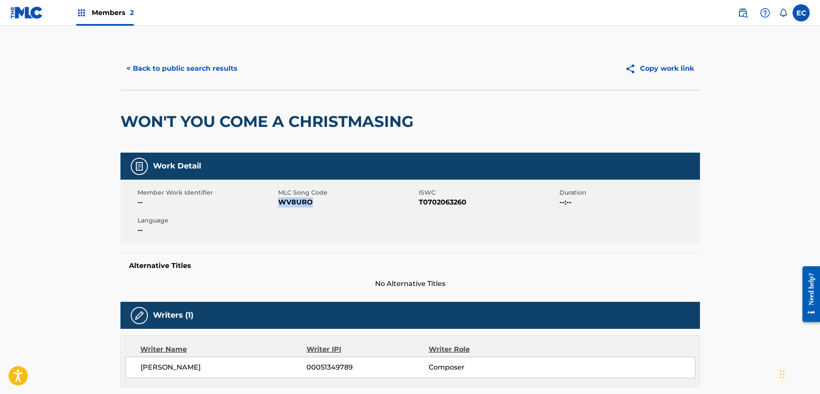
click at [214, 70] on button "< Back to public search results" at bounding box center [181, 68] width 123 height 21
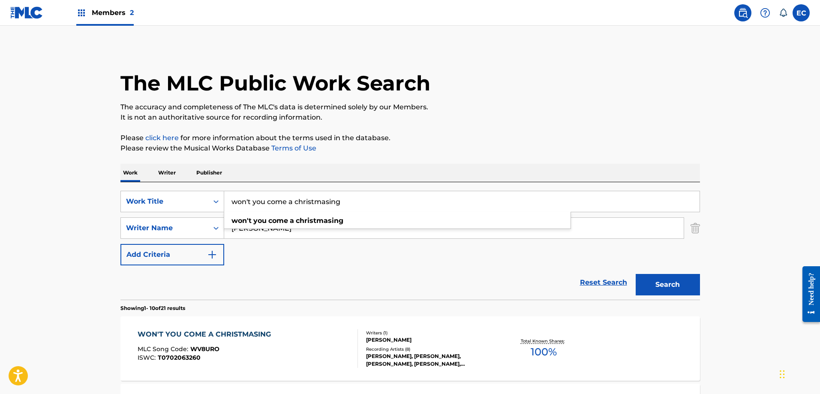
drag, startPoint x: 358, startPoint y: 206, endPoint x: 161, endPoint y: 190, distance: 197.8
click at [161, 190] on div "SearchWithCriteria27f68f0f-72b6-461f-bcf1-193fb56e752f Work Title won't you com…" at bounding box center [410, 240] width 580 height 117
type input "sleep, baby jesus, sleep"
click at [636, 274] on button "Search" at bounding box center [668, 284] width 64 height 21
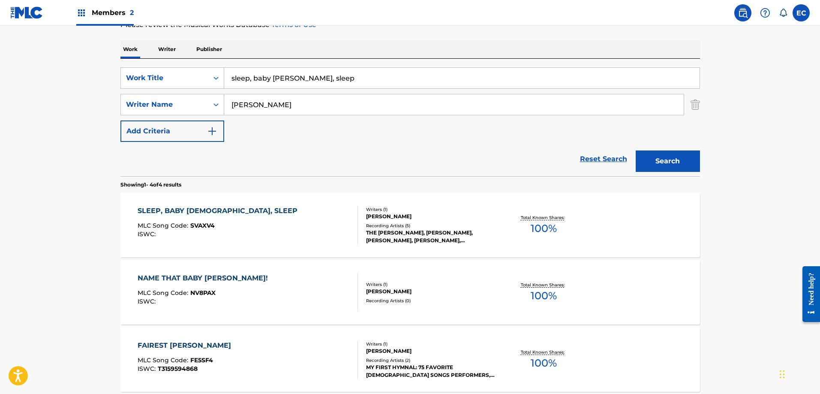
scroll to position [129, 0]
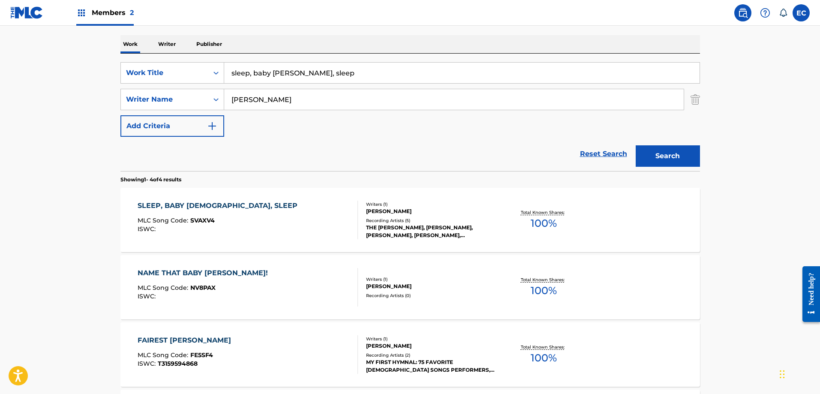
click at [214, 206] on div "SLEEP, BABY JESUS, SLEEP" at bounding box center [220, 206] width 164 height 10
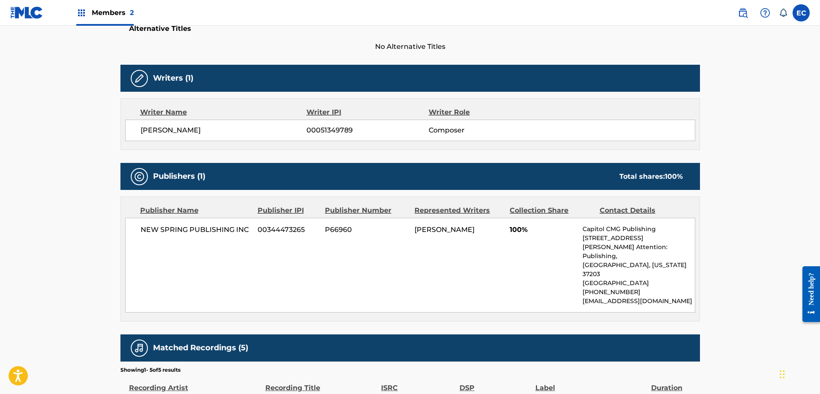
scroll to position [86, 0]
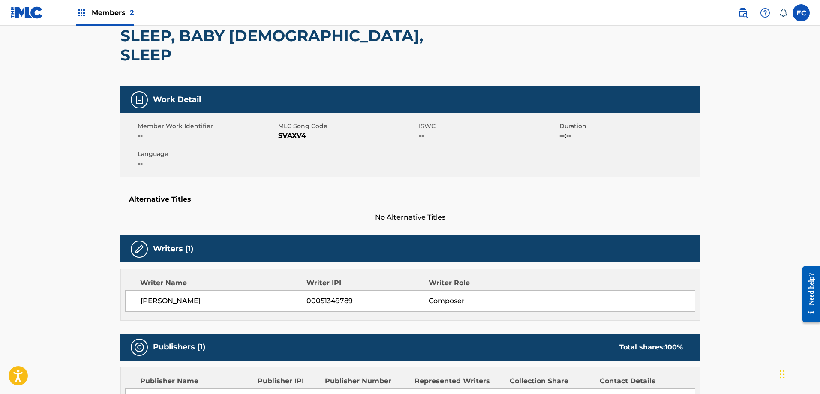
click at [293, 131] on span "SVAXV4" at bounding box center [347, 136] width 138 height 10
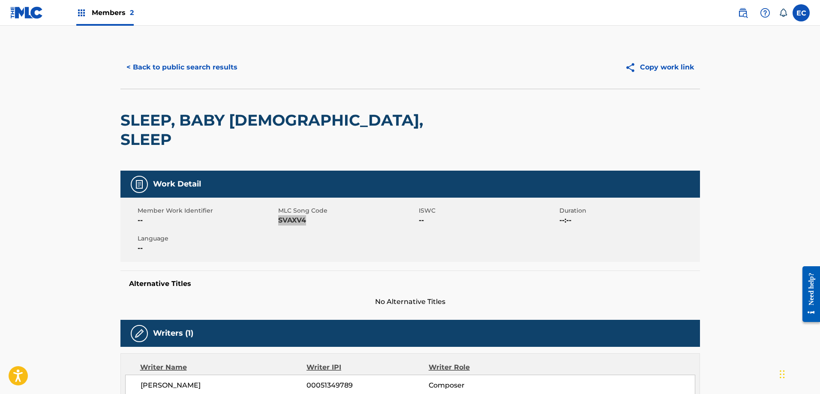
scroll to position [0, 0]
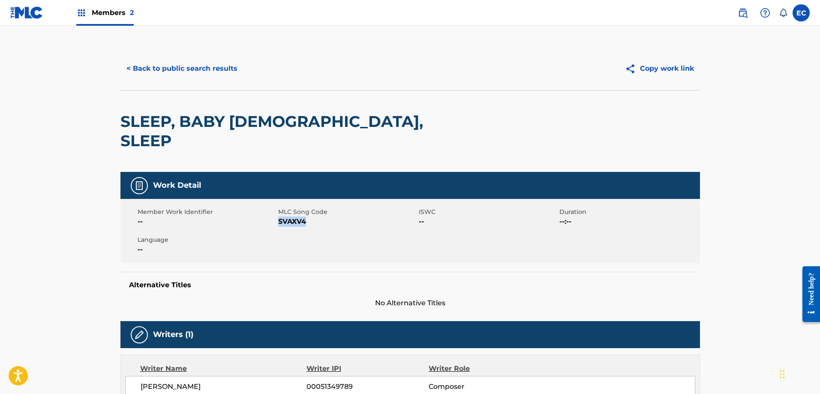
click at [195, 66] on button "< Back to public search results" at bounding box center [181, 68] width 123 height 21
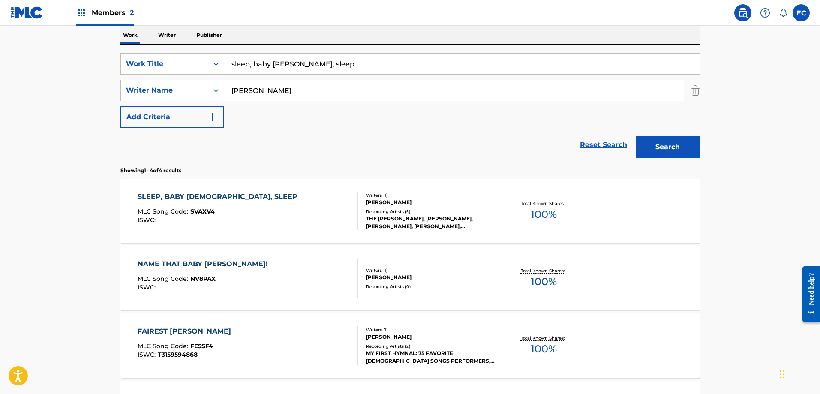
scroll to position [171, 0]
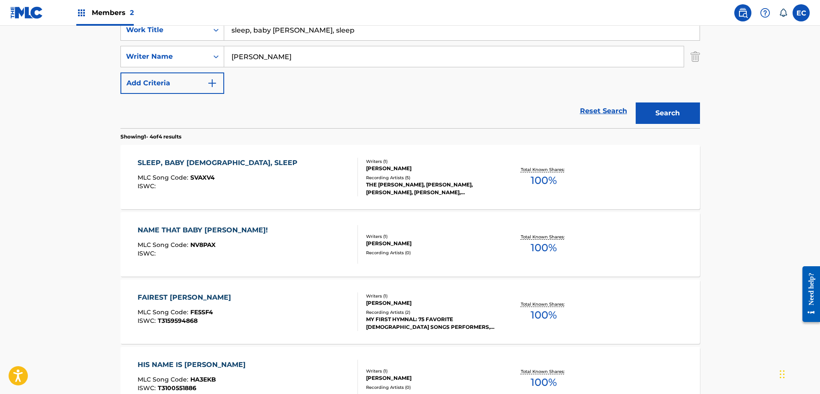
click at [204, 153] on div "SLEEP, BABY JESUS, SLEEP MLC Song Code : SVAXV4 ISWC : Writers ( 1 ) JOHN RANDA…" at bounding box center [410, 177] width 580 height 64
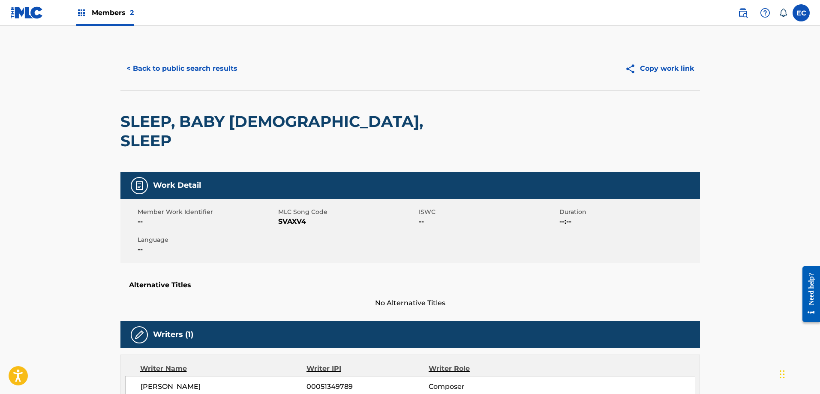
click at [201, 66] on button "< Back to public search results" at bounding box center [181, 68] width 123 height 21
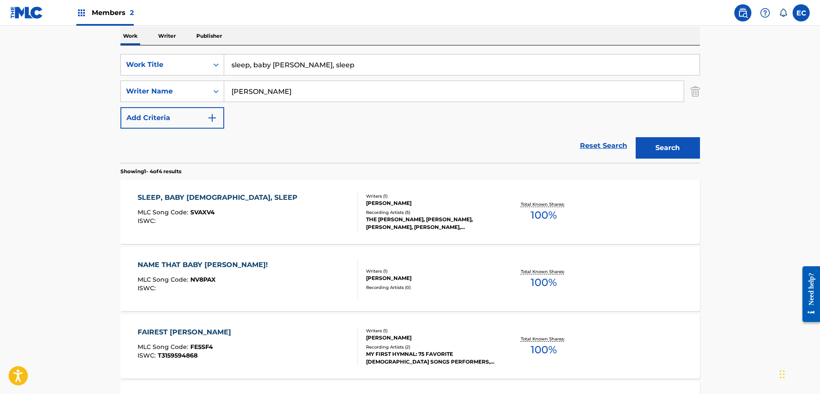
scroll to position [86, 0]
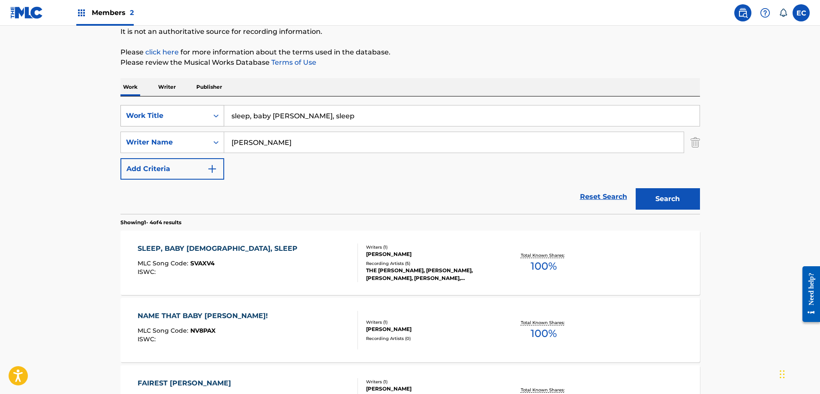
drag, startPoint x: 326, startPoint y: 116, endPoint x: 157, endPoint y: 105, distance: 169.2
click at [157, 105] on div "SearchWithCriteria27f68f0f-72b6-461f-bcf1-193fb56e752f Work Title sleep, baby j…" at bounding box center [410, 115] width 580 height 21
type input "we are his temple"
click at [267, 133] on strong "his" at bounding box center [262, 135] width 11 height 8
click at [662, 198] on button "Search" at bounding box center [668, 198] width 64 height 21
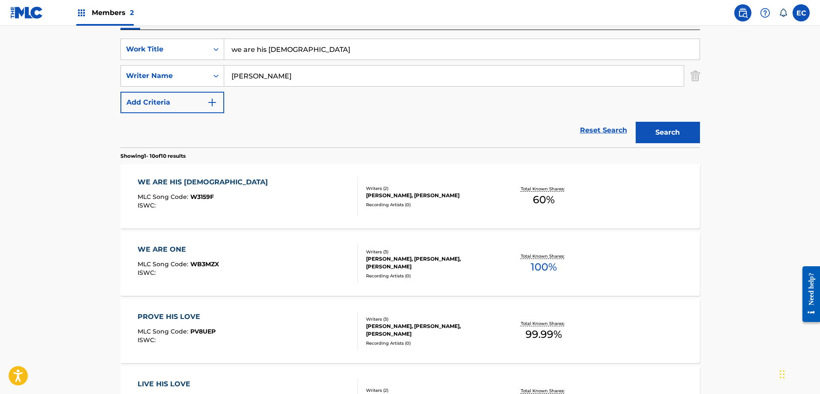
scroll to position [171, 0]
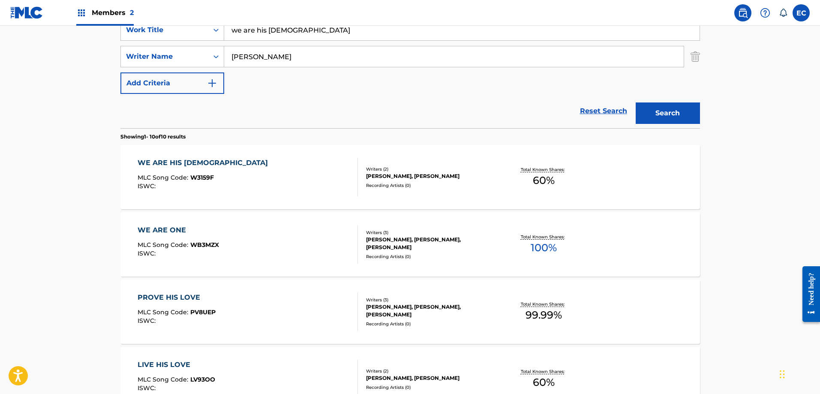
click at [173, 157] on div "WE ARE HIS TEMPLE MLC Song Code : W3159F ISWC : Writers ( 2 ) JERRY CHRISTOPHER…" at bounding box center [410, 177] width 580 height 64
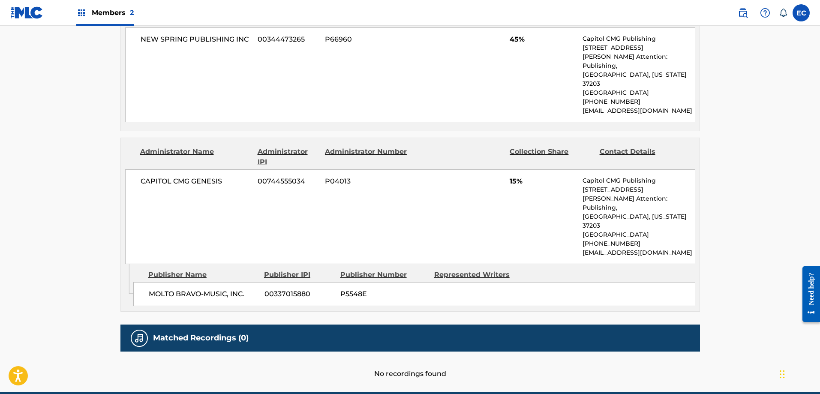
scroll to position [455, 0]
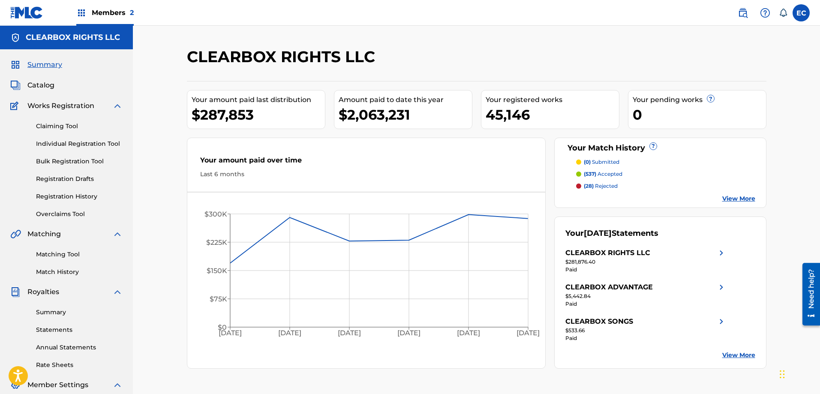
click at [49, 86] on span "Catalog" at bounding box center [40, 85] width 27 height 10
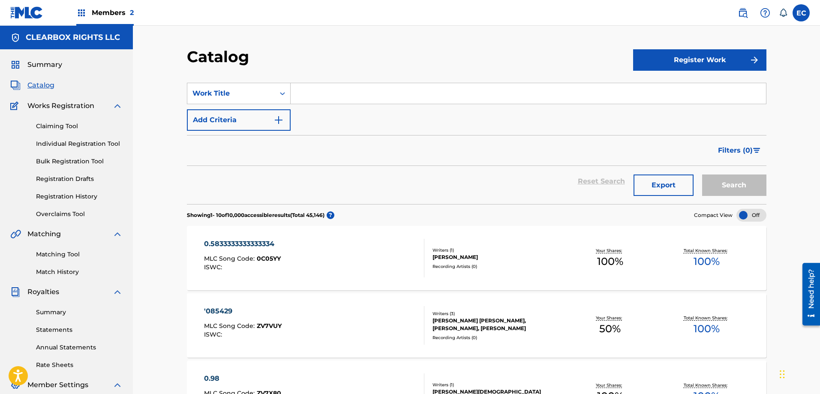
click at [739, 67] on button "Register Work" at bounding box center [699, 59] width 133 height 21
click at [59, 122] on link "Claiming Tool" at bounding box center [79, 126] width 87 height 9
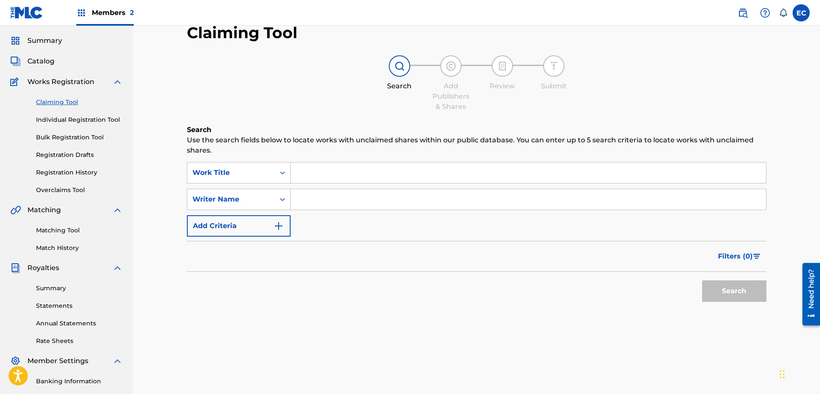
scroll to position [43, 0]
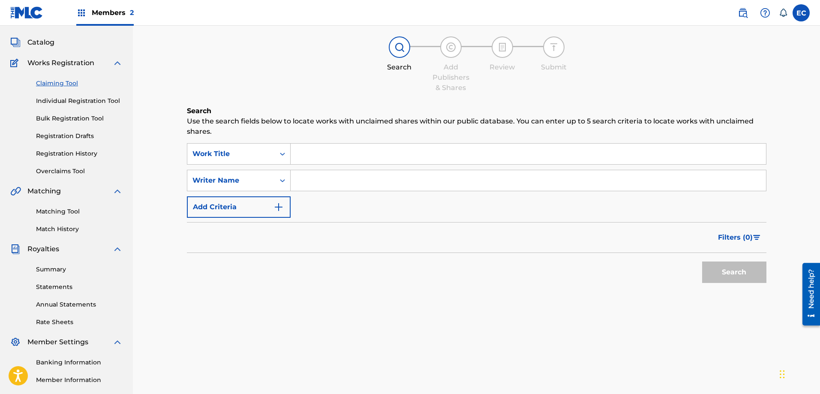
click at [335, 156] on input "Search Form" at bounding box center [528, 154] width 475 height 21
click at [255, 155] on div "Work Title" at bounding box center [230, 154] width 77 height 10
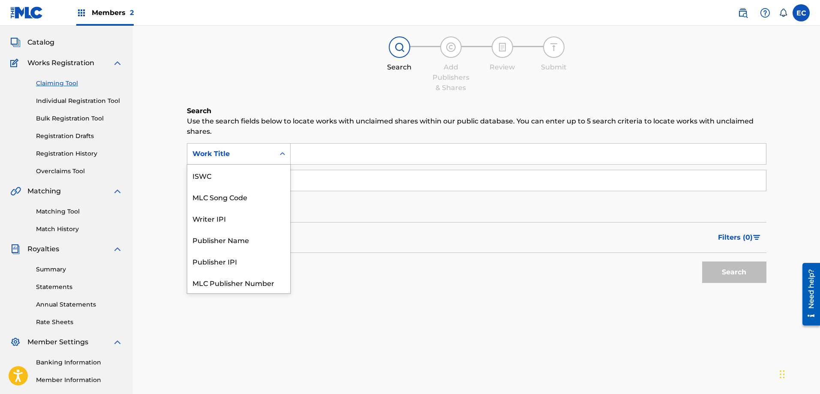
scroll to position [21, 0]
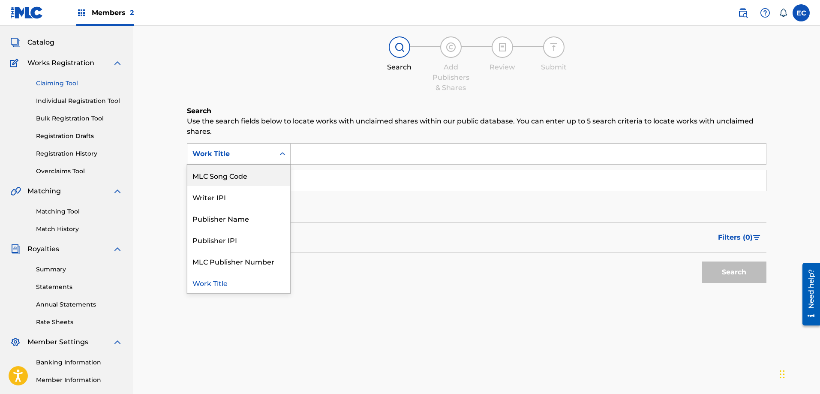
click at [246, 182] on div "MLC Song Code" at bounding box center [238, 175] width 103 height 21
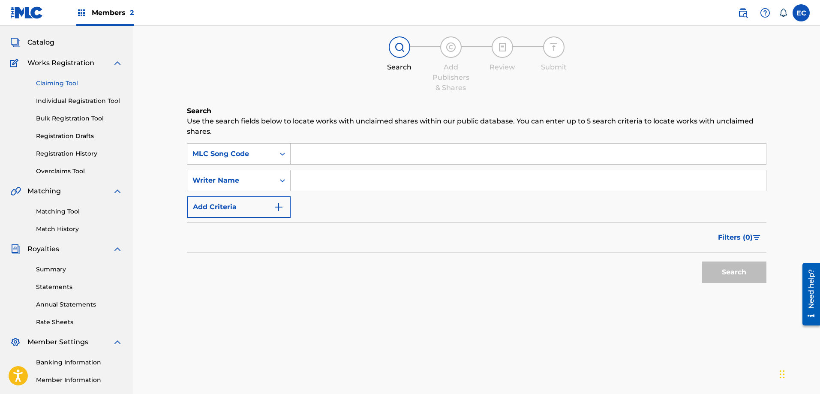
click at [310, 156] on input "Search Form" at bounding box center [528, 154] width 475 height 21
paste input "GV8J9T"
type input "GV8J9T"
click at [743, 276] on button "Search" at bounding box center [734, 271] width 64 height 21
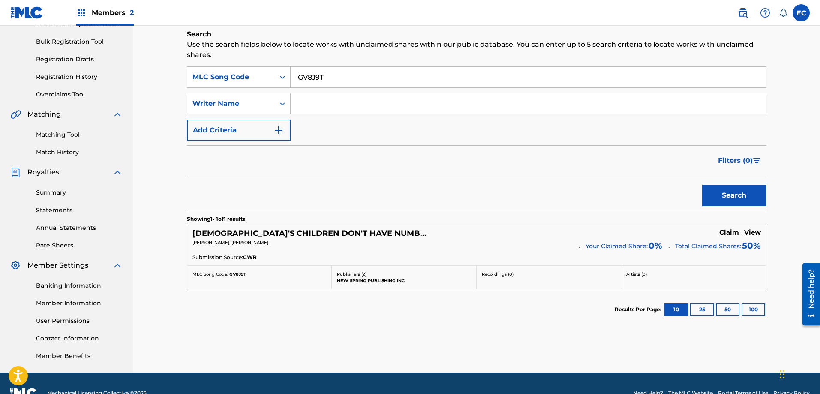
scroll to position [139, 0]
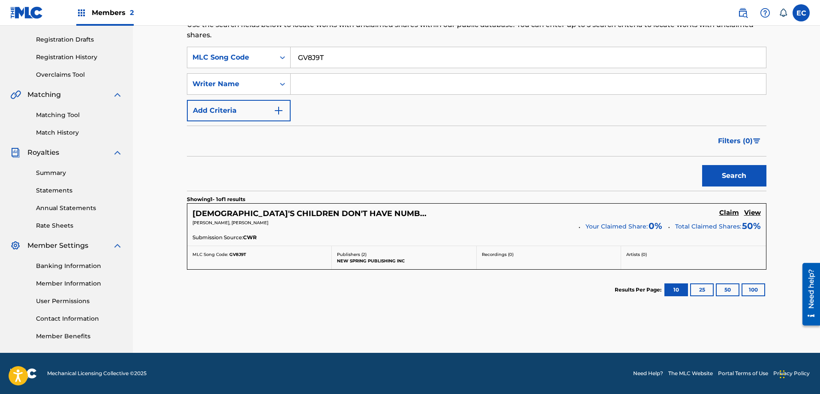
click at [731, 213] on h5 "Claim" at bounding box center [729, 213] width 20 height 8
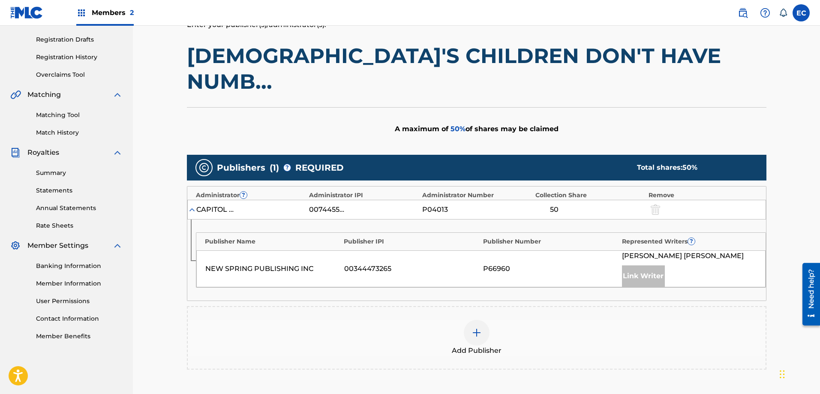
scroll to position [182, 0]
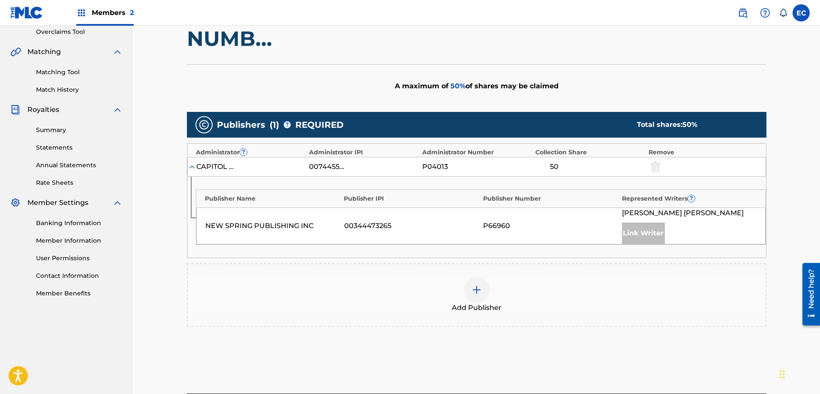
click at [483, 277] on div at bounding box center [477, 290] width 26 height 26
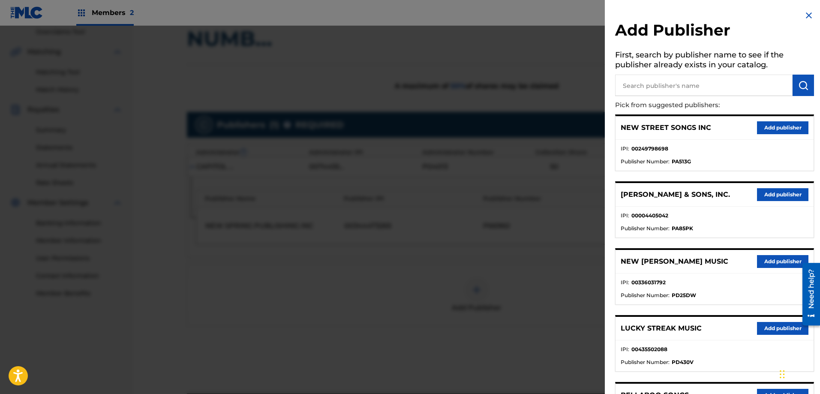
click at [722, 78] on input "text" at bounding box center [703, 85] width 177 height 21
type input "Three Crowns One Voice"
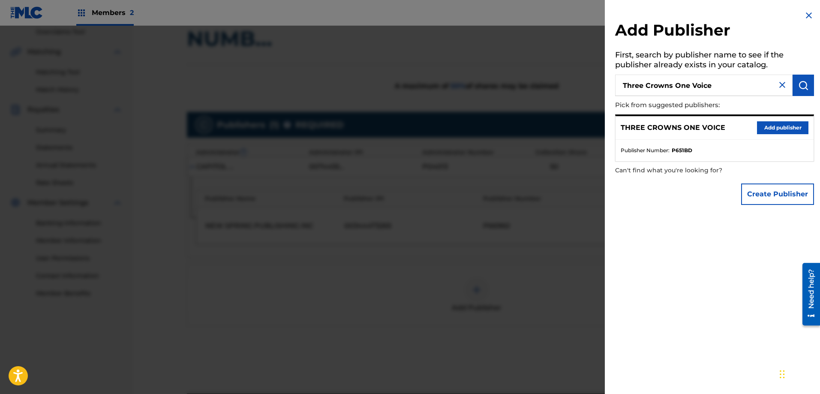
click at [779, 128] on button "Add publisher" at bounding box center [782, 127] width 51 height 13
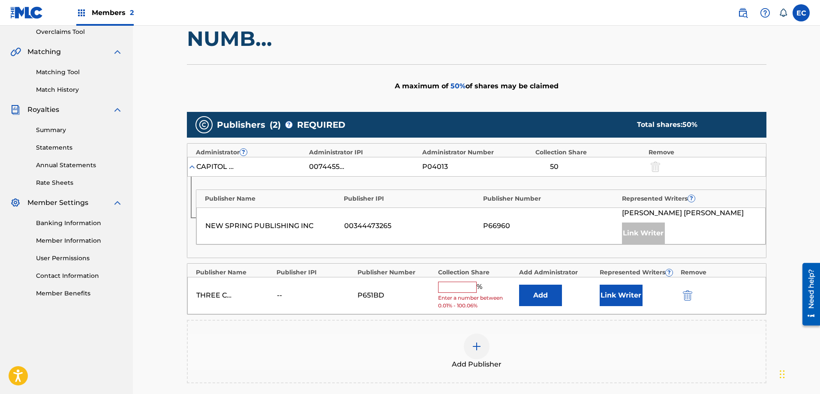
click at [542, 285] on button "Add" at bounding box center [540, 295] width 43 height 21
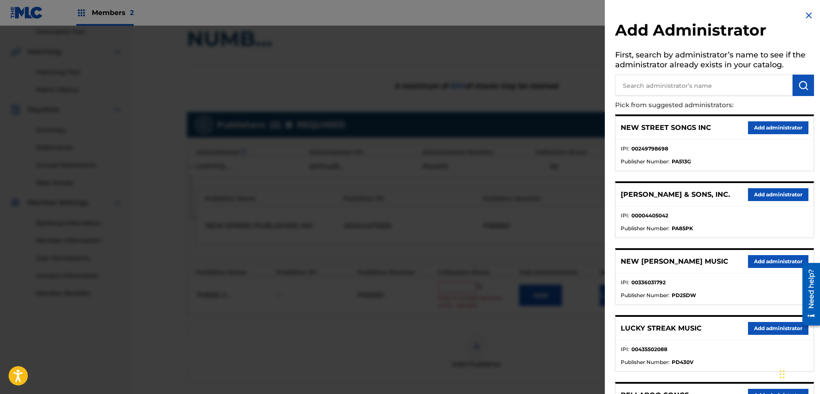
click at [683, 91] on input "text" at bounding box center [703, 85] width 177 height 21
type input "ClearBox A"
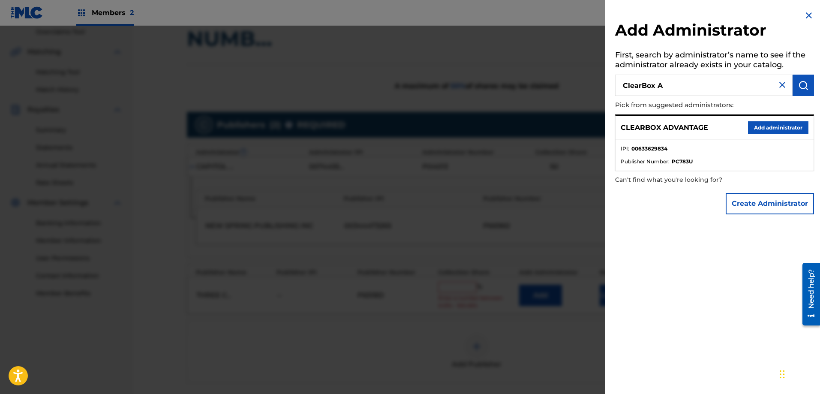
click at [773, 127] on button "Add administrator" at bounding box center [778, 127] width 60 height 13
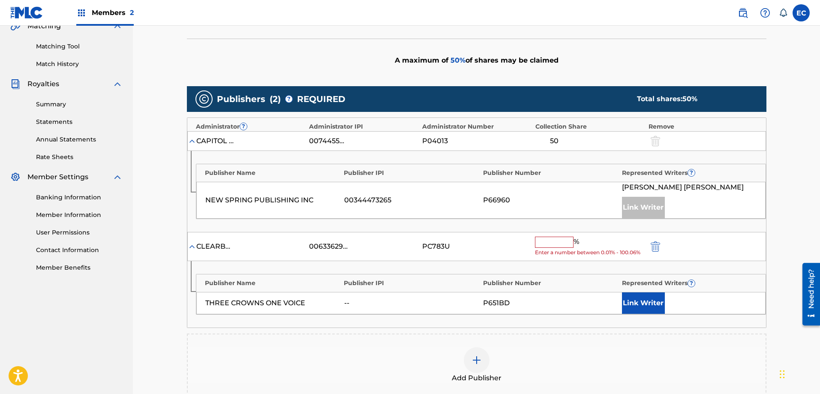
scroll to position [225, 0]
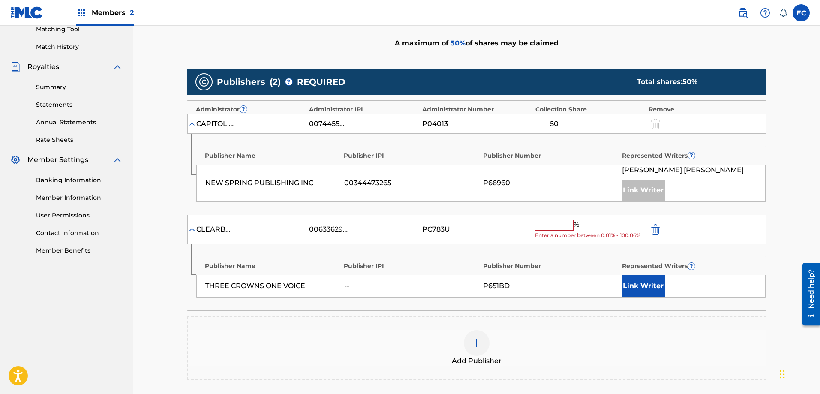
click at [557, 219] on input "text" at bounding box center [554, 224] width 39 height 11
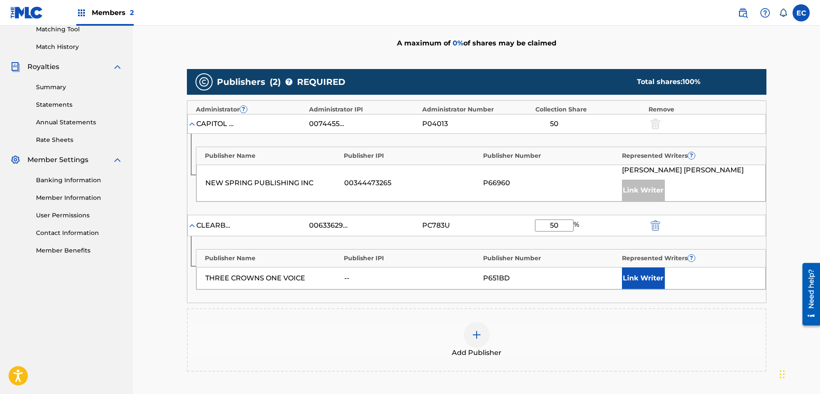
type input "50"
click at [649, 267] on button "Link Writer" at bounding box center [643, 277] width 43 height 21
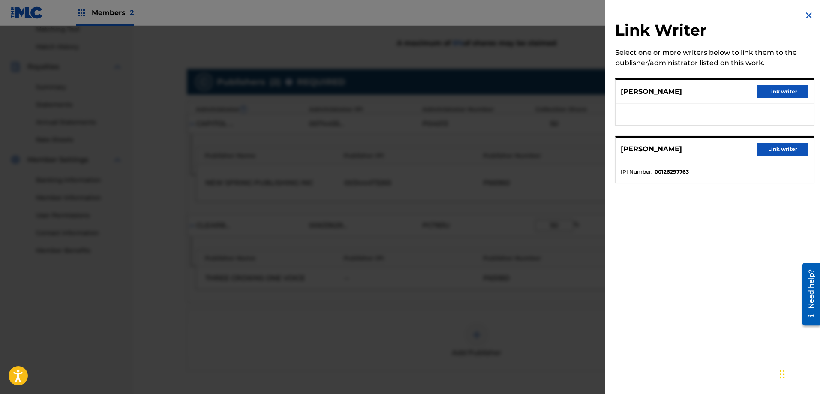
click at [771, 88] on button "Link writer" at bounding box center [782, 91] width 51 height 13
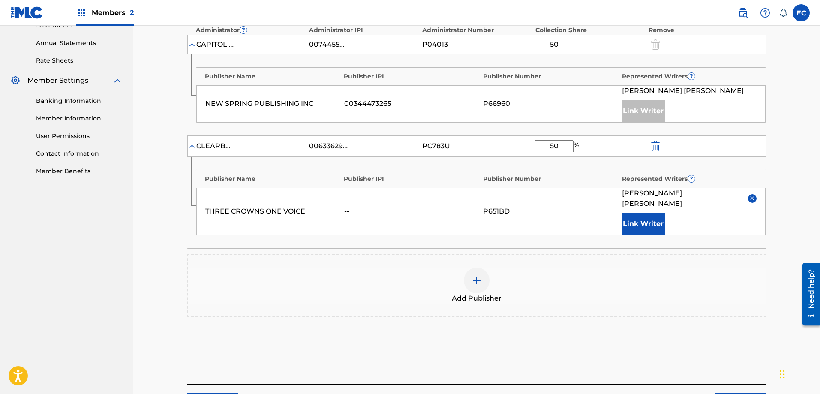
scroll to position [330, 0]
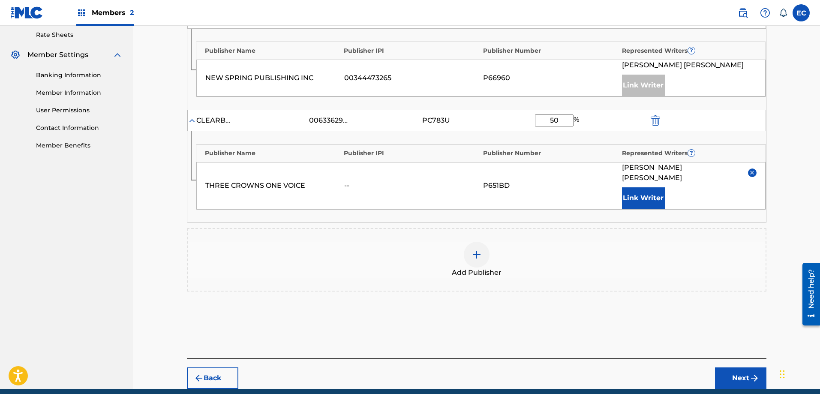
click at [746, 367] on button "Next" at bounding box center [740, 377] width 51 height 21
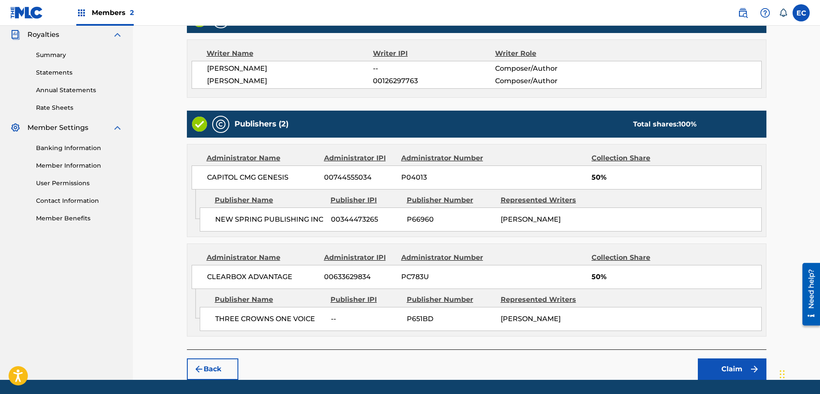
scroll to position [258, 0]
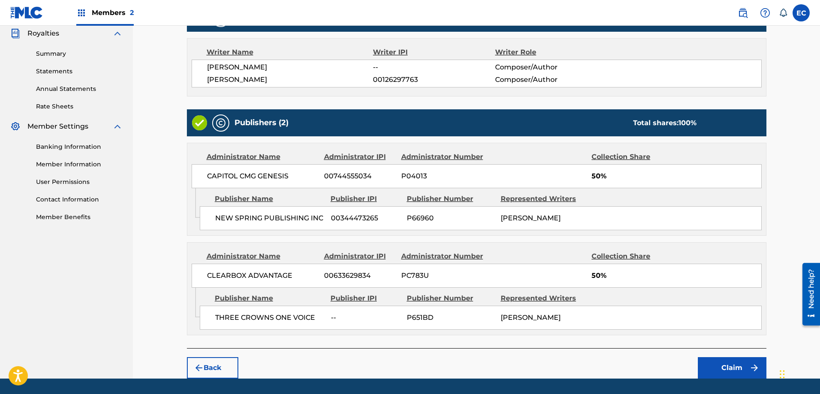
click at [738, 357] on button "Claim" at bounding box center [732, 367] width 69 height 21
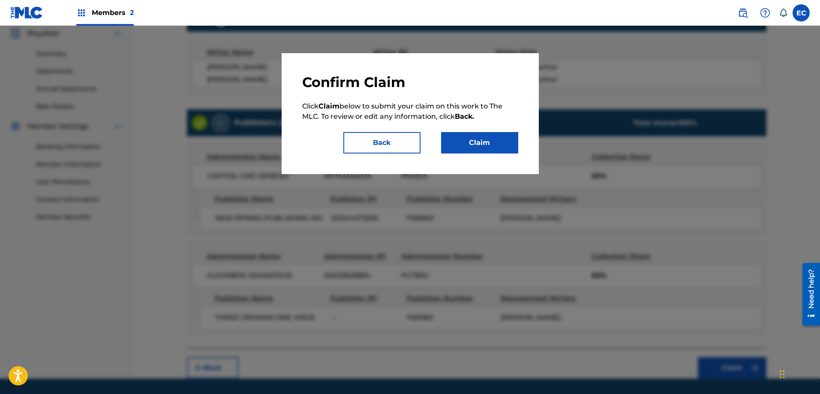
click at [490, 140] on button "Claim" at bounding box center [479, 142] width 77 height 21
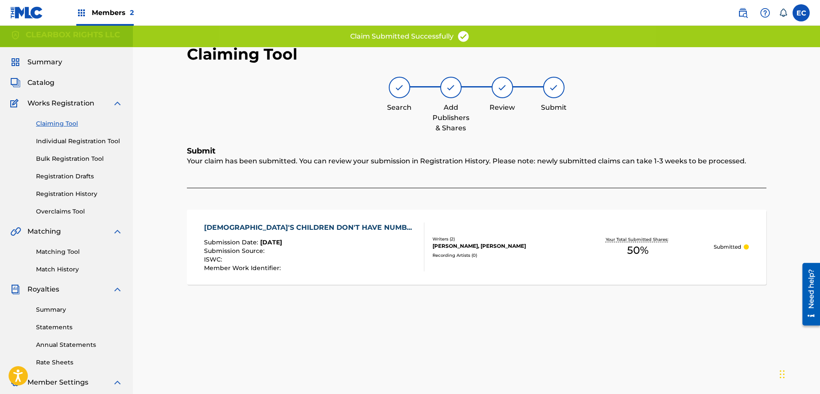
scroll to position [0, 0]
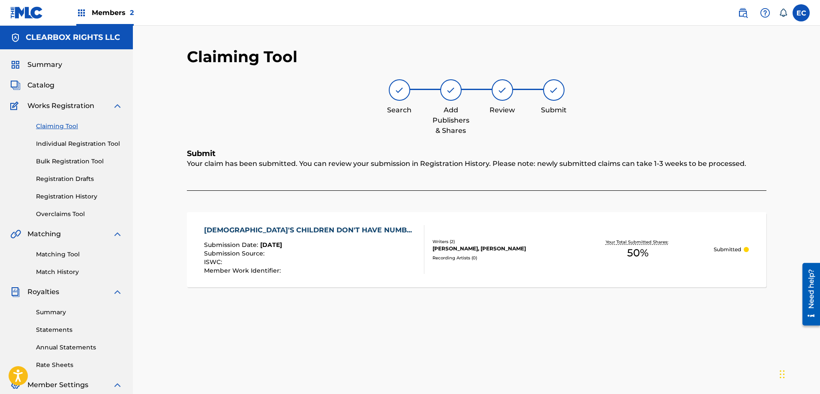
click at [61, 123] on link "Claiming Tool" at bounding box center [79, 126] width 87 height 9
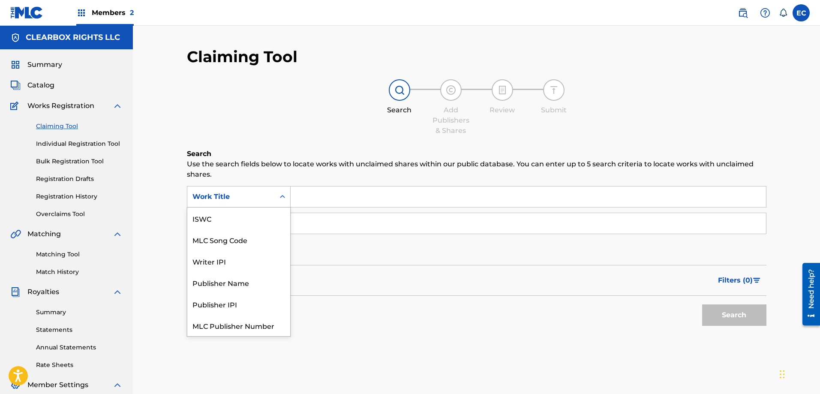
click at [269, 198] on div "Work Title" at bounding box center [230, 197] width 77 height 10
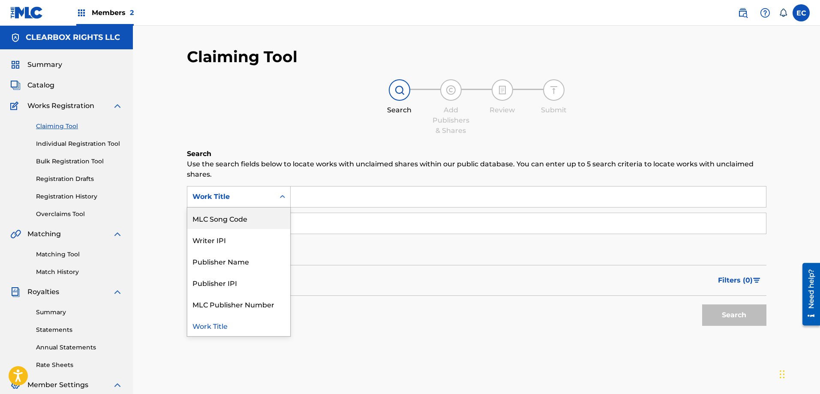
click at [264, 217] on div "MLC Song Code" at bounding box center [238, 217] width 103 height 21
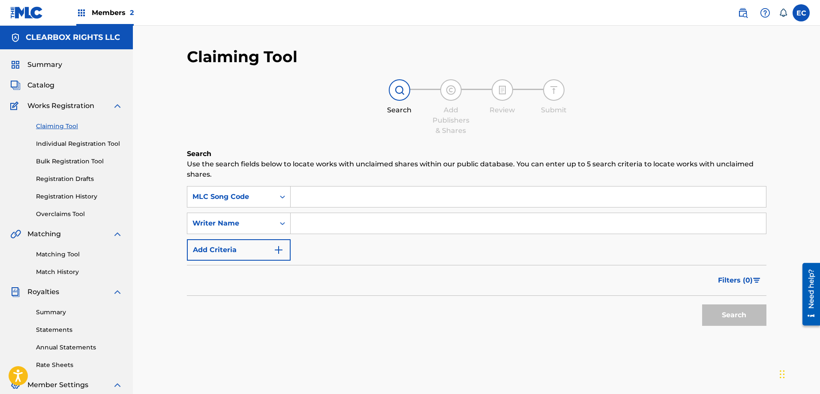
click at [360, 196] on input "Search Form" at bounding box center [528, 196] width 475 height 21
paste input "W55SUI"
type input "W55SUI"
click at [724, 309] on button "Search" at bounding box center [734, 314] width 64 height 21
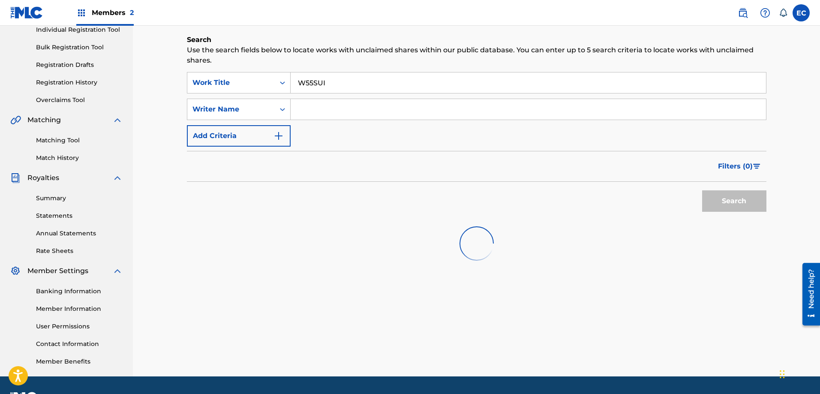
scroll to position [138, 0]
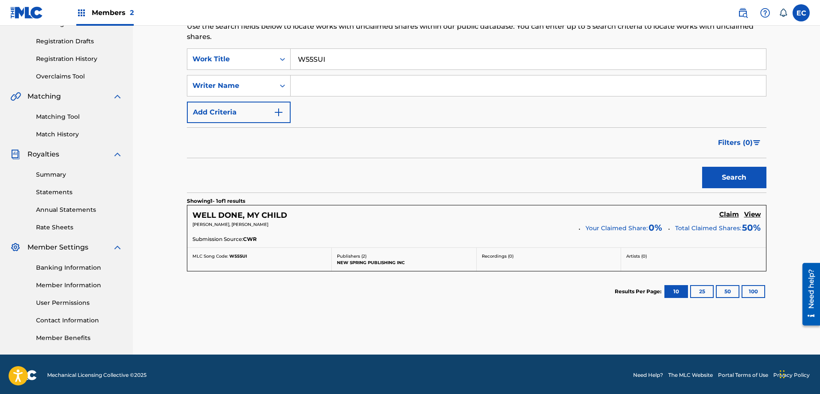
click at [733, 214] on h5 "Claim" at bounding box center [729, 214] width 20 height 8
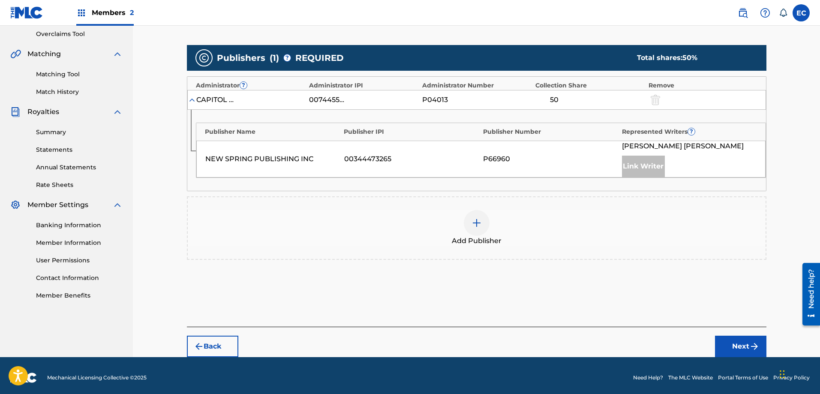
scroll to position [180, 0]
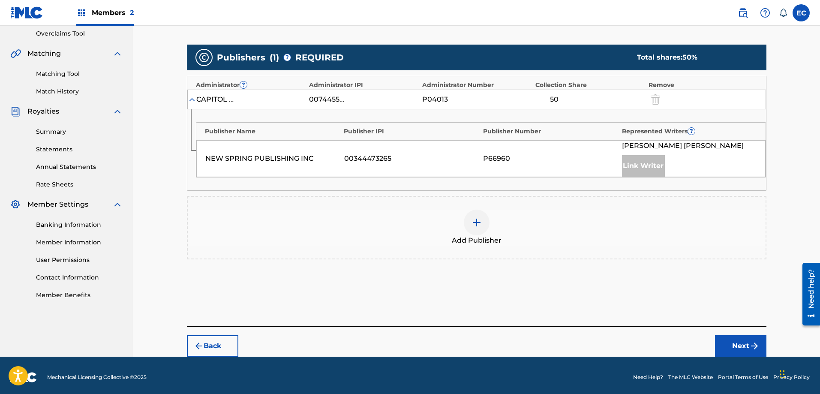
click at [479, 225] on img at bounding box center [477, 222] width 10 height 10
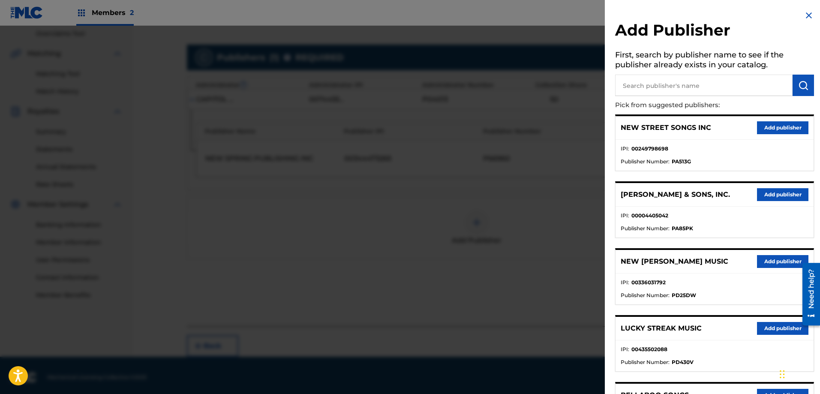
click at [703, 85] on input "text" at bounding box center [703, 85] width 177 height 21
type input "Three Crowns"
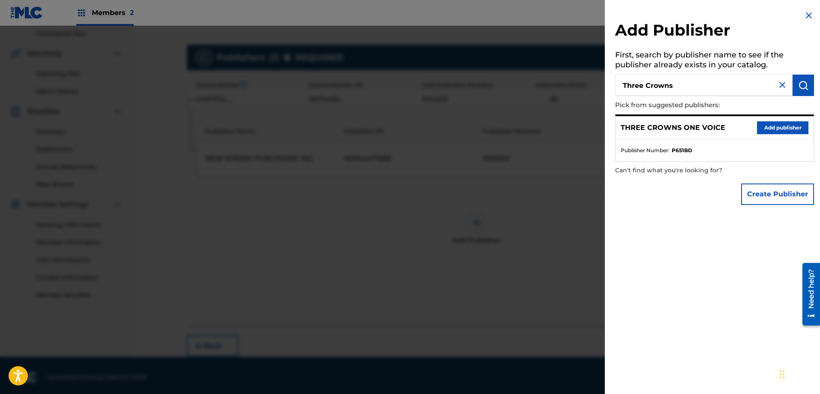
click at [773, 125] on button "Add publisher" at bounding box center [782, 127] width 51 height 13
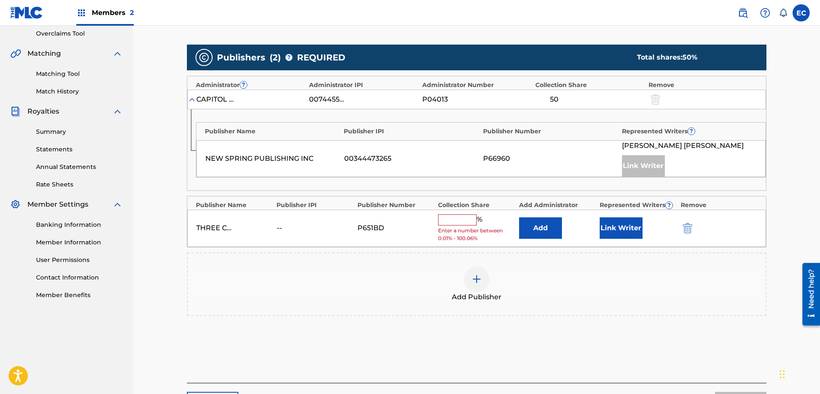
click at [544, 227] on button "Add" at bounding box center [540, 227] width 43 height 21
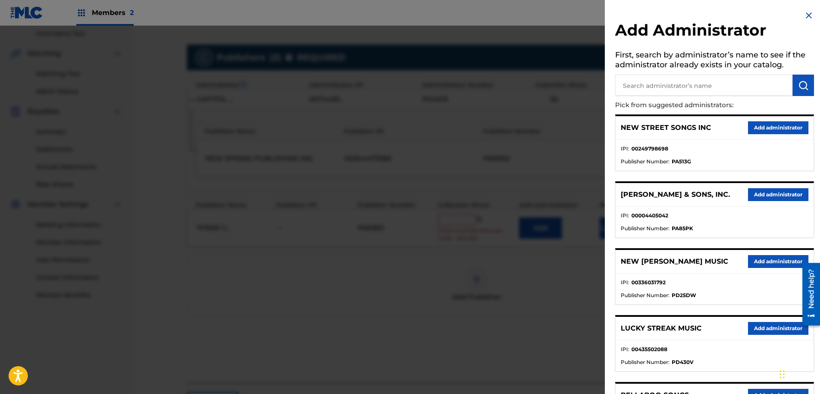
click at [680, 87] on input "text" at bounding box center [703, 85] width 177 height 21
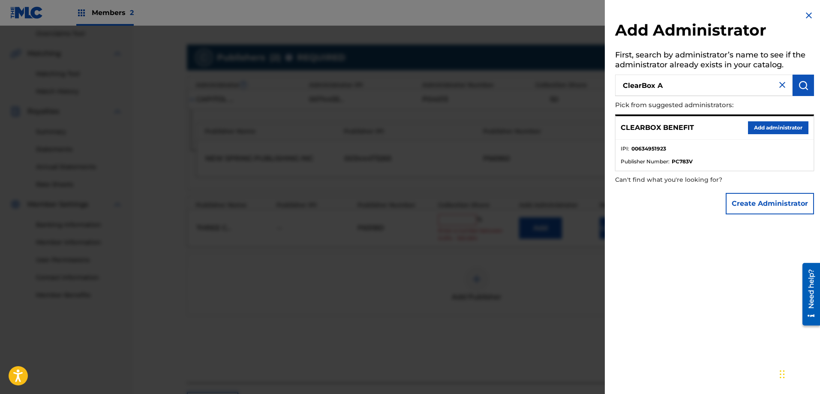
type input "ClearBox A"
click at [783, 126] on button "Add administrator" at bounding box center [778, 127] width 60 height 13
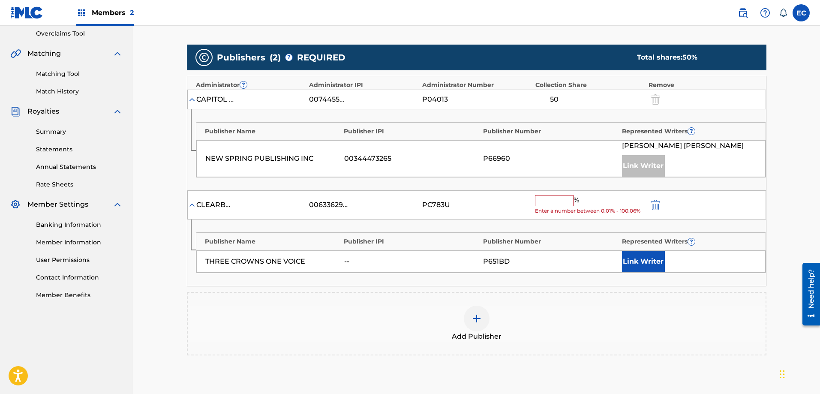
click at [553, 201] on input "text" at bounding box center [554, 200] width 39 height 11
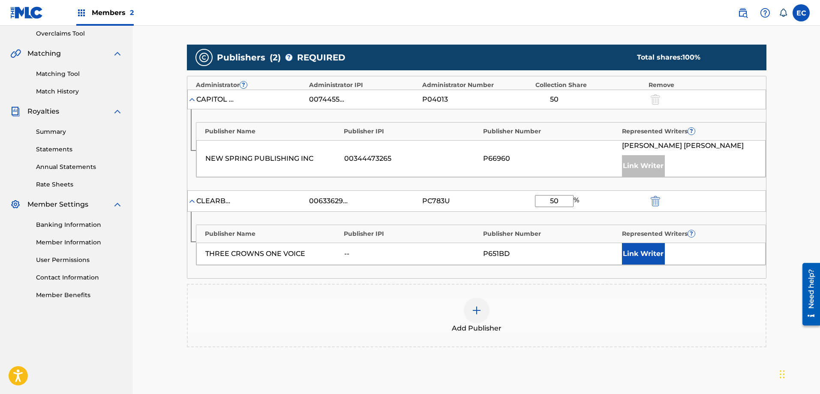
type input "50"
click at [640, 250] on button "Link Writer" at bounding box center [643, 253] width 43 height 21
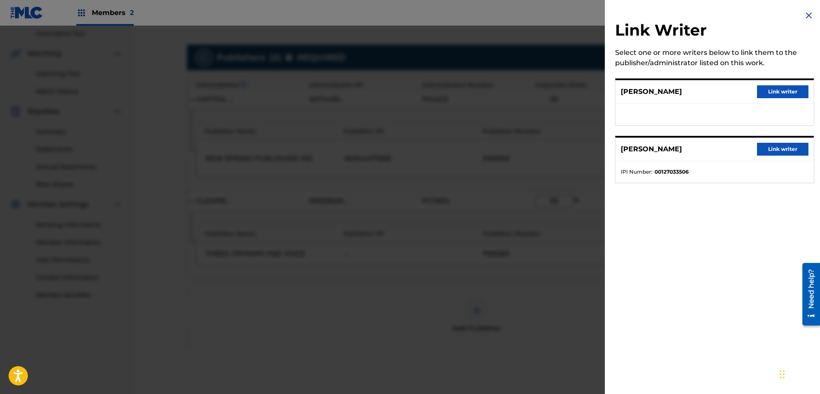
click at [794, 88] on button "Link writer" at bounding box center [782, 91] width 51 height 13
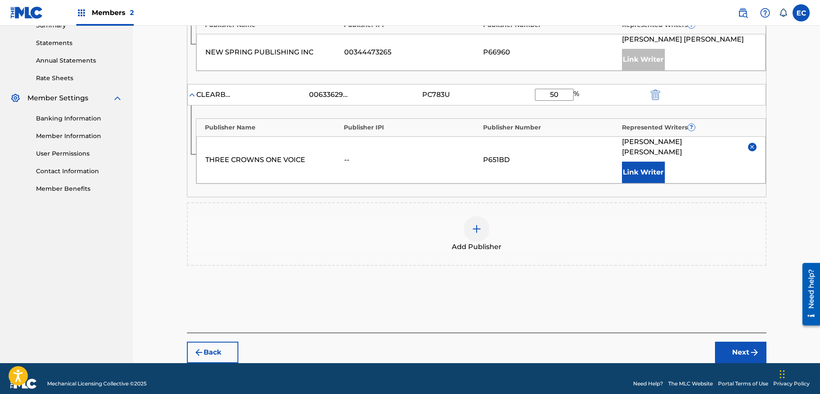
click at [732, 342] on button "Next" at bounding box center [740, 352] width 51 height 21
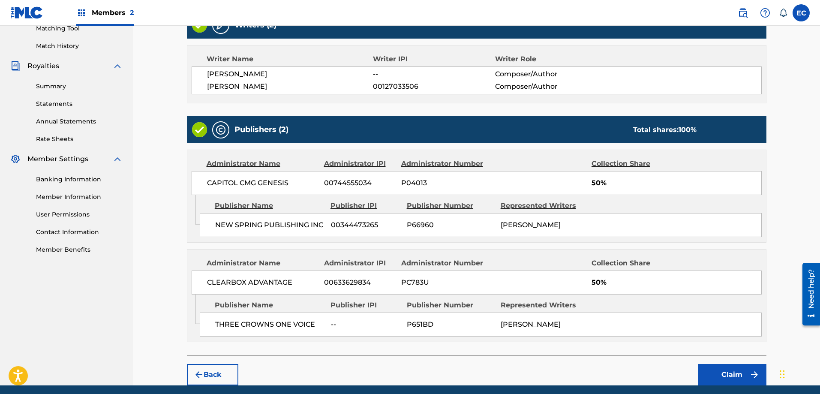
scroll to position [258, 0]
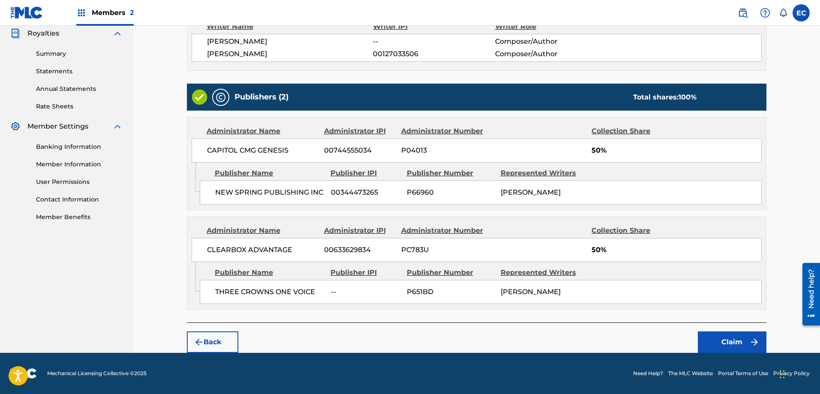
click at [739, 340] on button "Claim" at bounding box center [732, 341] width 69 height 21
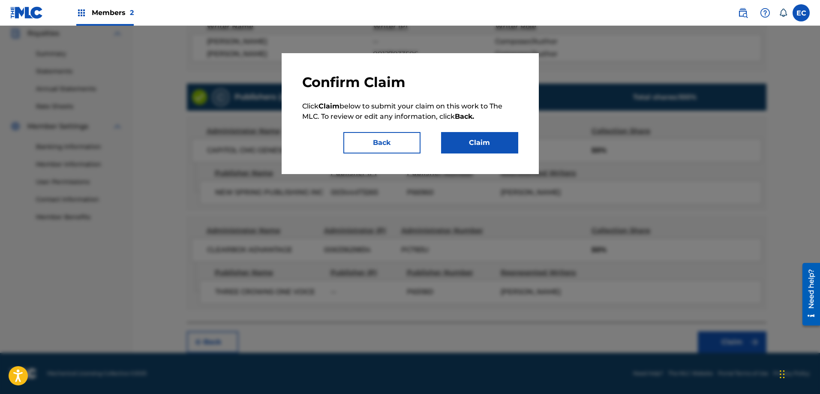
click at [479, 145] on button "Claim" at bounding box center [479, 142] width 77 height 21
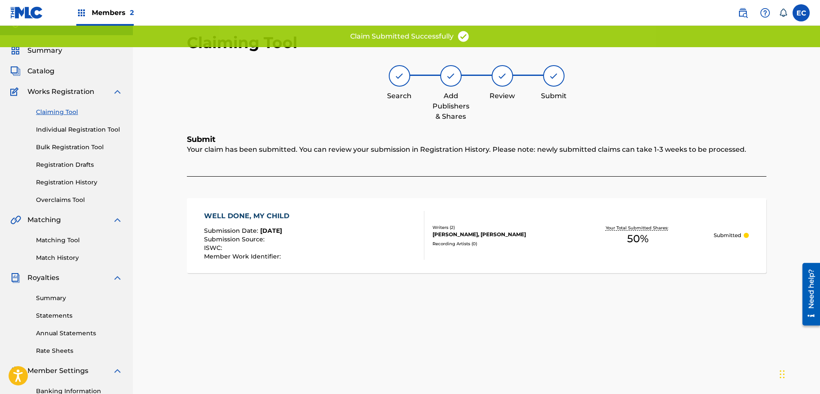
scroll to position [0, 0]
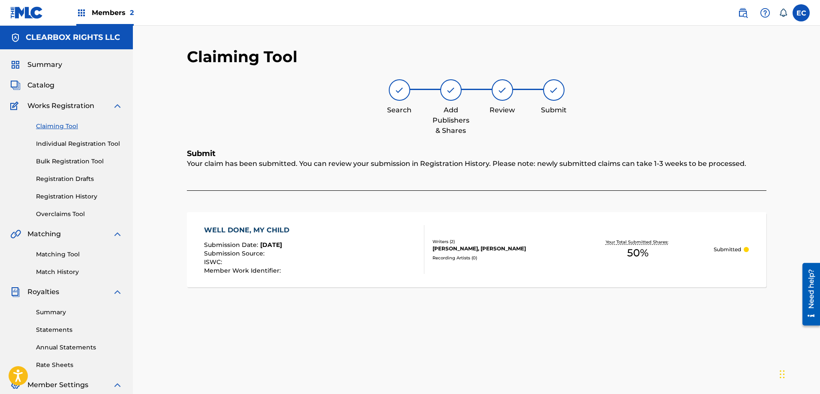
click at [36, 84] on span "Catalog" at bounding box center [40, 85] width 27 height 10
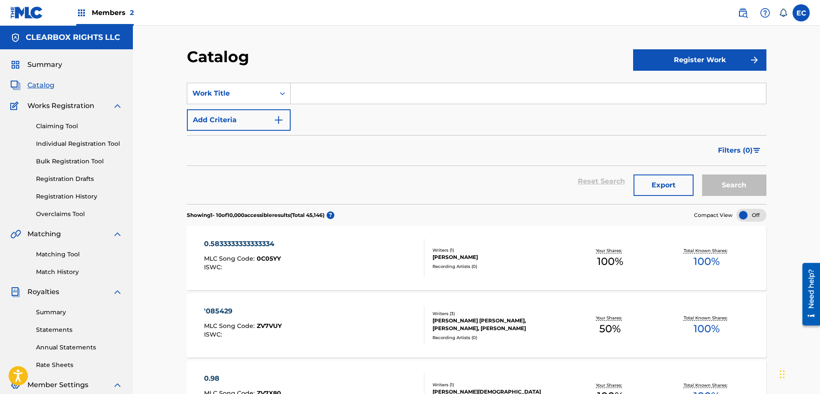
click at [701, 65] on button "Register Work" at bounding box center [699, 59] width 133 height 21
click at [706, 85] on link "Individual" at bounding box center [699, 88] width 133 height 21
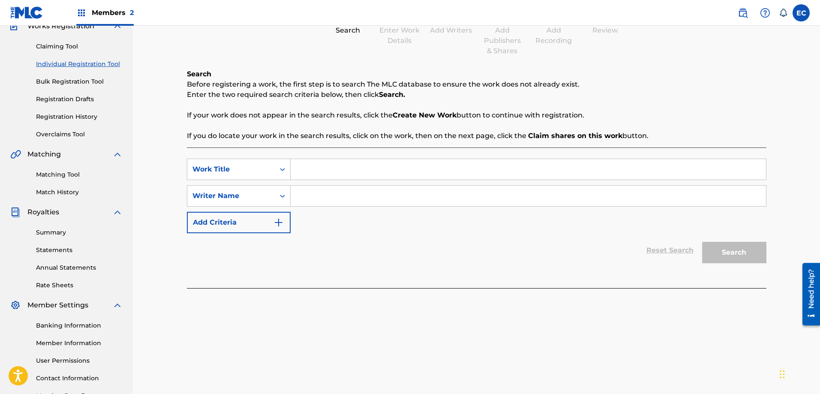
scroll to position [86, 0]
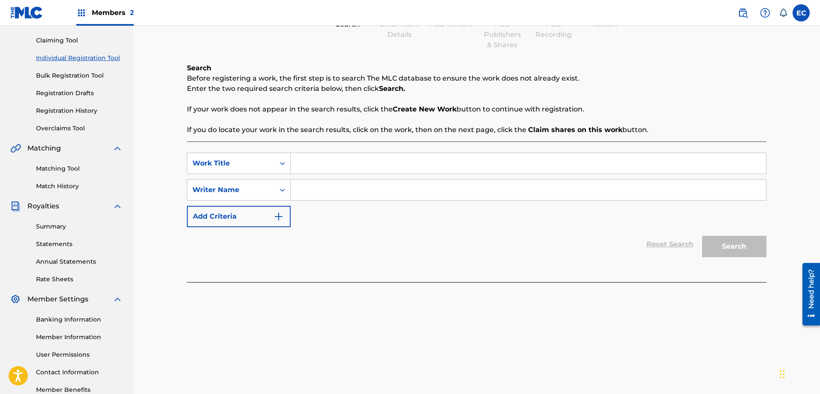
click at [355, 165] on input "Search Form" at bounding box center [528, 163] width 475 height 21
type input "BEFORE MY BIRTHDAY"
click at [343, 188] on input "Search Form" at bounding box center [528, 190] width 475 height 21
type input "j"
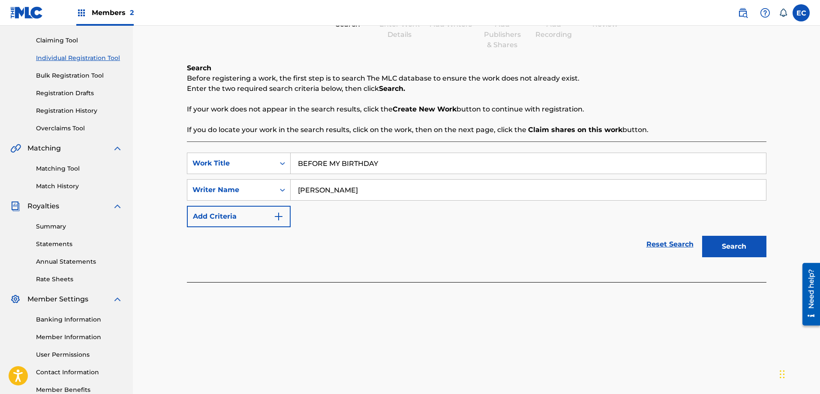
type input "JOHN RANDALL DENNIS"
click at [751, 242] on button "Search" at bounding box center [734, 246] width 64 height 21
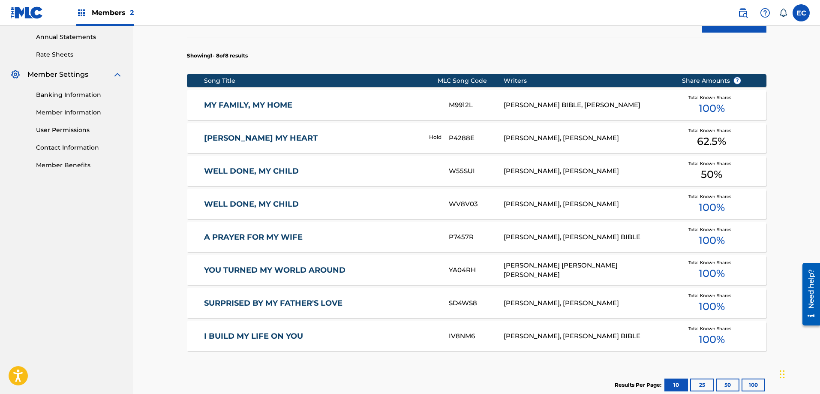
scroll to position [414, 0]
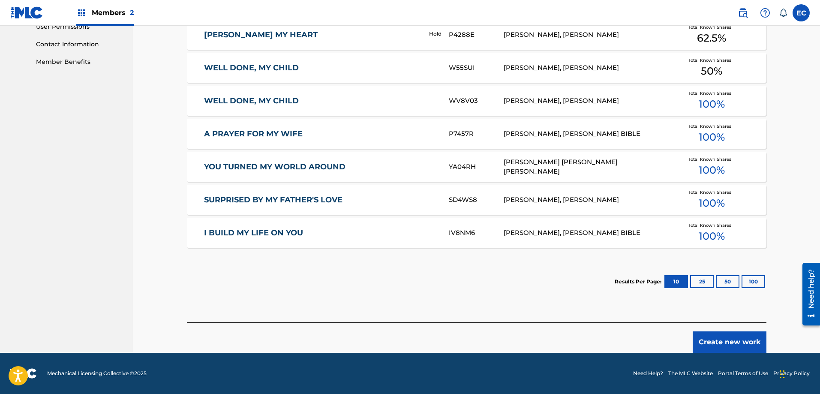
click at [730, 337] on button "Create new work" at bounding box center [730, 341] width 74 height 21
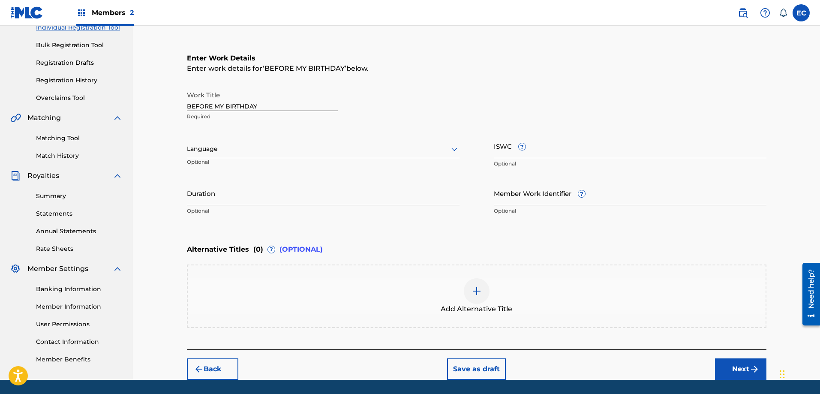
scroll to position [100, 0]
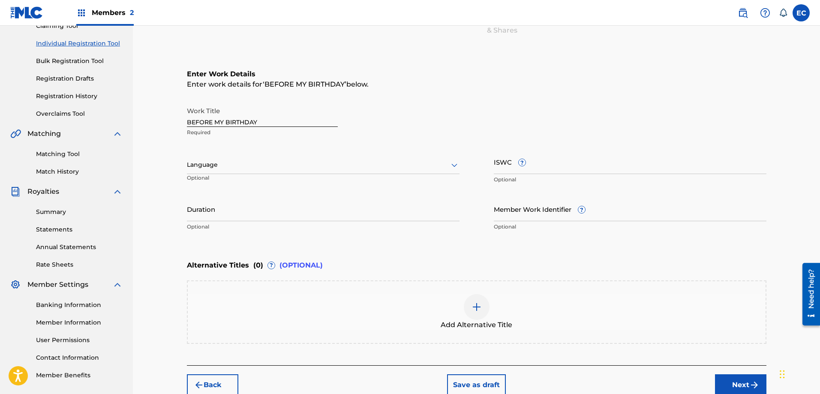
click at [448, 165] on div at bounding box center [323, 164] width 273 height 11
click at [329, 181] on div "English" at bounding box center [323, 183] width 272 height 19
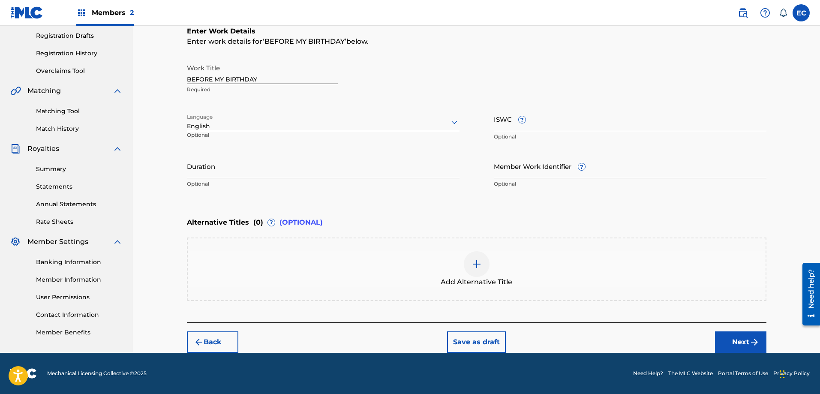
click at [739, 343] on button "Next" at bounding box center [740, 341] width 51 height 21
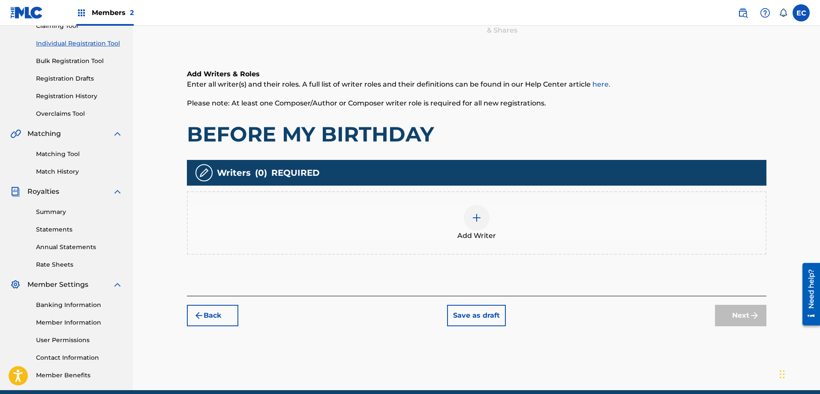
scroll to position [124, 0]
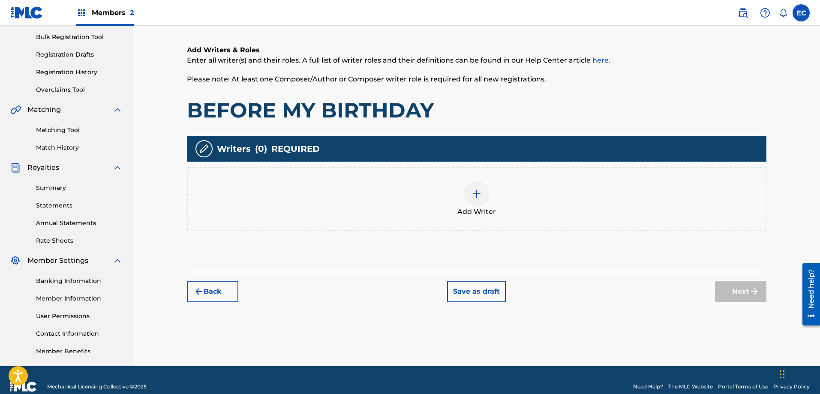
click at [479, 190] on img at bounding box center [477, 194] width 10 height 10
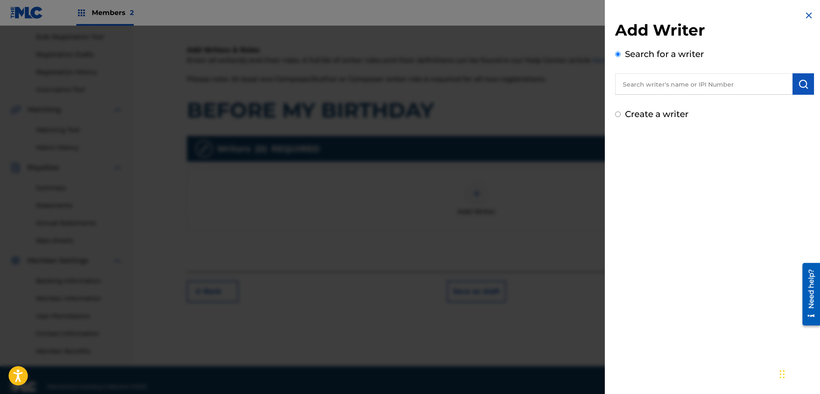
click at [702, 83] on input "text" at bounding box center [703, 83] width 177 height 21
type input "jOHN RANDALL DENNIS"
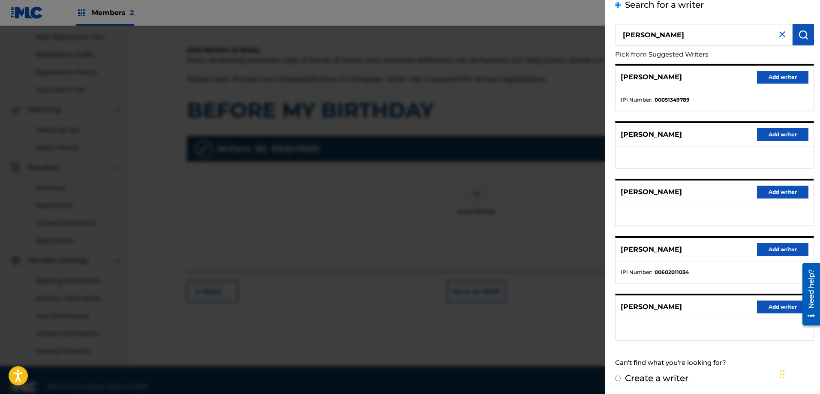
scroll to position [50, 0]
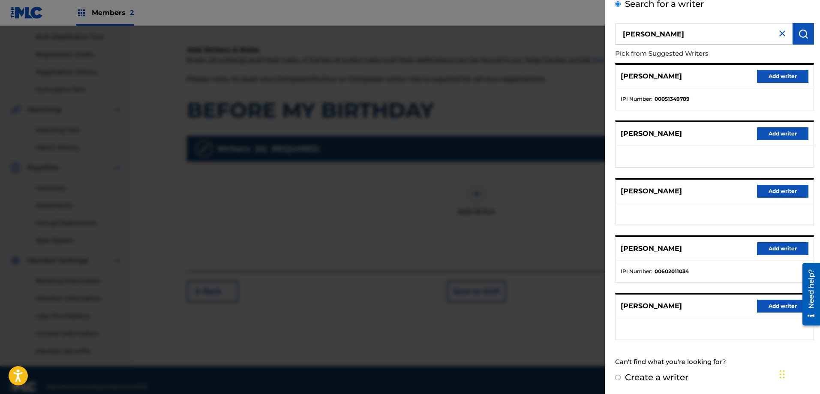
click at [774, 306] on button "Add writer" at bounding box center [782, 306] width 51 height 13
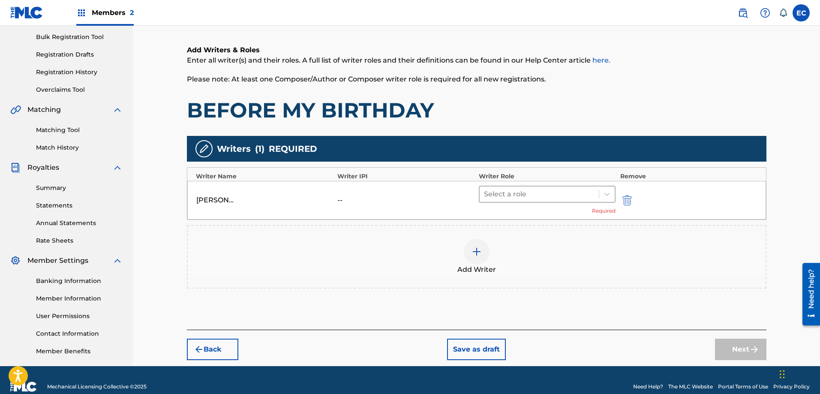
click at [550, 188] on div at bounding box center [539, 194] width 111 height 12
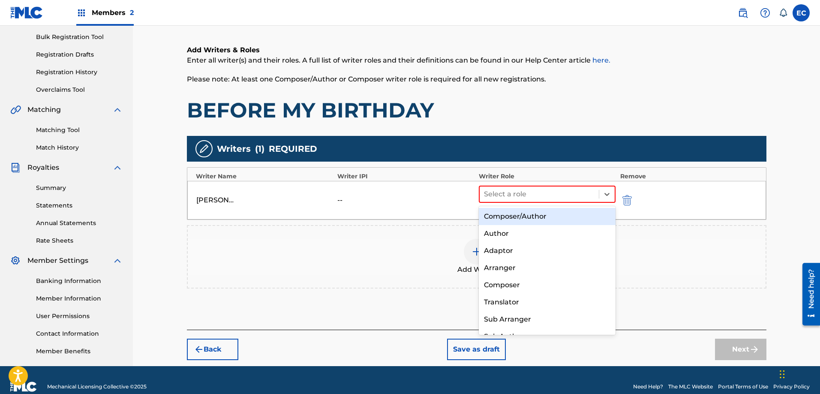
click at [550, 211] on div "Composer/Author" at bounding box center [547, 216] width 137 height 17
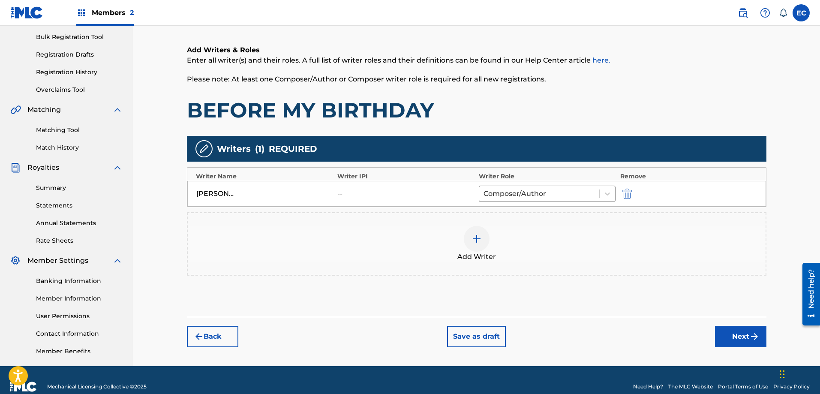
click at [472, 239] on img at bounding box center [477, 239] width 10 height 10
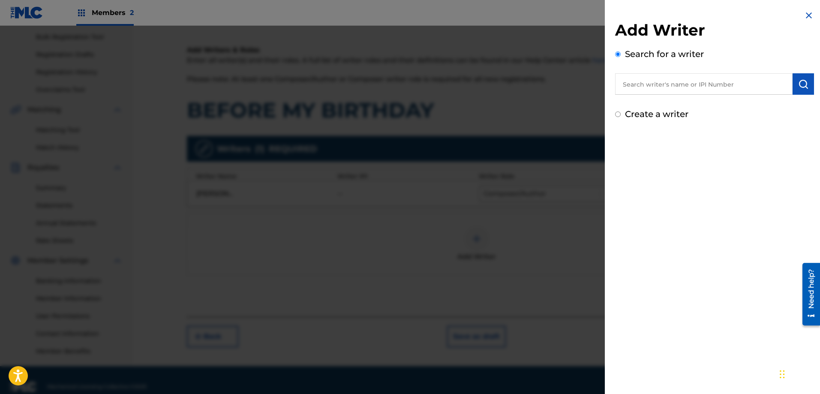
click at [656, 87] on input "text" at bounding box center [703, 83] width 177 height 21
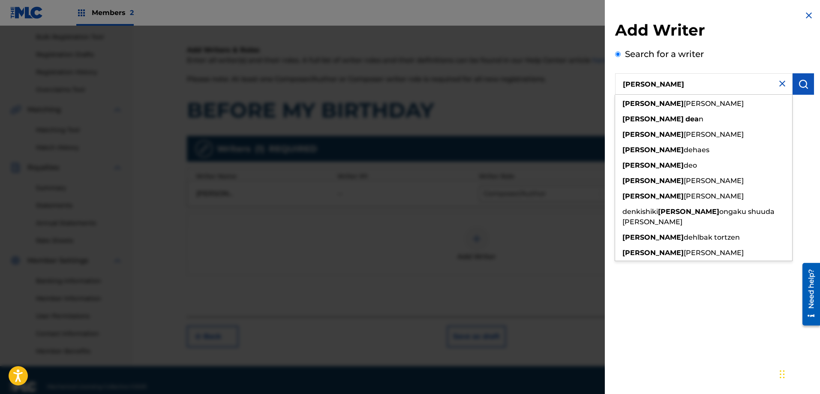
type input "KAREN DEAN"
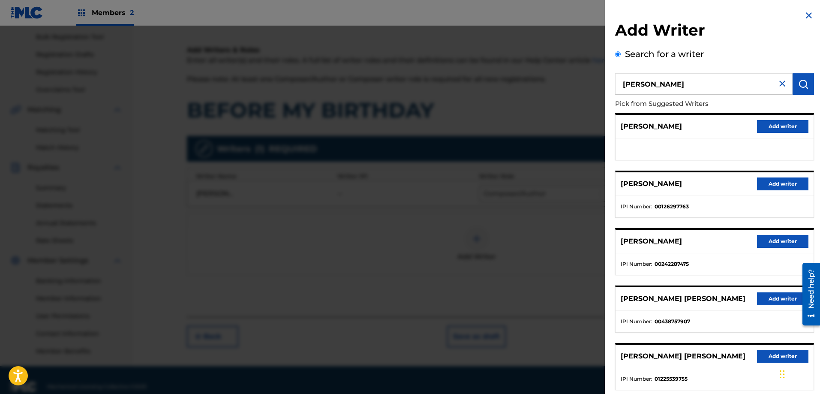
click at [789, 127] on button "Add writer" at bounding box center [782, 126] width 51 height 13
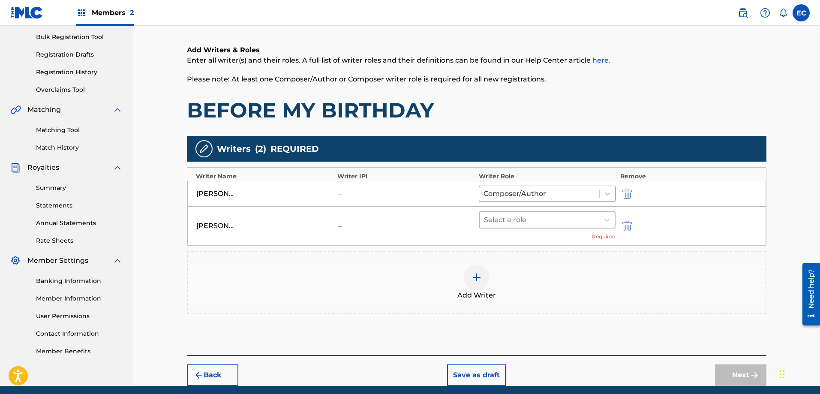
click at [599, 211] on div "Select a role" at bounding box center [547, 219] width 137 height 17
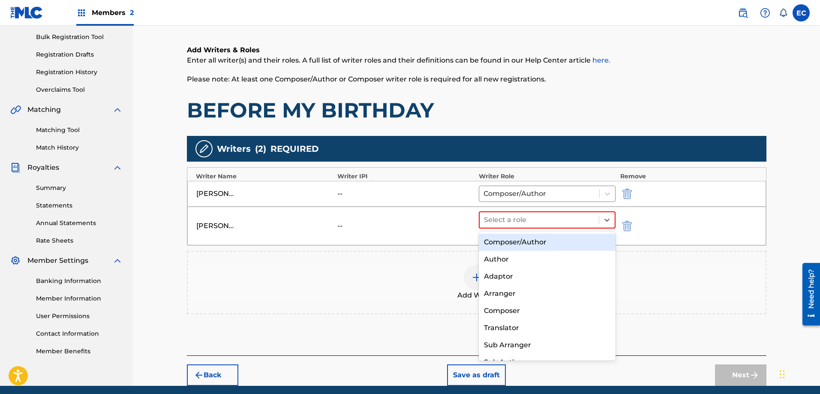
click at [563, 243] on div "Composer/Author" at bounding box center [547, 242] width 137 height 17
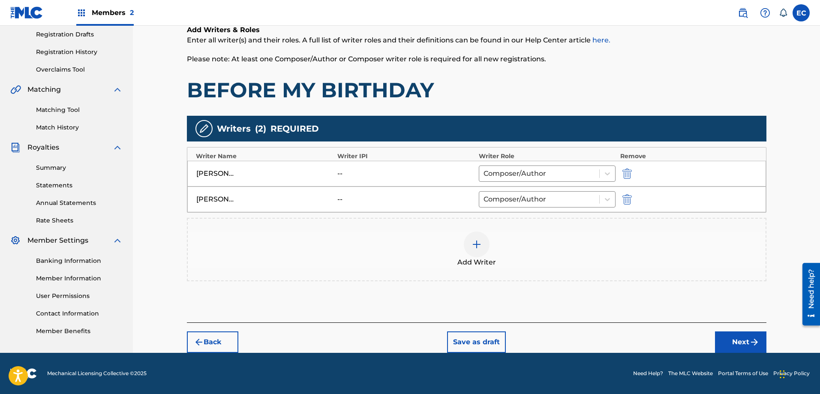
click at [755, 342] on img "submit" at bounding box center [754, 342] width 10 height 10
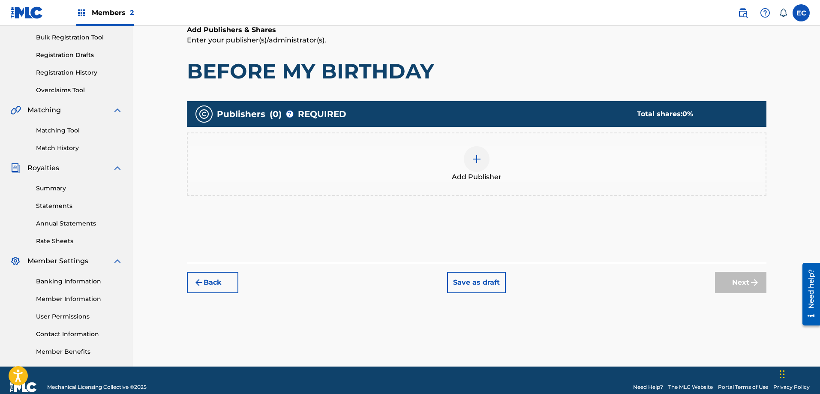
scroll to position [124, 0]
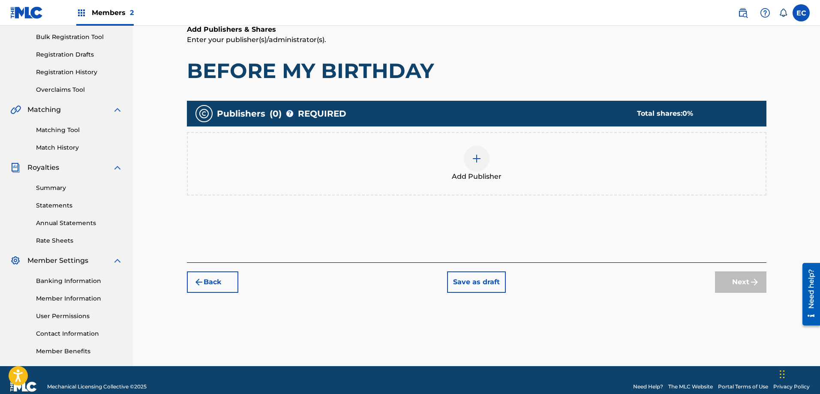
click at [481, 163] on img at bounding box center [477, 158] width 10 height 10
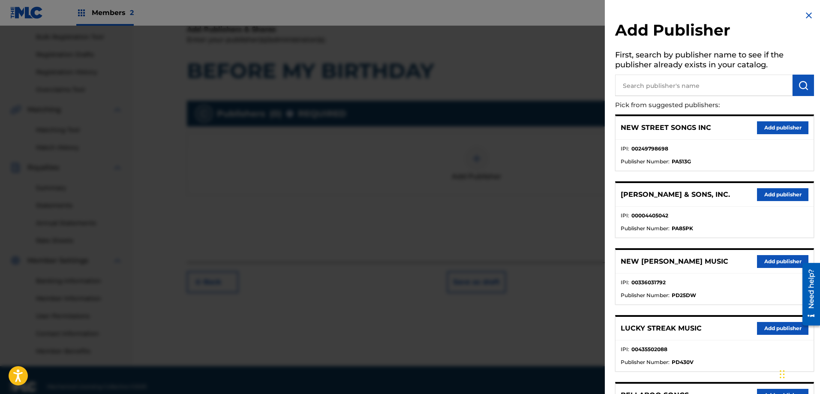
click at [671, 87] on input "text" at bounding box center [703, 85] width 177 height 21
type input "THREE CROWNS"
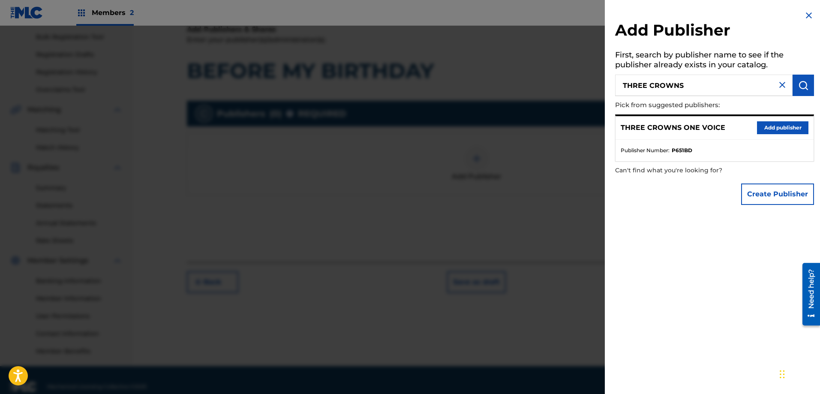
click at [770, 127] on button "Add publisher" at bounding box center [782, 127] width 51 height 13
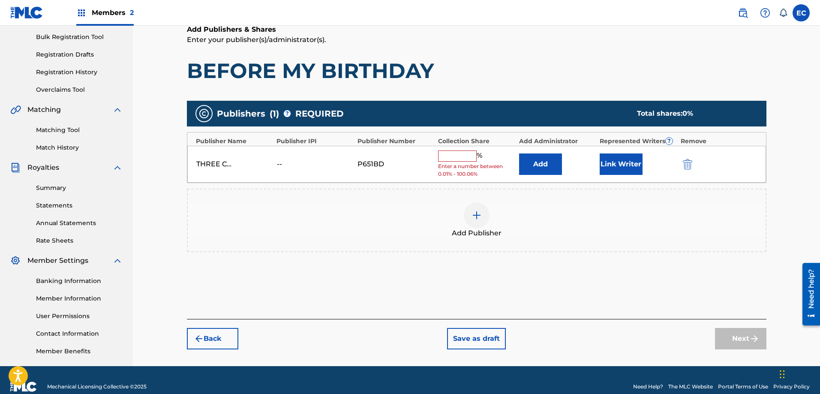
click at [556, 165] on button "Add" at bounding box center [540, 163] width 43 height 21
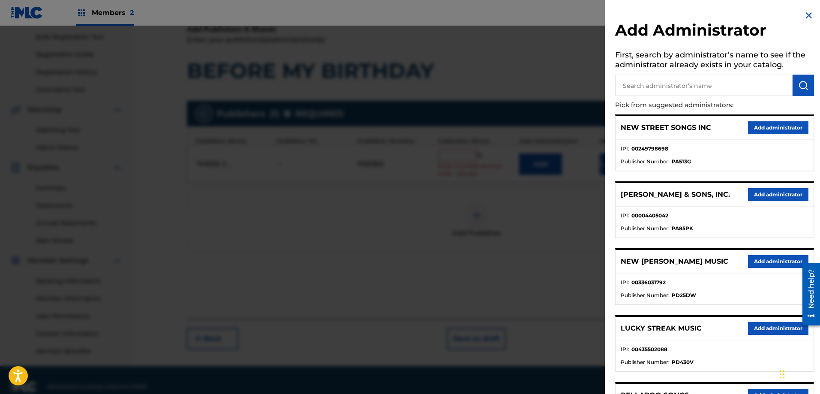
click at [690, 87] on input "text" at bounding box center [703, 85] width 177 height 21
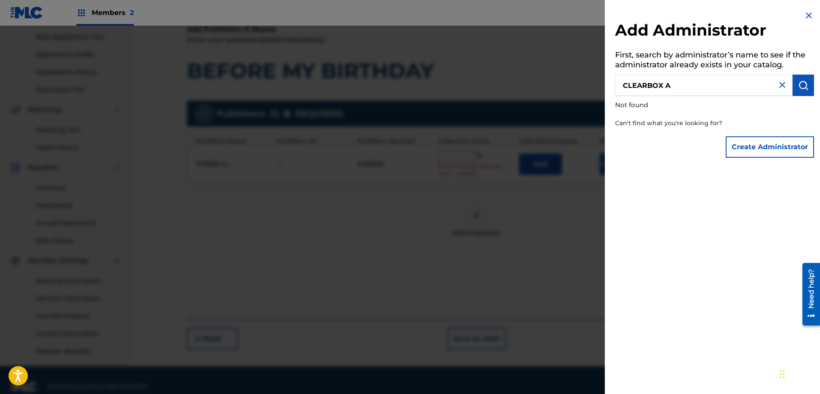
type input "CLEARBOX A"
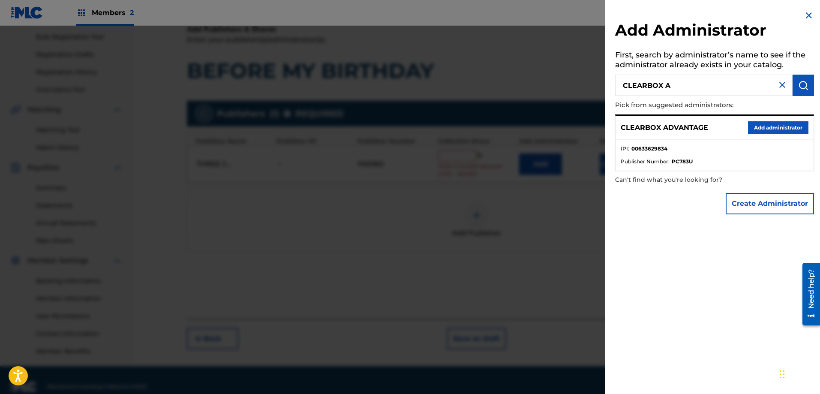
click at [756, 126] on button "Add administrator" at bounding box center [778, 127] width 60 height 13
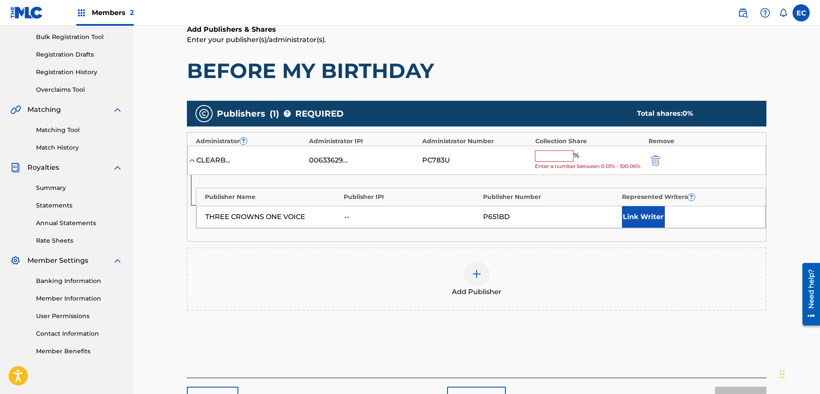
click at [552, 158] on input "text" at bounding box center [554, 155] width 39 height 11
type input "50"
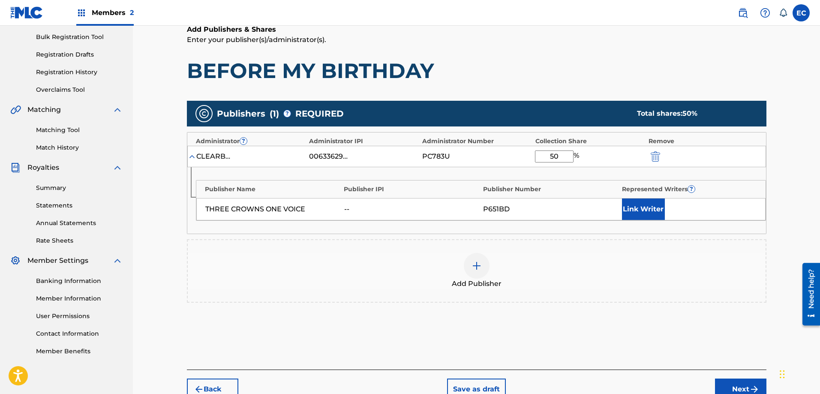
click at [641, 214] on button "Link Writer" at bounding box center [643, 208] width 43 height 21
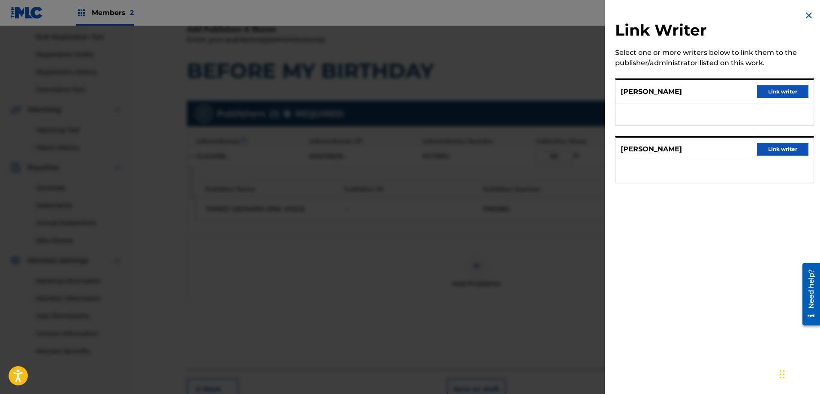
click at [770, 93] on button "Link writer" at bounding box center [782, 91] width 51 height 13
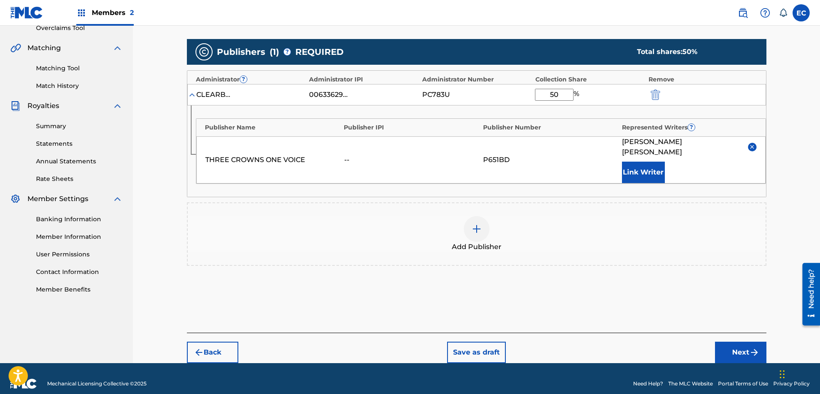
click at [741, 342] on button "Next" at bounding box center [740, 352] width 51 height 21
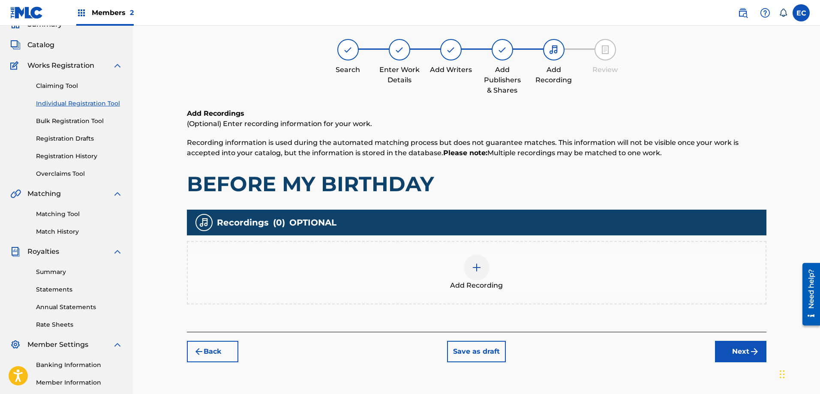
scroll to position [39, 0]
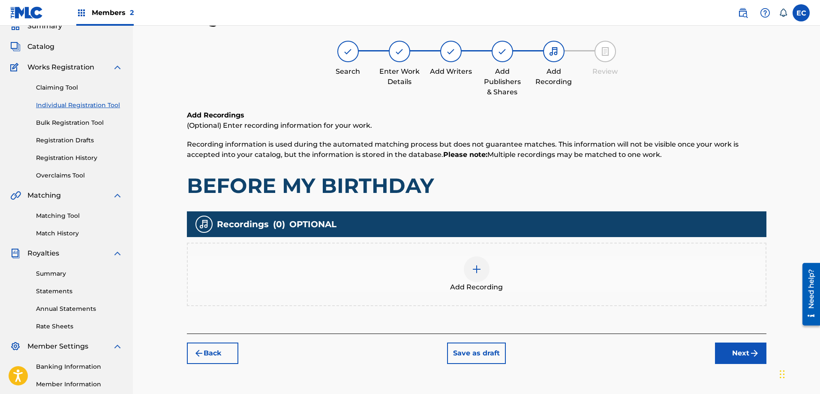
click at [738, 353] on button "Next" at bounding box center [740, 353] width 51 height 21
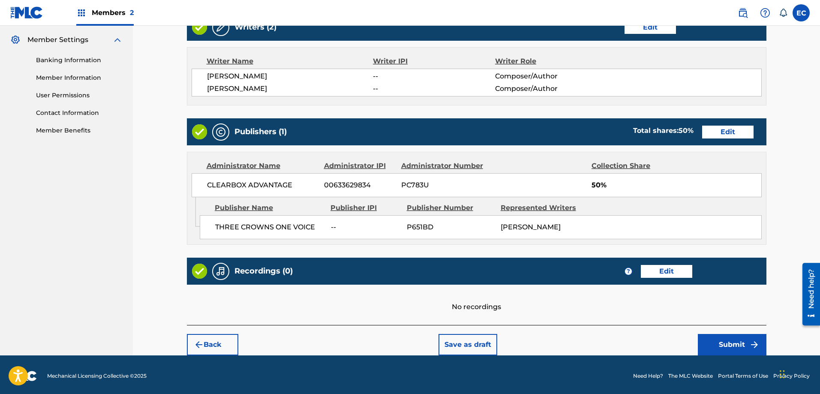
scroll to position [348, 0]
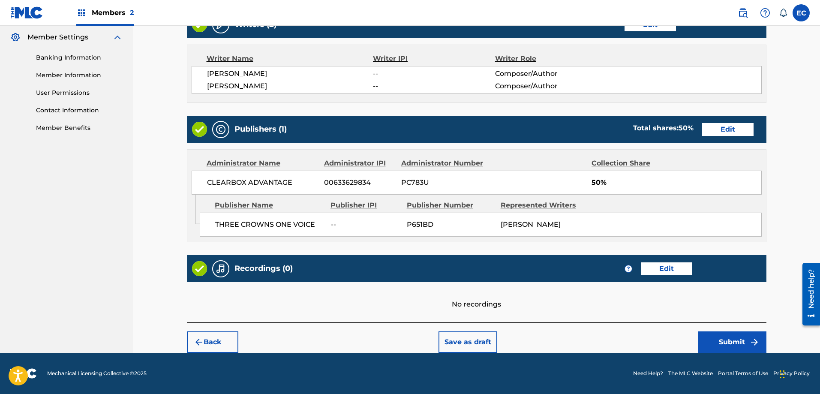
click at [736, 344] on button "Submit" at bounding box center [732, 341] width 69 height 21
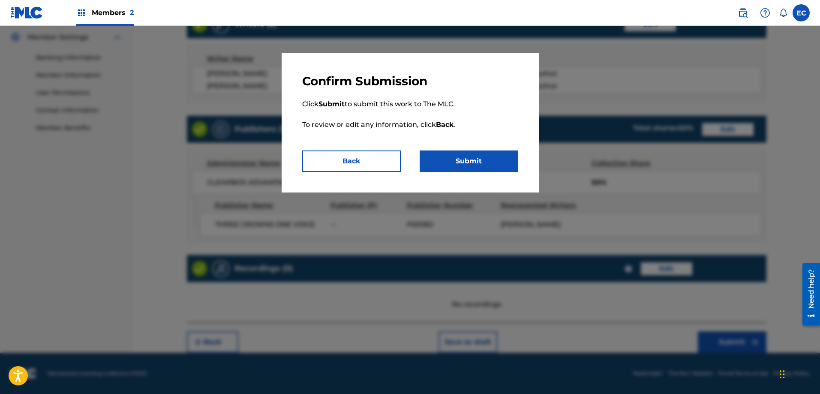
click at [464, 159] on button "Submit" at bounding box center [469, 160] width 99 height 21
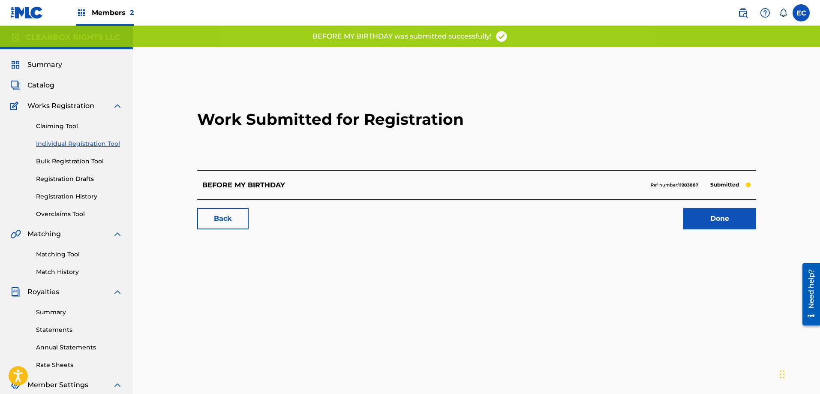
click at [721, 224] on link "Done" at bounding box center [719, 218] width 73 height 21
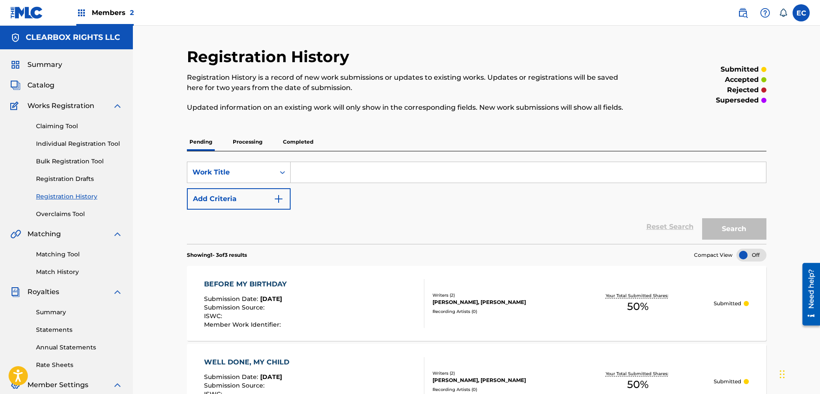
click at [64, 122] on link "Claiming Tool" at bounding box center [79, 126] width 87 height 9
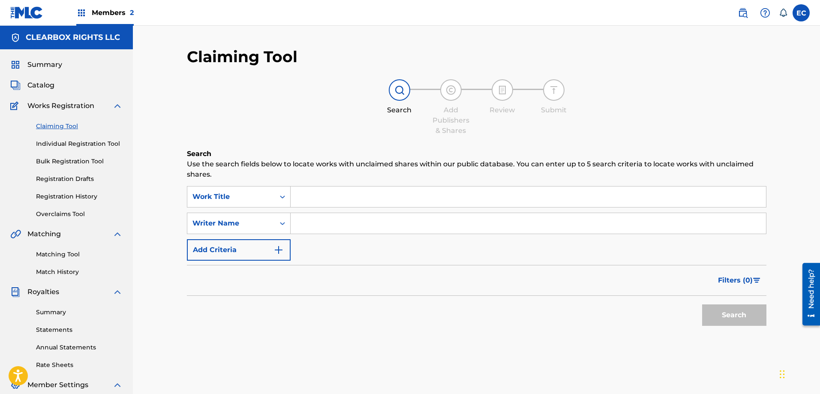
click at [34, 80] on span "Catalog" at bounding box center [40, 85] width 27 height 10
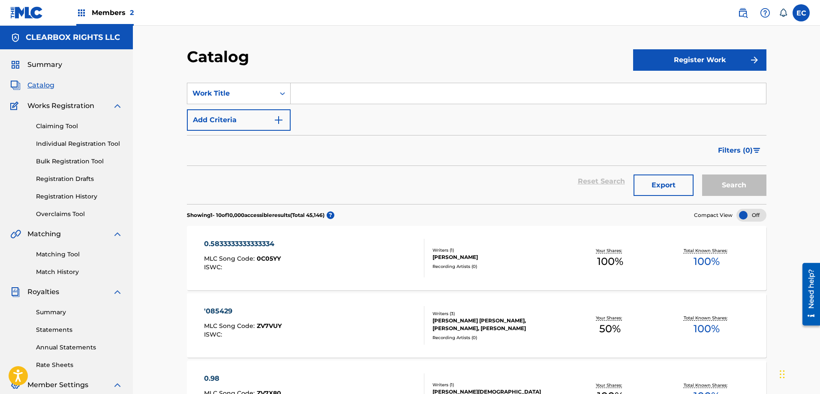
click at [718, 48] on div "Register Work" at bounding box center [699, 59] width 133 height 25
click at [718, 63] on button "Register Work" at bounding box center [699, 59] width 133 height 21
click at [707, 81] on link "Individual" at bounding box center [699, 88] width 133 height 21
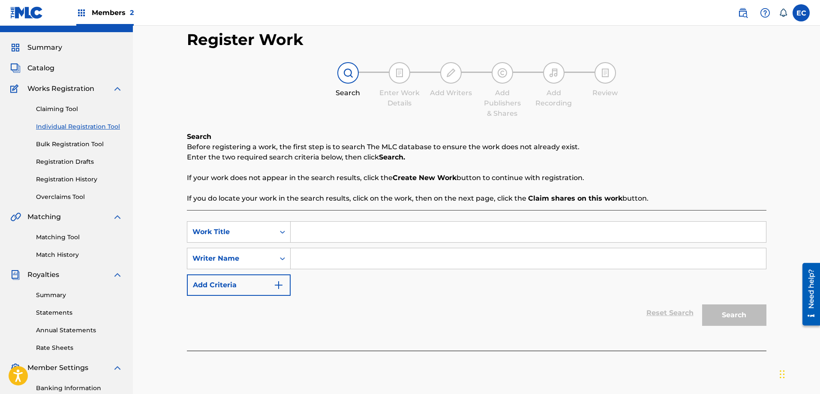
scroll to position [86, 0]
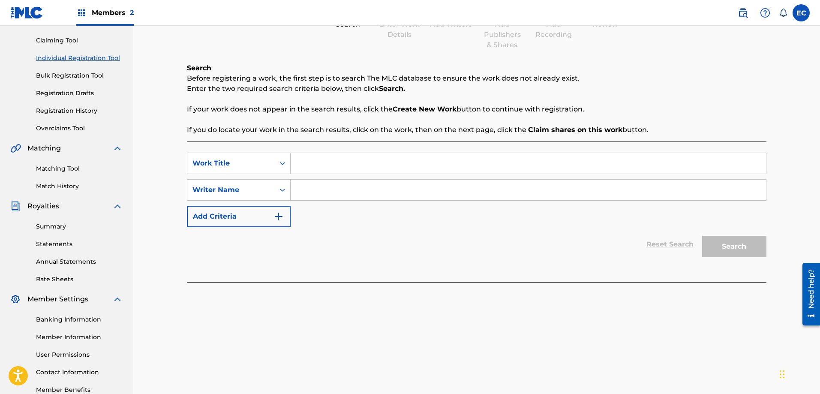
click at [386, 159] on input "Search Form" at bounding box center [528, 163] width 475 height 21
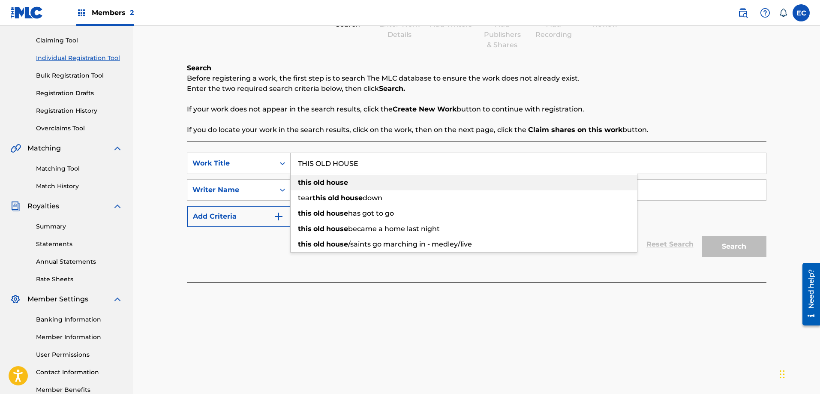
click at [376, 175] on div "this old house" at bounding box center [464, 182] width 346 height 15
type input "this old house"
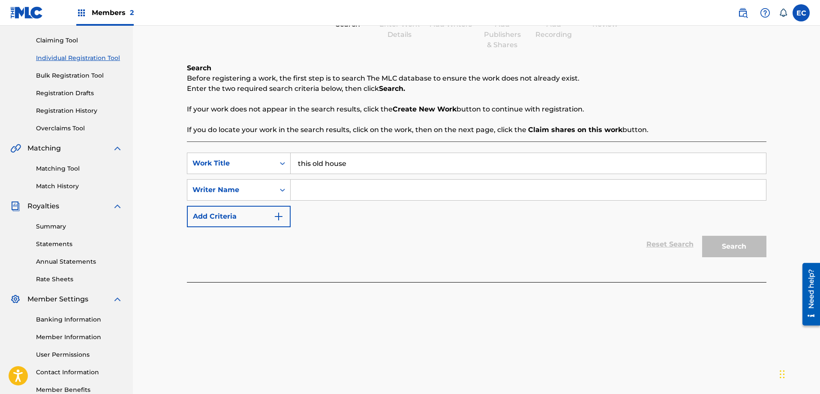
click at [367, 186] on input "Search Form" at bounding box center [528, 190] width 475 height 21
type input "JOHN RANDALL DENNIS"
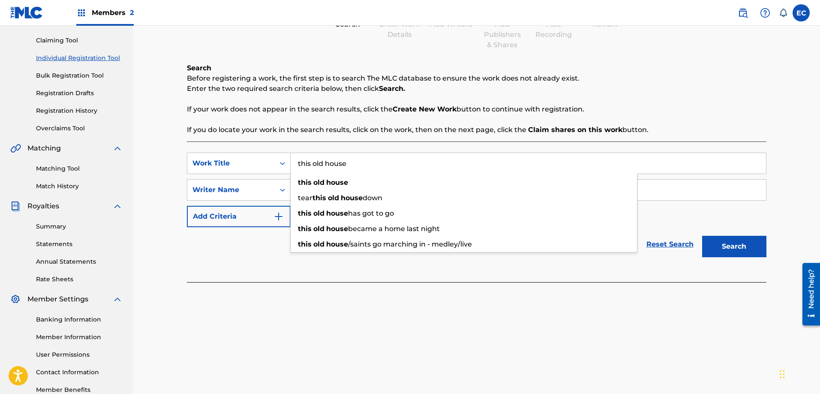
drag, startPoint x: 379, startPoint y: 170, endPoint x: 301, endPoint y: 162, distance: 78.9
click at [301, 162] on input "this old house" at bounding box center [528, 163] width 475 height 21
click at [378, 159] on input "this old house" at bounding box center [528, 163] width 475 height 21
click at [777, 215] on div "Register Work Search Enter Work Details Add Writers Add Publishers & Shares Add…" at bounding box center [476, 172] width 687 height 465
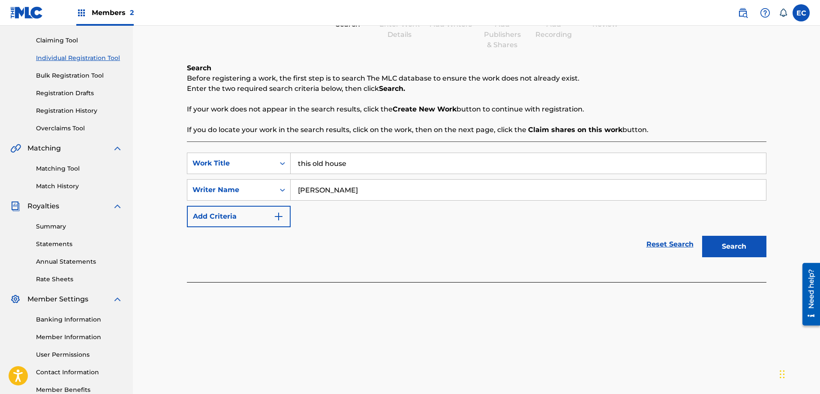
click at [747, 238] on button "Search" at bounding box center [734, 246] width 64 height 21
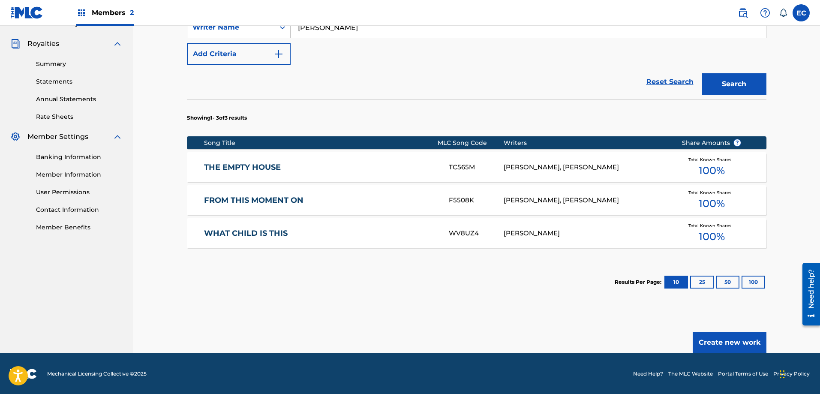
scroll to position [249, 0]
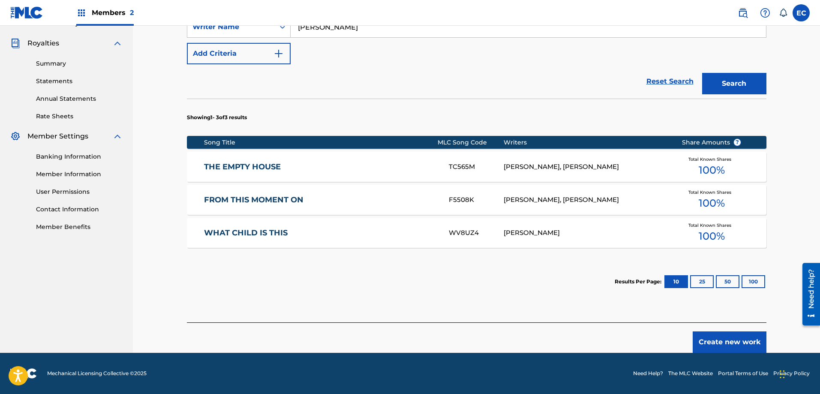
click at [738, 340] on button "Create new work" at bounding box center [730, 341] width 74 height 21
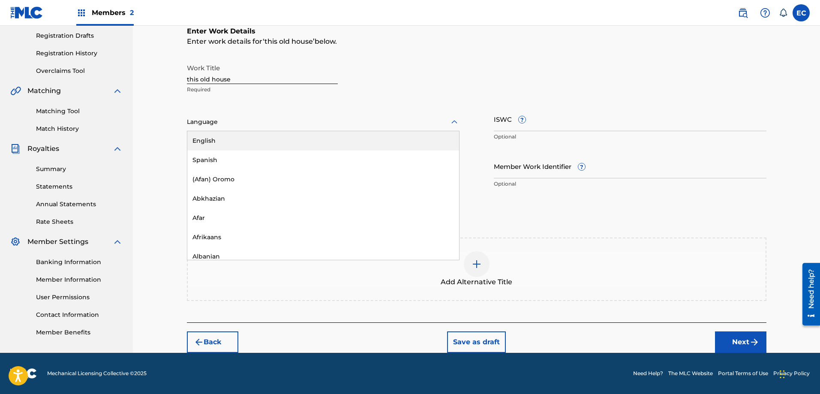
click at [409, 125] on div at bounding box center [323, 122] width 273 height 11
click at [381, 143] on div "English" at bounding box center [323, 140] width 272 height 19
click at [720, 336] on button "Next" at bounding box center [740, 341] width 51 height 21
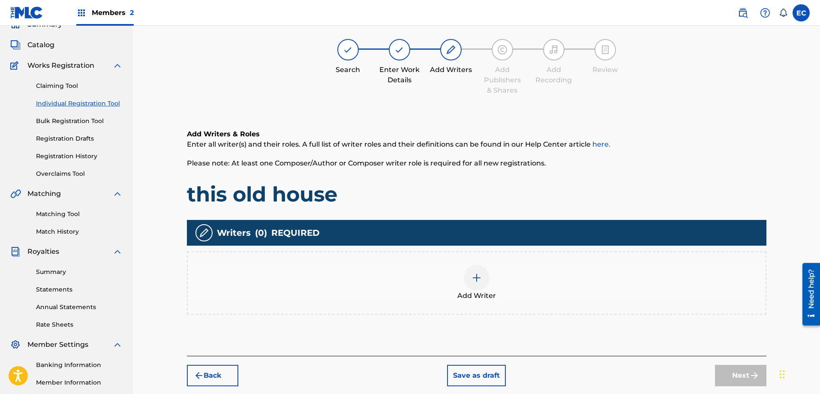
scroll to position [39, 0]
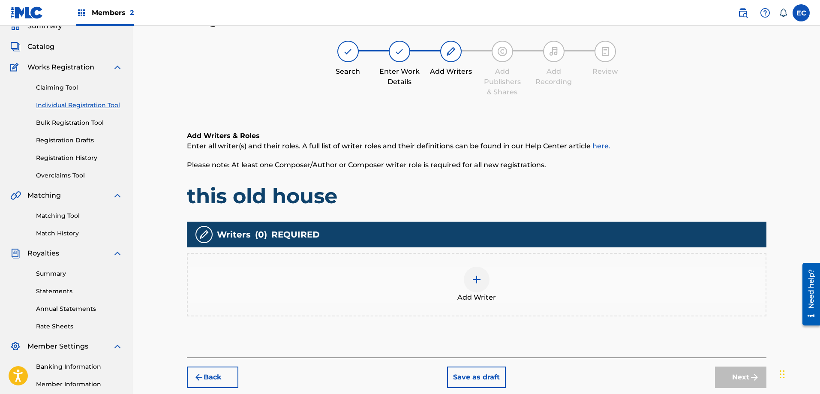
click at [481, 279] on img at bounding box center [477, 279] width 10 height 10
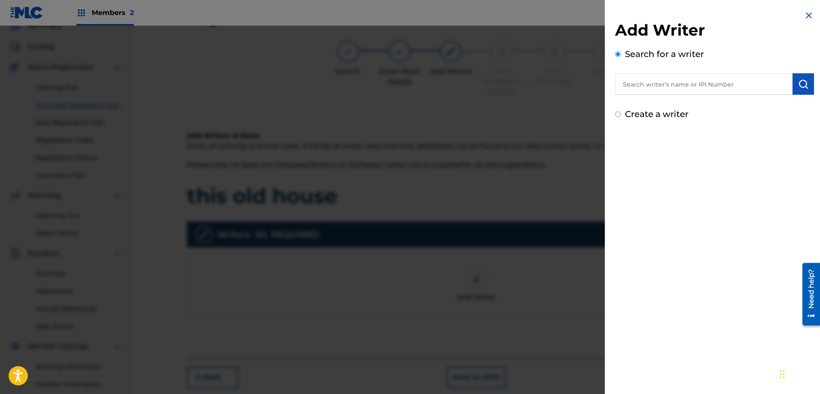
click at [659, 80] on input "text" at bounding box center [703, 83] width 177 height 21
type input "JOHN RANDALL DENNIS"
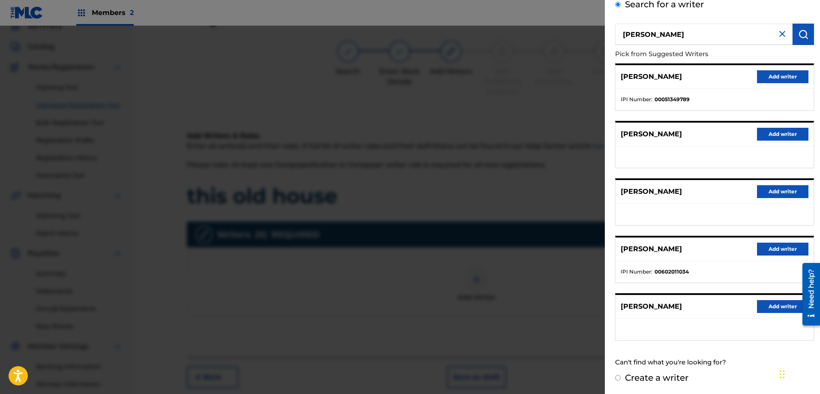
scroll to position [50, 0]
click at [782, 306] on button "Add writer" at bounding box center [782, 306] width 51 height 13
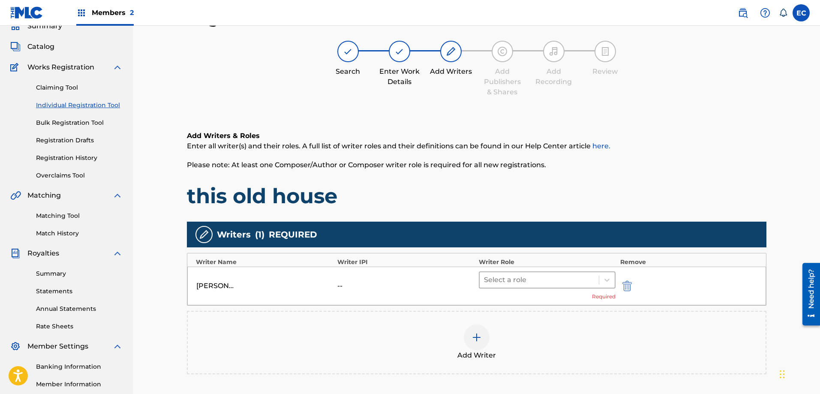
click at [527, 277] on div at bounding box center [539, 280] width 111 height 12
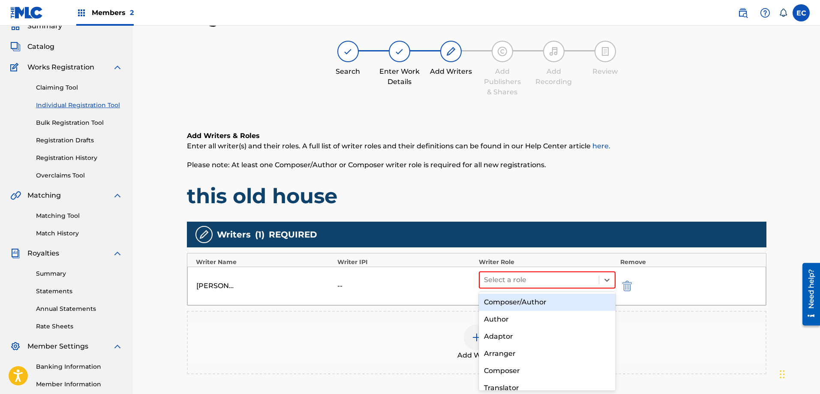
click at [529, 301] on div "Composer/Author" at bounding box center [547, 302] width 137 height 17
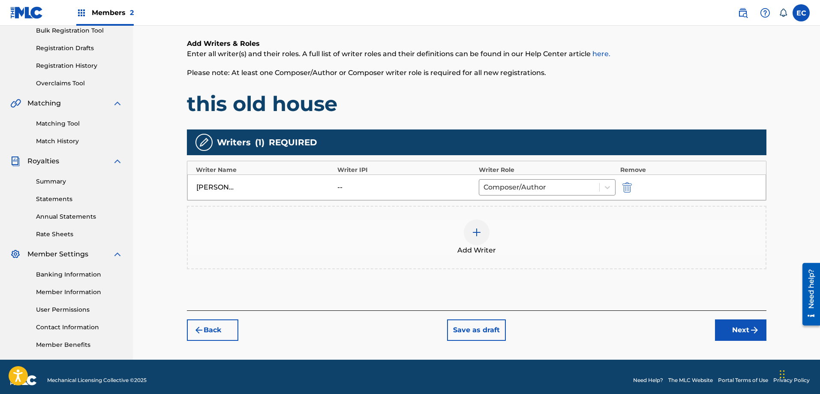
scroll to position [138, 0]
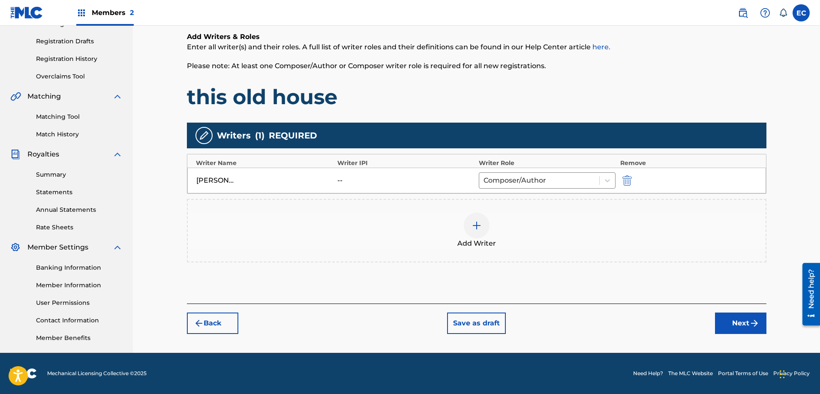
click at [482, 222] on div at bounding box center [477, 226] width 26 height 26
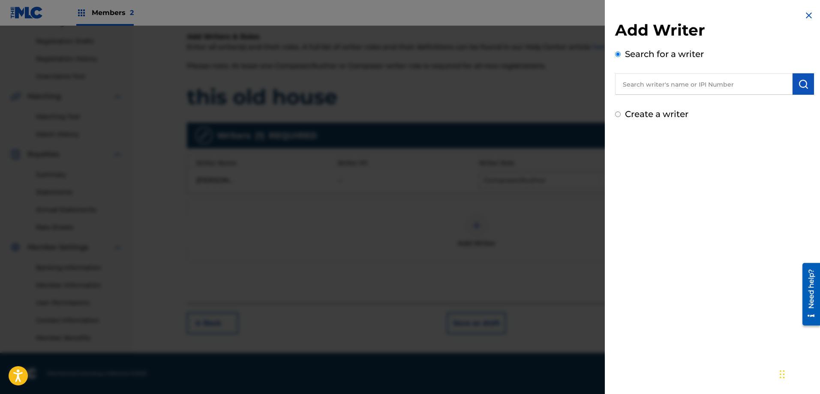
click at [679, 90] on input "text" at bounding box center [703, 83] width 177 height 21
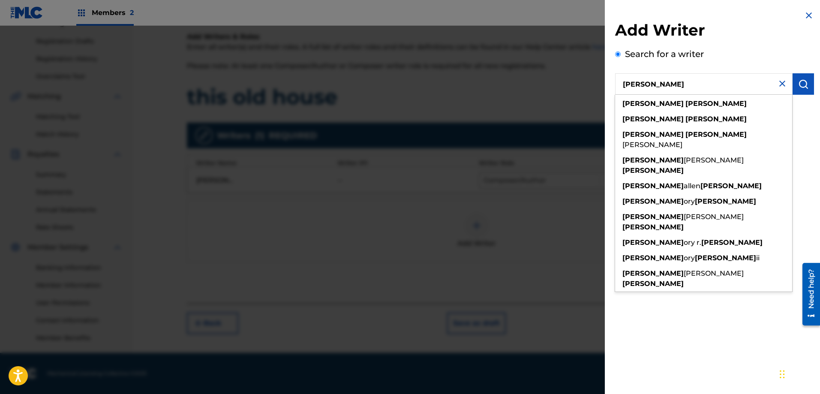
type input "GREG DAVIS"
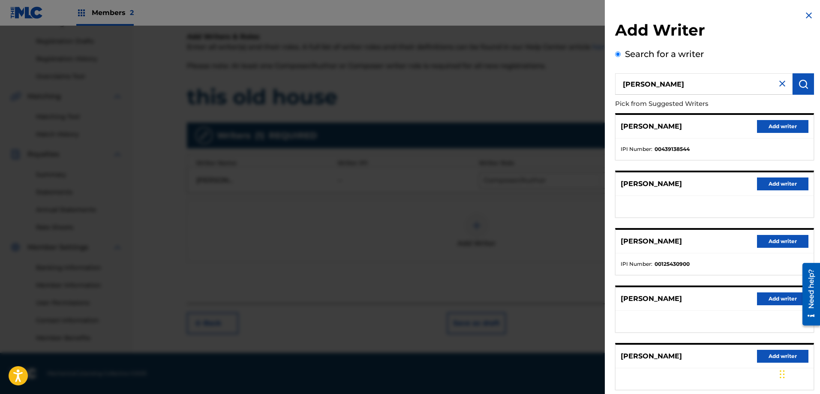
click at [792, 184] on button "Add writer" at bounding box center [782, 183] width 51 height 13
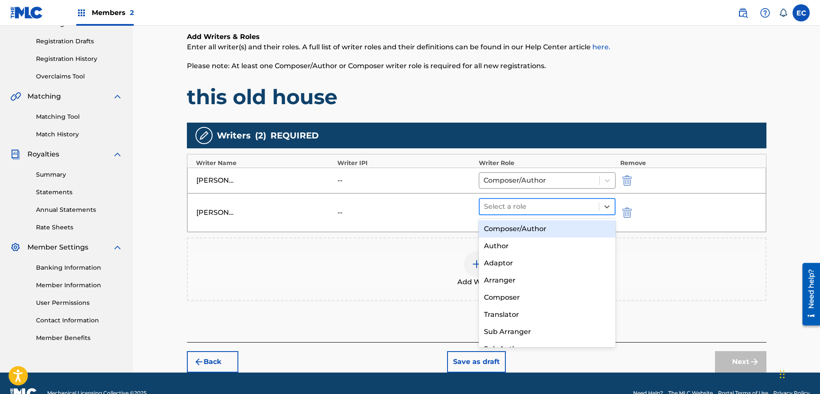
click at [500, 204] on div at bounding box center [539, 207] width 111 height 12
click at [509, 227] on div "Composer/Author" at bounding box center [547, 228] width 137 height 17
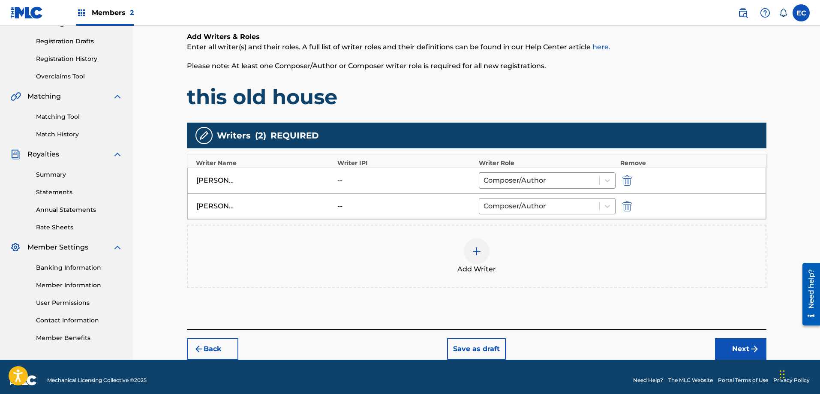
click at [754, 346] on img "submit" at bounding box center [754, 349] width 10 height 10
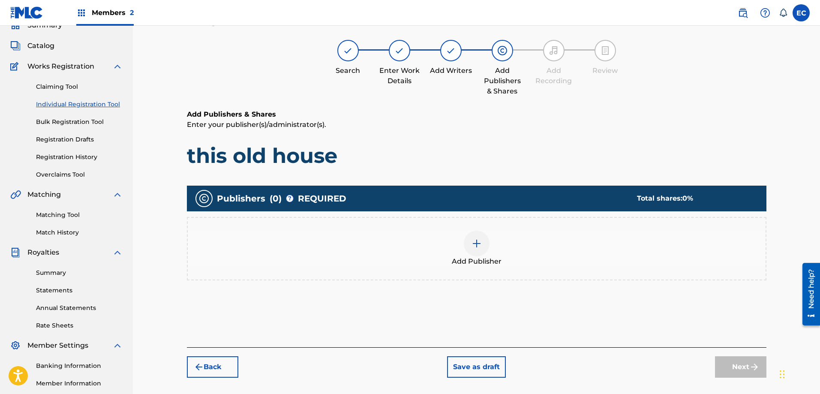
scroll to position [39, 0]
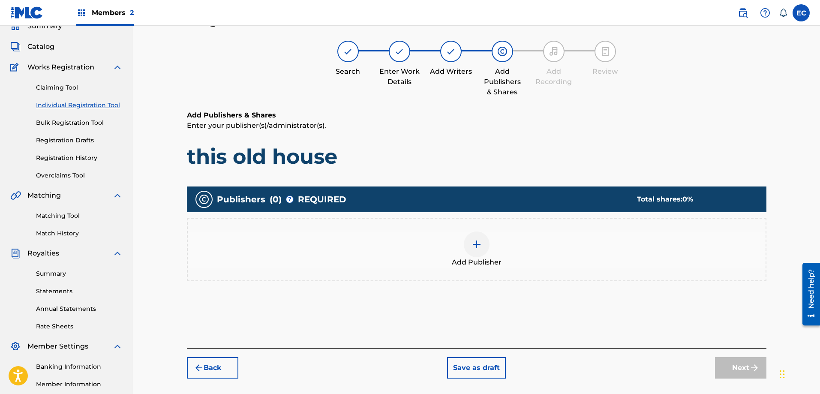
click at [476, 243] on img at bounding box center [477, 244] width 10 height 10
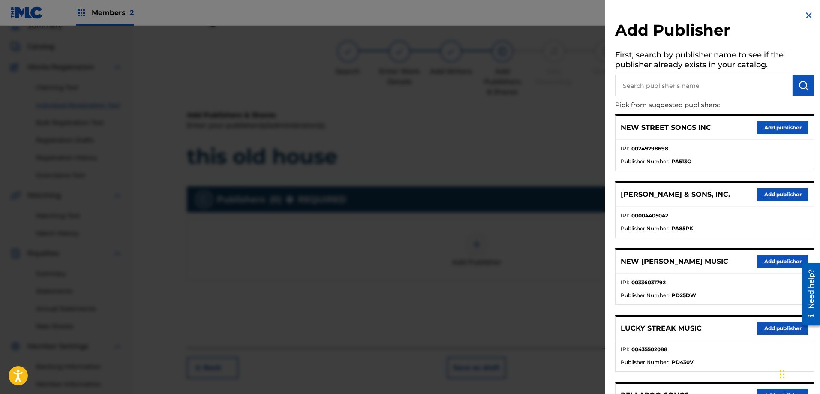
click at [674, 81] on input "text" at bounding box center [703, 85] width 177 height 21
type input "THREE CROWNS"
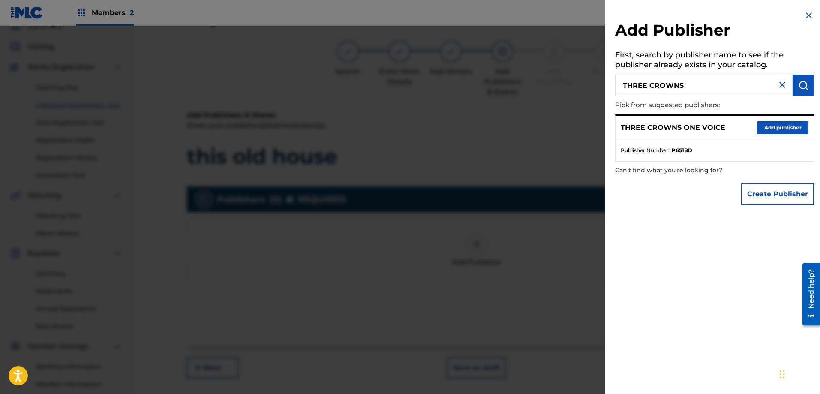
click at [790, 123] on button "Add publisher" at bounding box center [782, 127] width 51 height 13
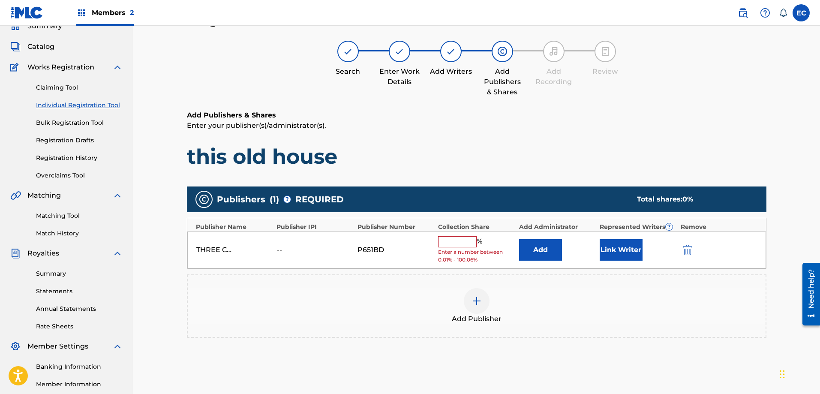
click at [533, 245] on button "Add" at bounding box center [540, 249] width 43 height 21
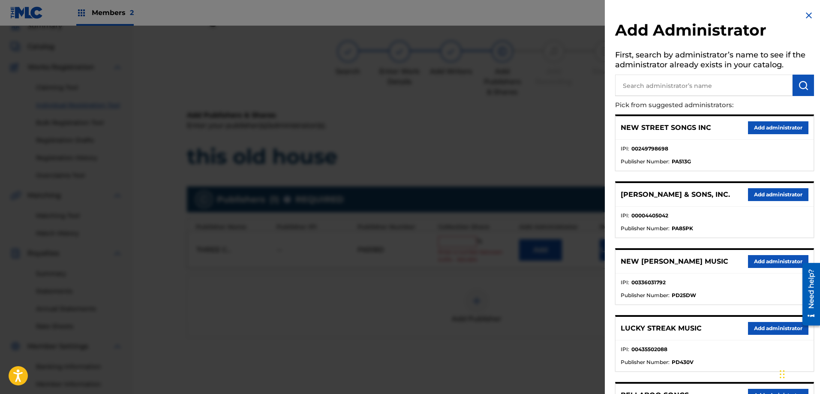
click at [680, 81] on input "text" at bounding box center [703, 85] width 177 height 21
type input "CLEARBOX A"
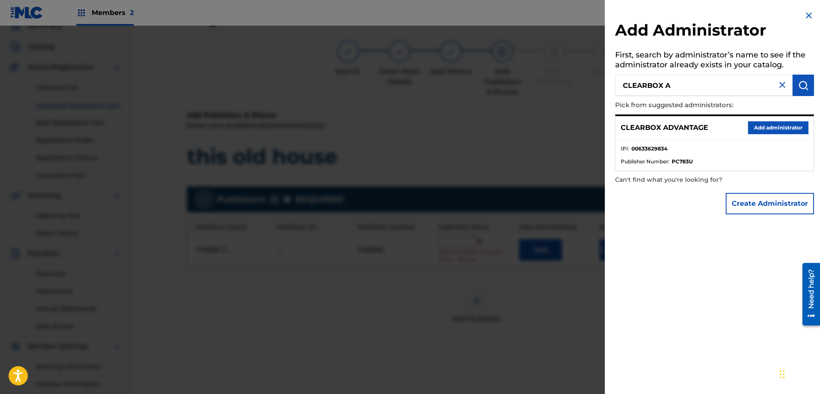
click at [765, 132] on button "Add administrator" at bounding box center [778, 127] width 60 height 13
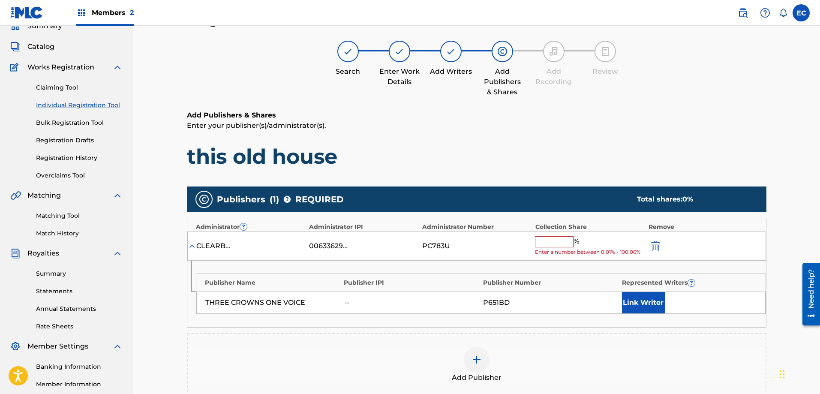
click at [560, 241] on input "text" at bounding box center [554, 241] width 39 height 11
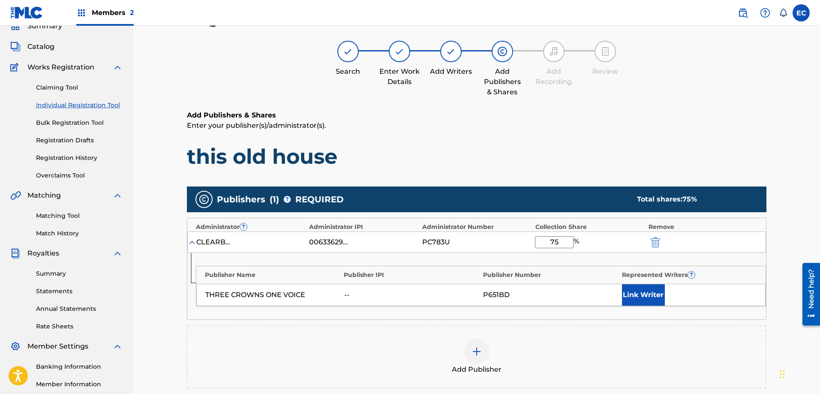
type input "75"
click at [661, 298] on button "Link Writer" at bounding box center [643, 294] width 43 height 21
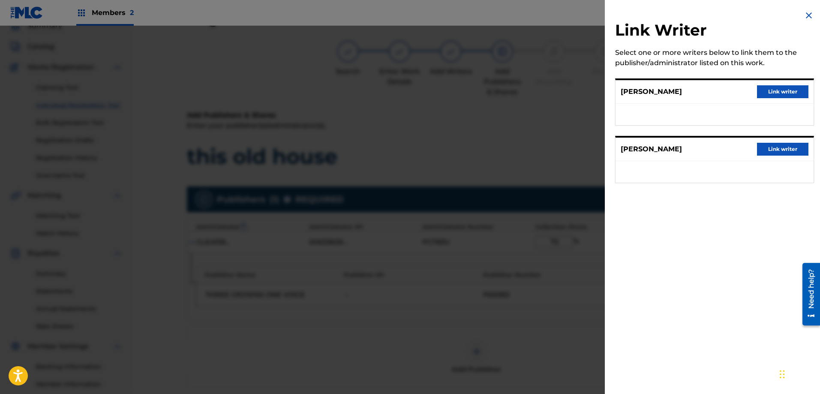
click at [770, 92] on button "Link writer" at bounding box center [782, 91] width 51 height 13
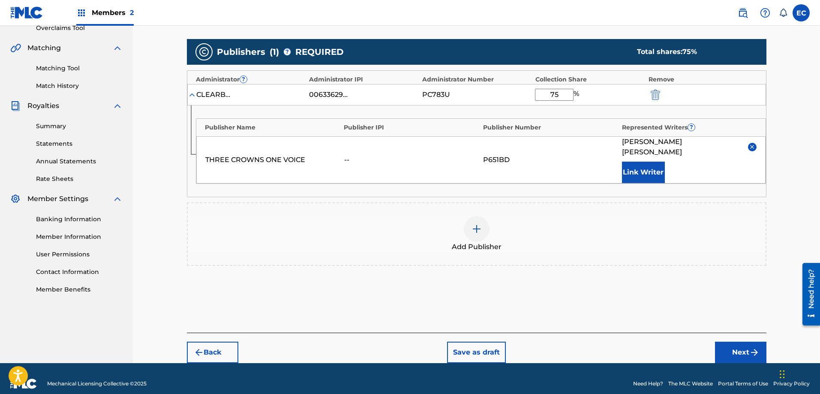
click at [756, 347] on img "submit" at bounding box center [754, 352] width 10 height 10
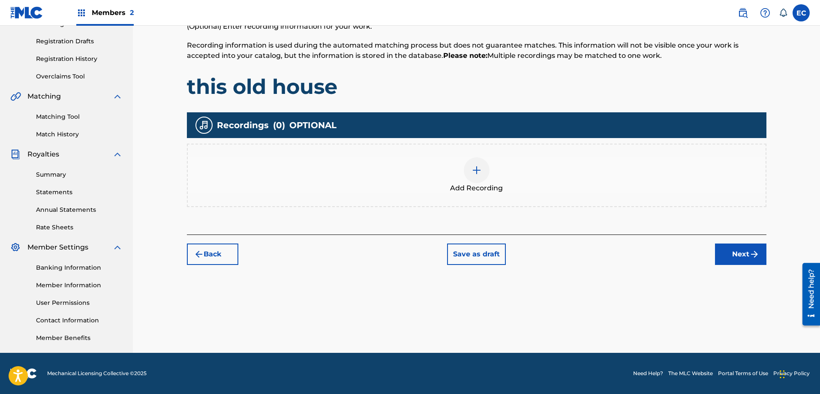
click at [735, 251] on button "Next" at bounding box center [740, 253] width 51 height 21
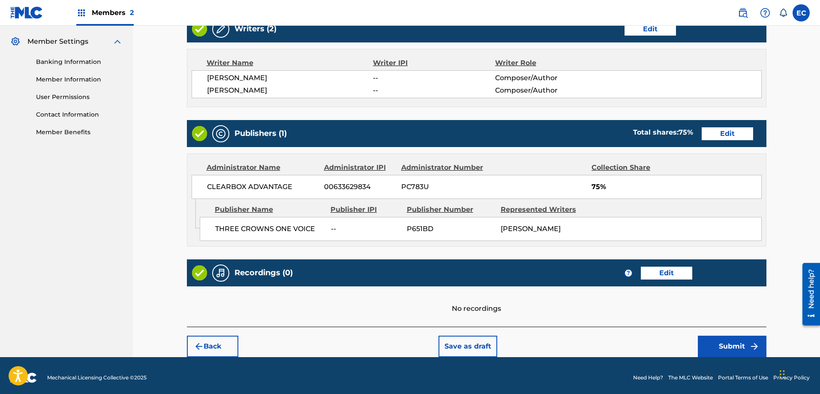
scroll to position [348, 0]
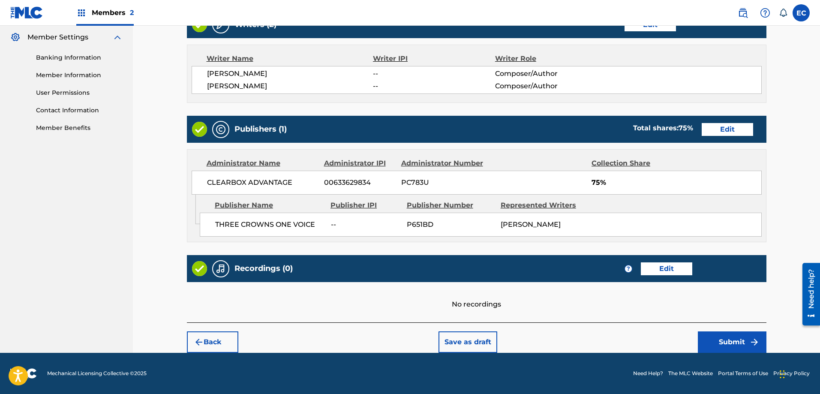
click at [730, 343] on button "Submit" at bounding box center [732, 341] width 69 height 21
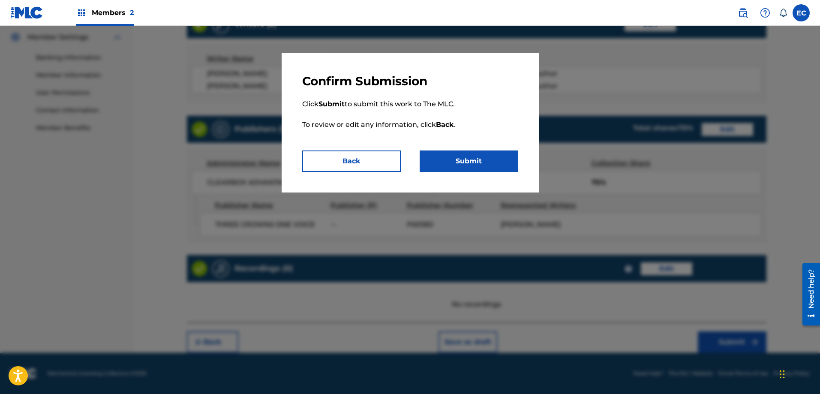
click at [496, 158] on button "Submit" at bounding box center [469, 160] width 99 height 21
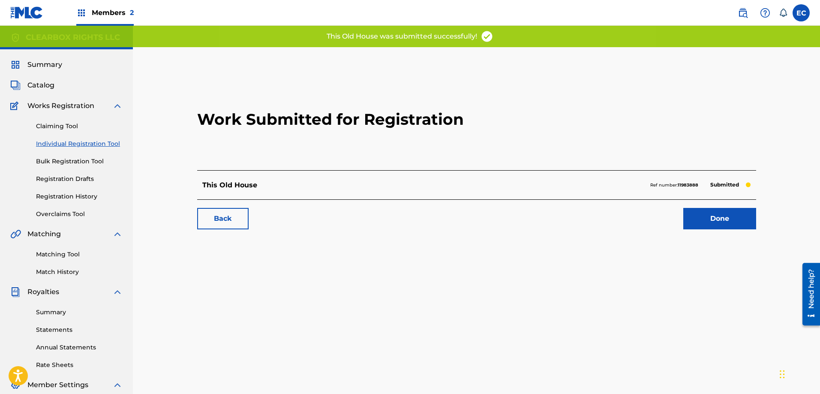
click at [717, 219] on link "Done" at bounding box center [719, 218] width 73 height 21
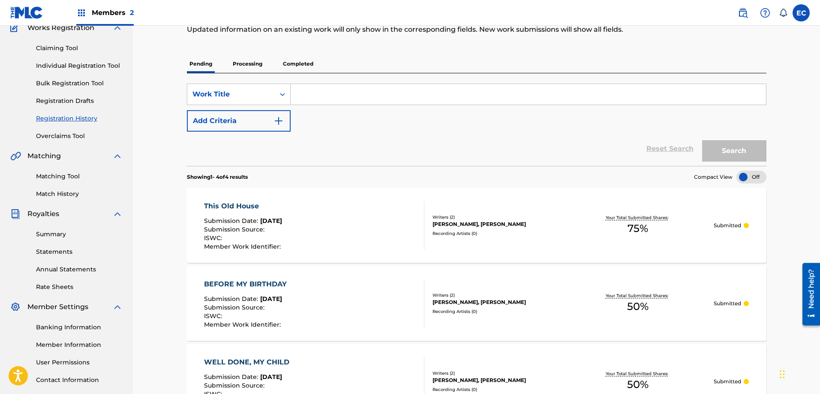
scroll to position [86, 0]
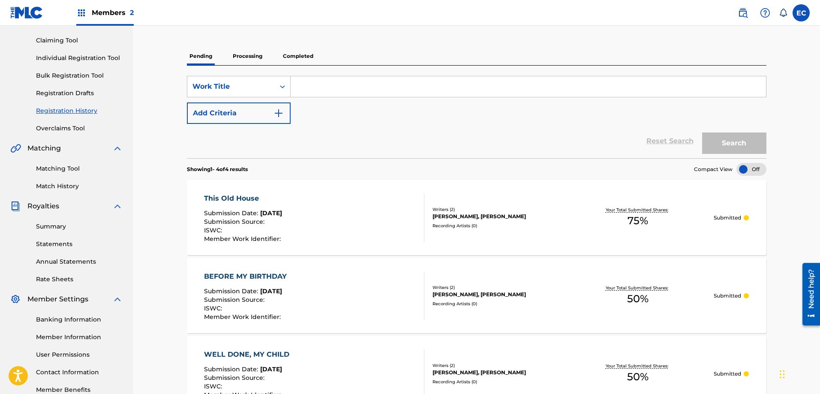
click at [217, 199] on div "This Old House" at bounding box center [243, 198] width 79 height 10
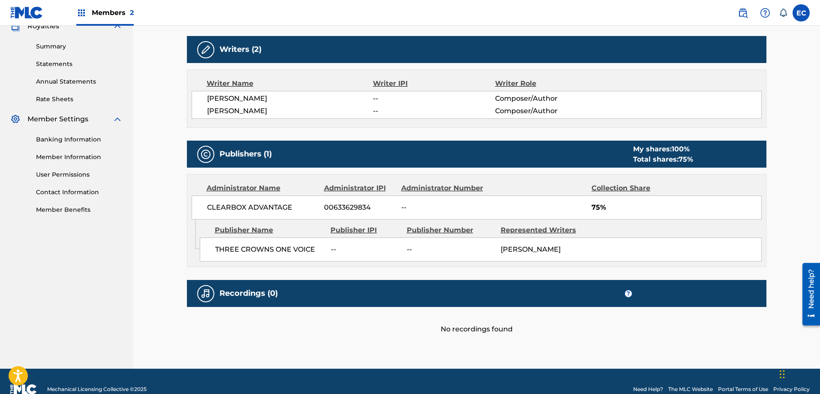
scroll to position [282, 0]
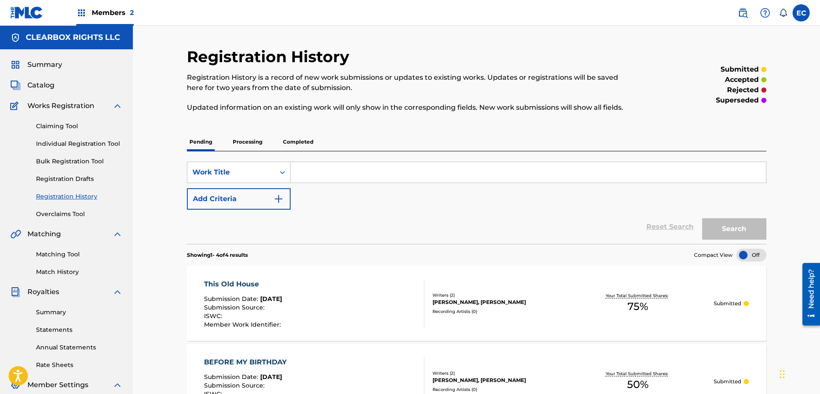
click at [331, 174] on input "Search Form" at bounding box center [528, 172] width 475 height 21
